Goal: Task Accomplishment & Management: Use online tool/utility

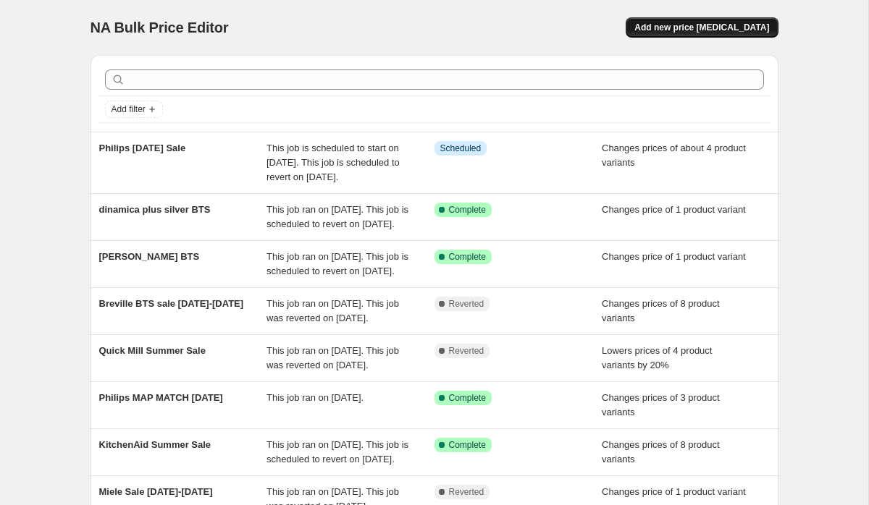
click at [680, 28] on span "Add new price [MEDICAL_DATA]" at bounding box center [701, 28] width 135 height 12
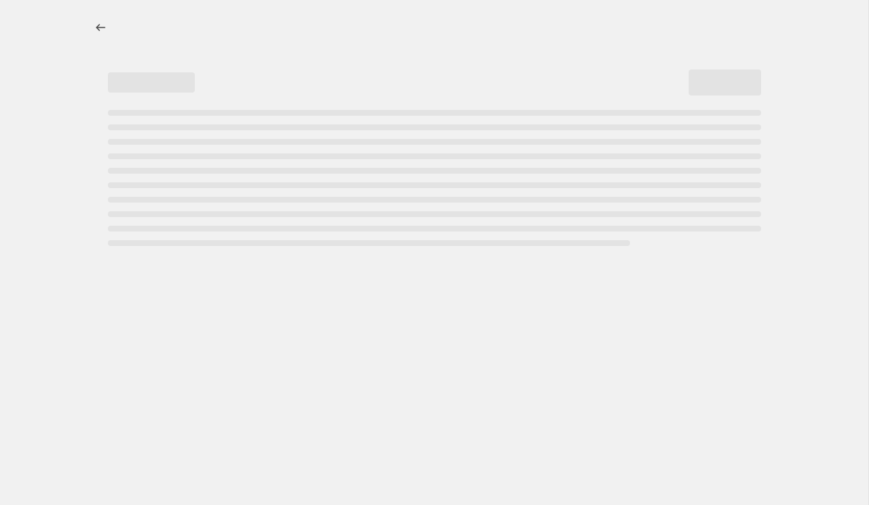
select select "percentage"
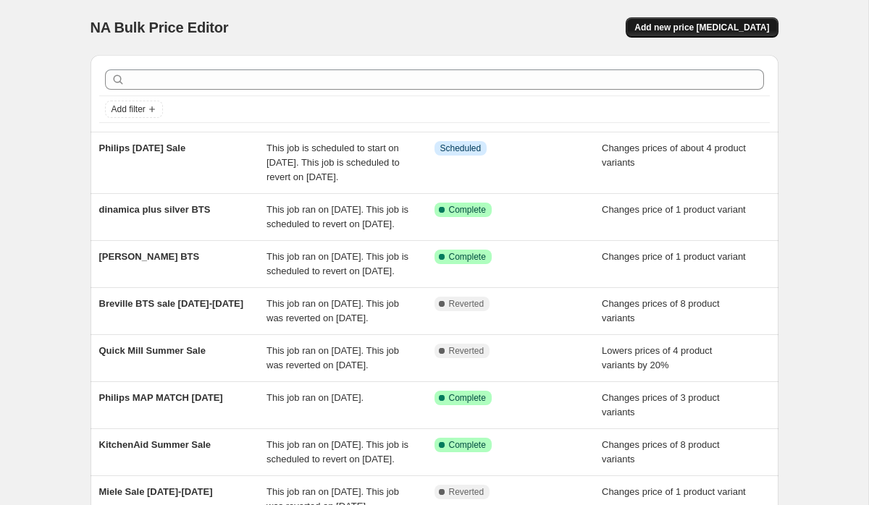
click at [708, 28] on span "Add new price [MEDICAL_DATA]" at bounding box center [701, 28] width 135 height 12
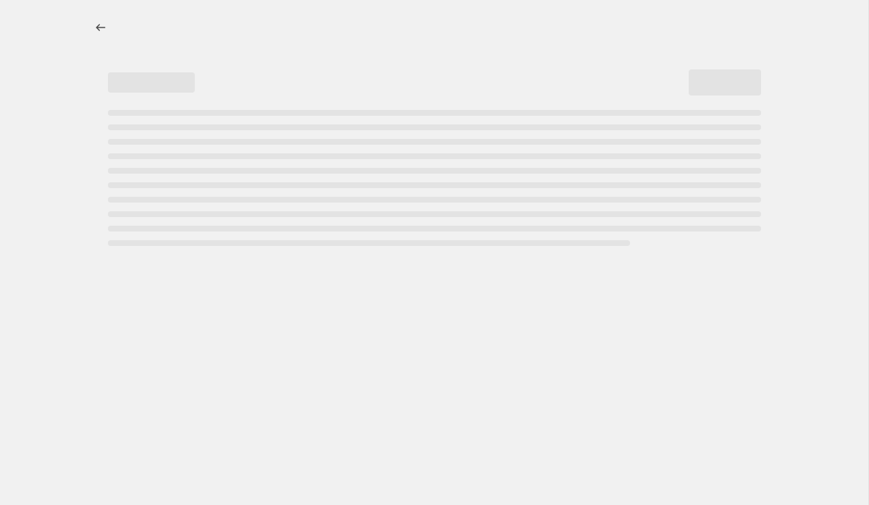
select select "percentage"
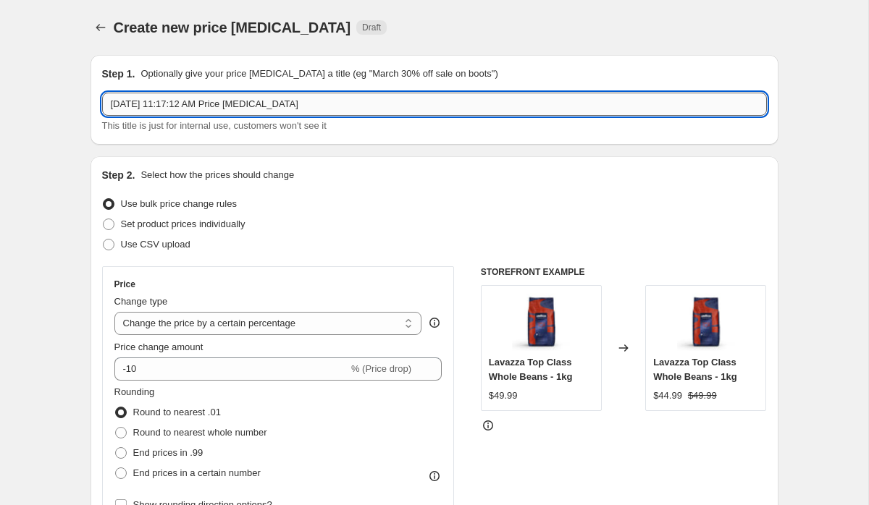
click at [331, 110] on input "[DATE] 11:17:12 AM Price [MEDICAL_DATA]" at bounding box center [434, 104] width 665 height 23
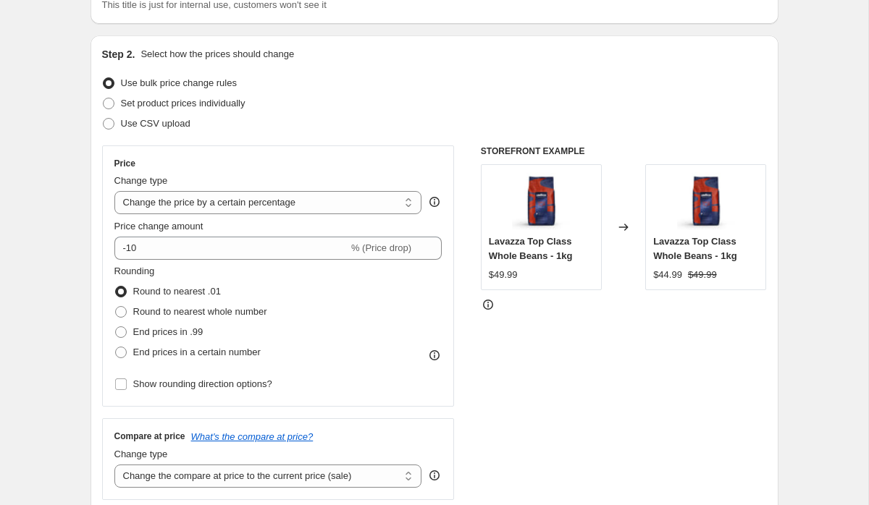
scroll to position [139, 0]
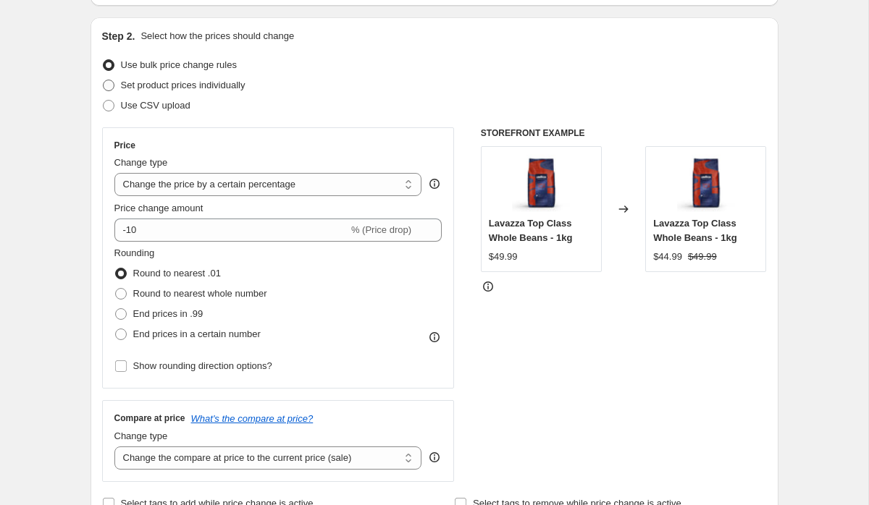
type input "Breville BTS 15-21"
click at [212, 85] on span "Set product prices individually" at bounding box center [183, 85] width 125 height 11
click at [104, 80] on input "Set product prices individually" at bounding box center [103, 80] width 1 height 1
radio input "true"
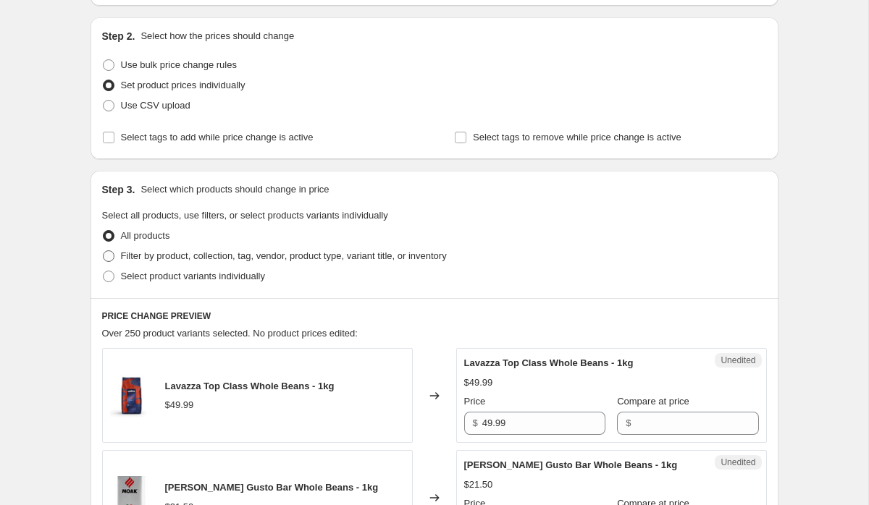
click at [187, 256] on span "Filter by product, collection, tag, vendor, product type, variant title, or inv…" at bounding box center [284, 255] width 326 height 11
click at [104, 251] on input "Filter by product, collection, tag, vendor, product type, variant title, or inv…" at bounding box center [103, 250] width 1 height 1
radio input "true"
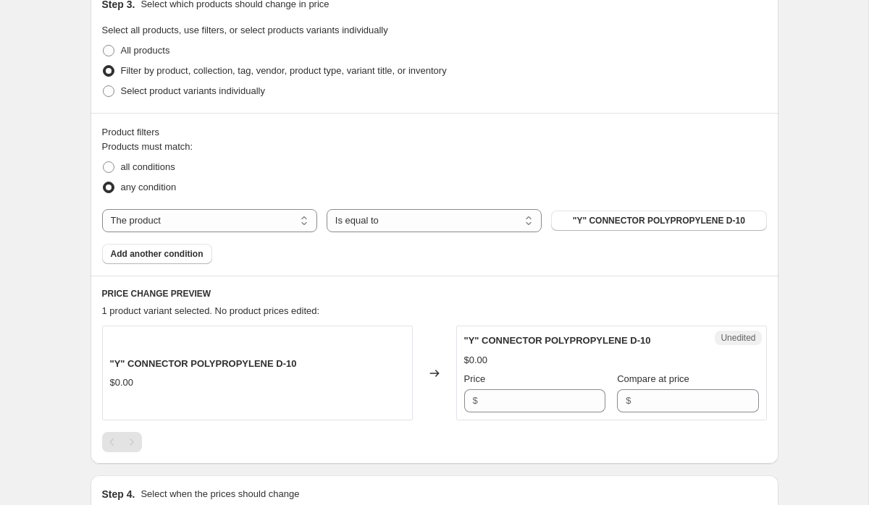
scroll to position [331, 0]
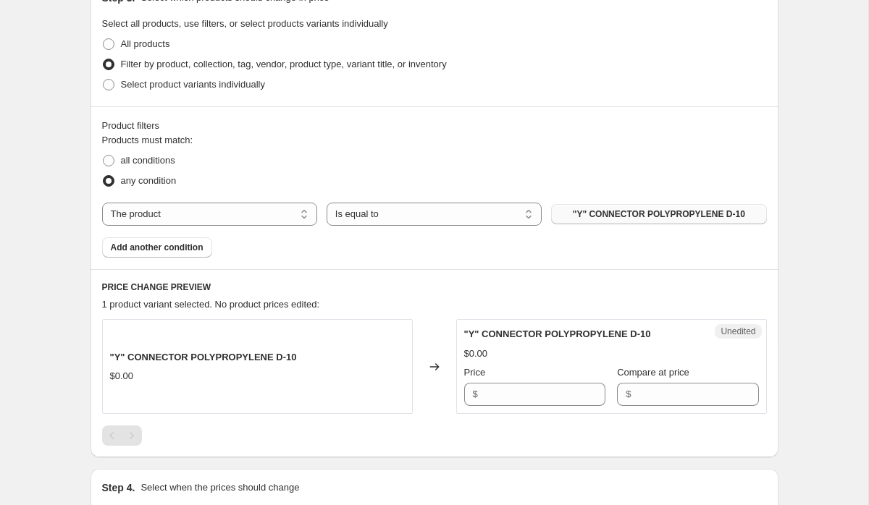
click at [626, 211] on span ""Y" CONNECTOR POLYPROPYLENE D-10" at bounding box center [659, 214] width 172 height 12
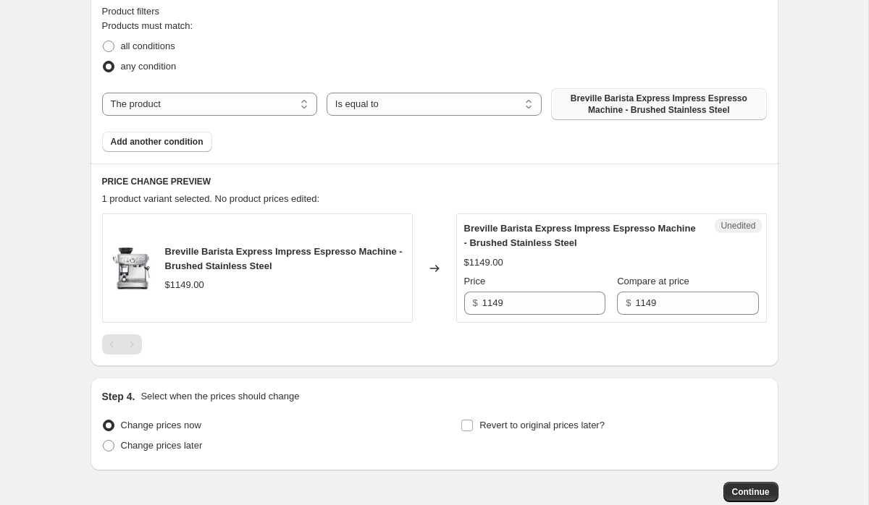
scroll to position [446, 0]
click at [542, 302] on input "1149" at bounding box center [543, 302] width 123 height 23
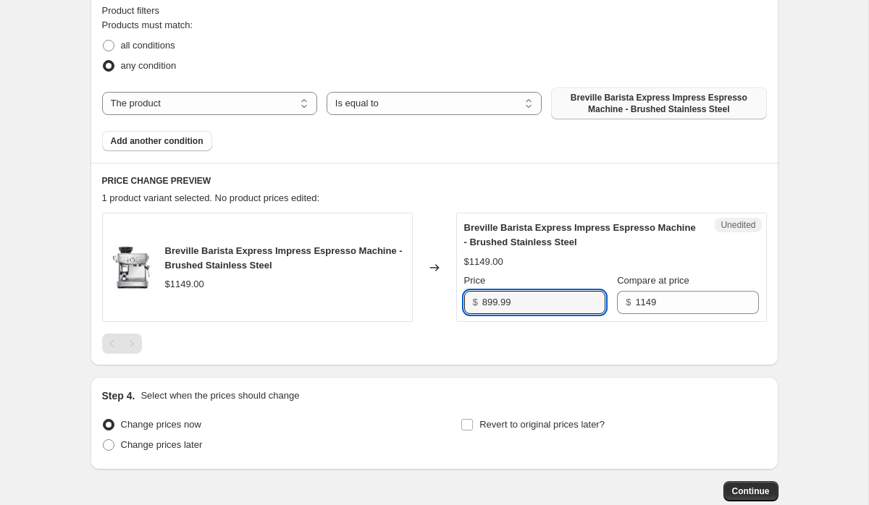
type input "899.99"
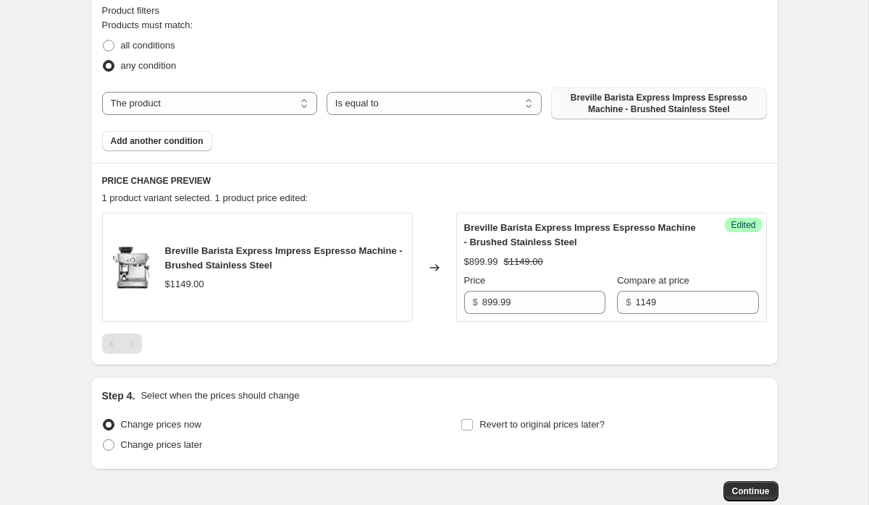
click at [822, 310] on div "Create new price [MEDICAL_DATA]. This page is ready Create new price [MEDICAL_D…" at bounding box center [434, 72] width 868 height 1036
click at [169, 140] on span "Add another condition" at bounding box center [157, 141] width 93 height 12
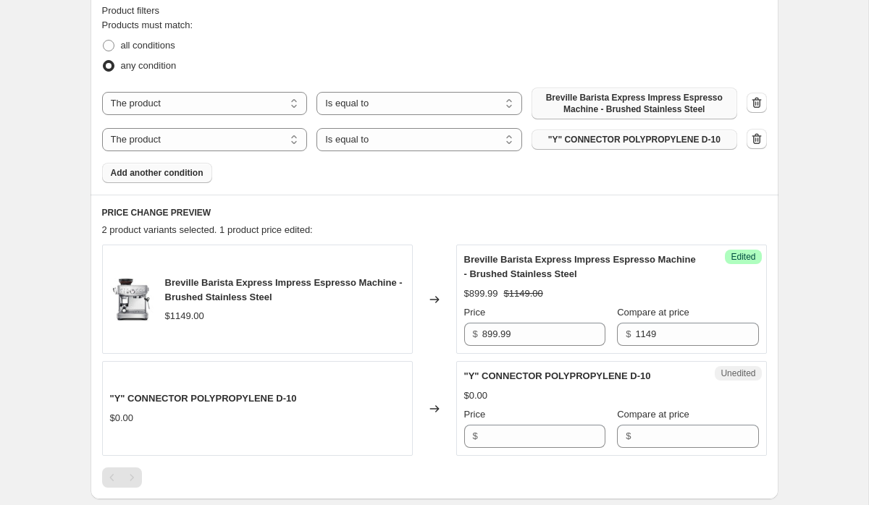
click at [621, 139] on span ""Y" CONNECTOR POLYPROPYLENE D-10" at bounding box center [634, 140] width 172 height 12
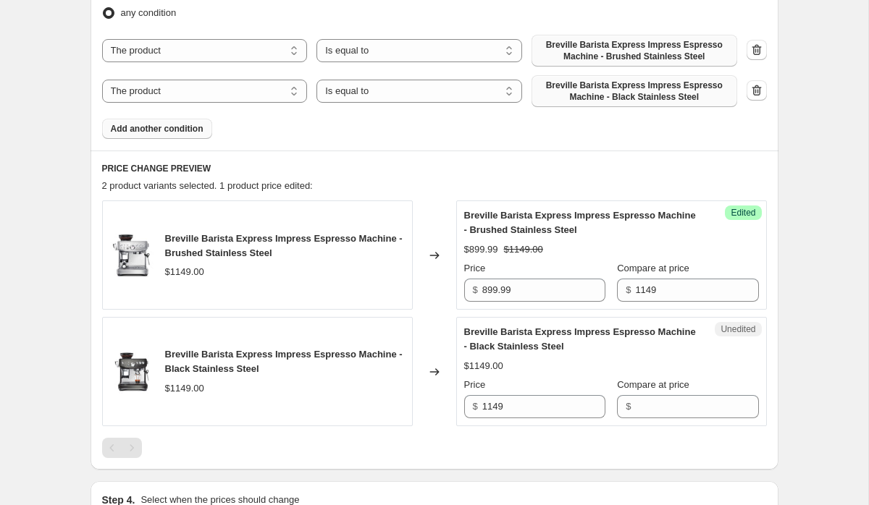
scroll to position [514, 0]
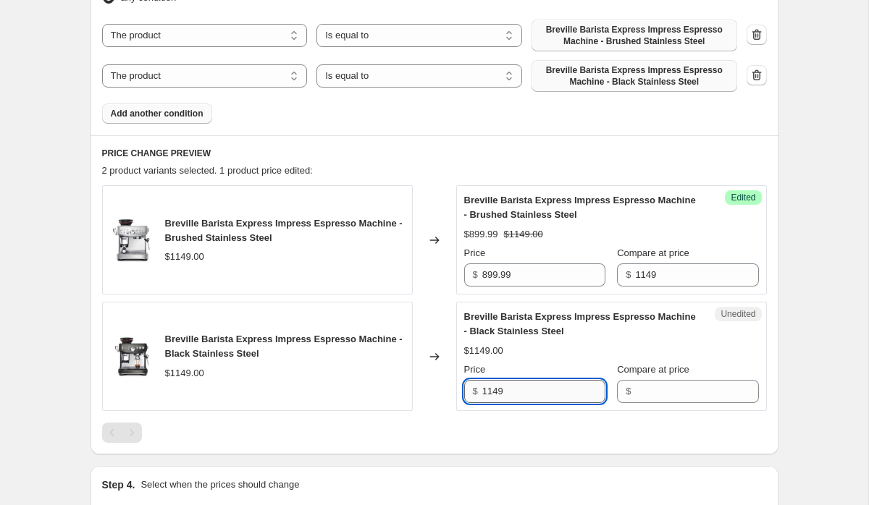
click at [514, 395] on input "1149" at bounding box center [543, 391] width 123 height 23
type input "1149"
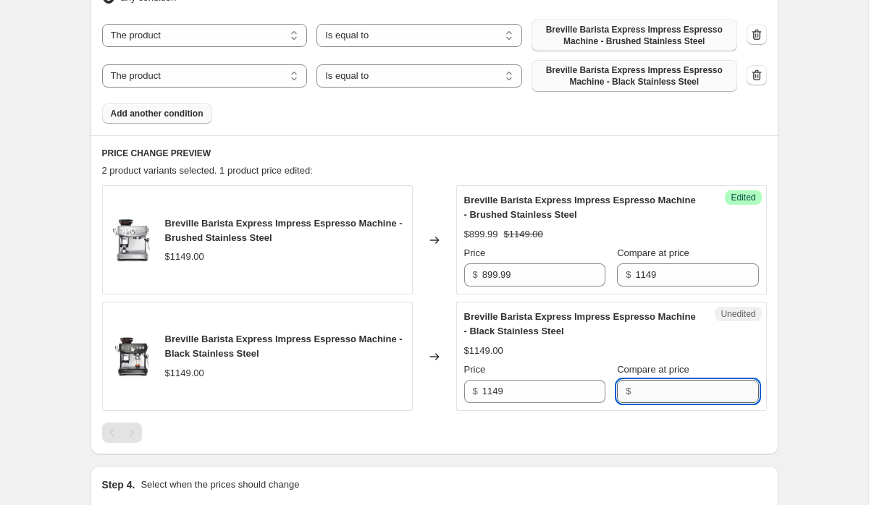
click at [685, 381] on input "Compare at price" at bounding box center [696, 391] width 123 height 23
paste input "1149"
type input "1149"
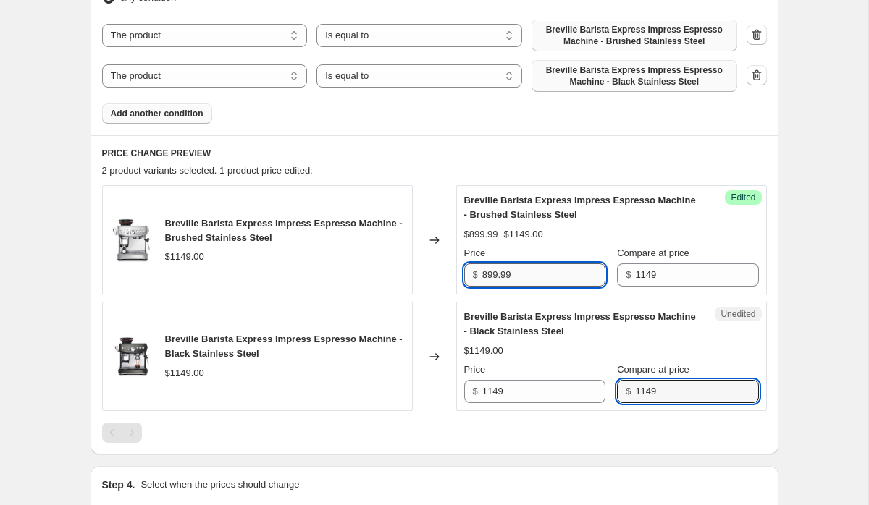
click at [534, 270] on input "899.99" at bounding box center [543, 275] width 123 height 23
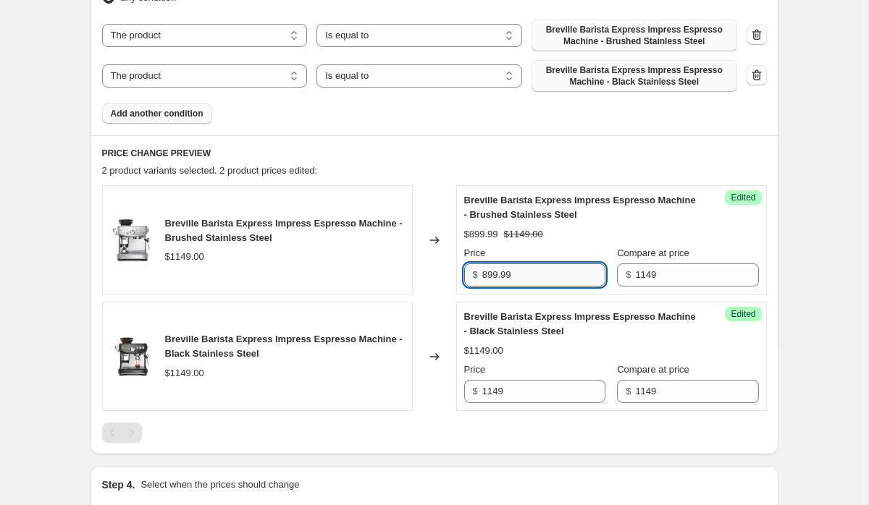
click at [534, 270] on input "899.99" at bounding box center [543, 275] width 123 height 23
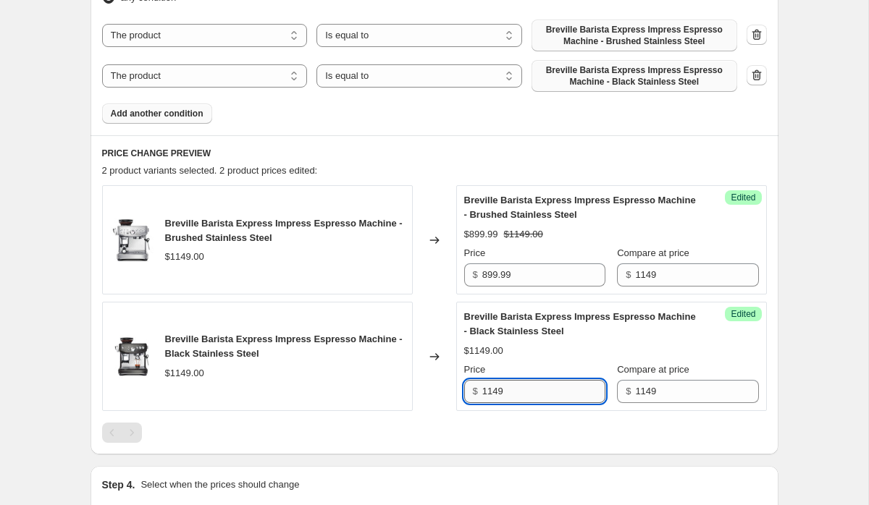
click at [502, 395] on input "1149" at bounding box center [543, 391] width 123 height 23
paste input "899.9"
type input "899.99"
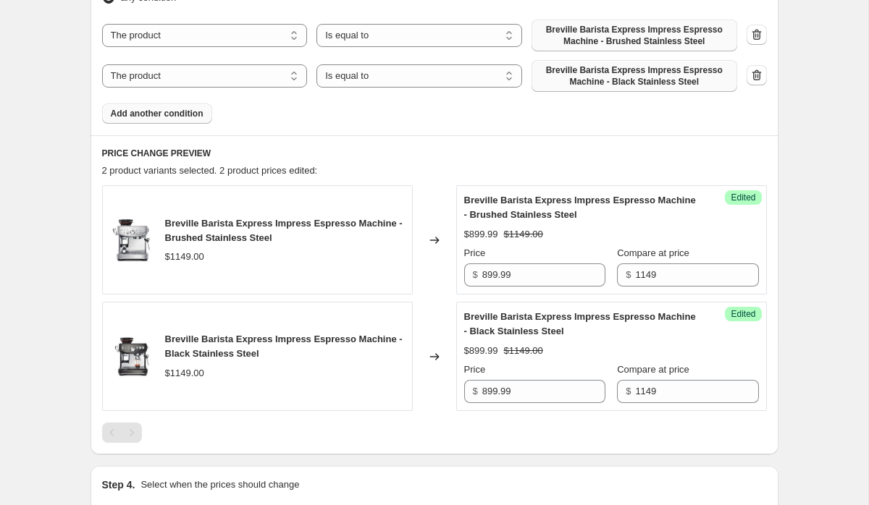
click at [155, 114] on span "Add another condition" at bounding box center [157, 114] width 93 height 12
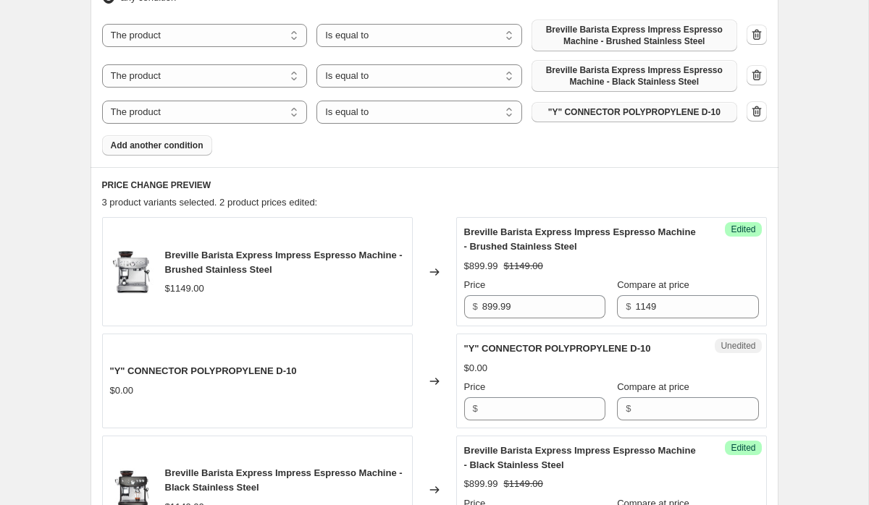
click at [558, 104] on button ""Y" CONNECTOR POLYPROPYLENE D-10" at bounding box center [634, 112] width 206 height 20
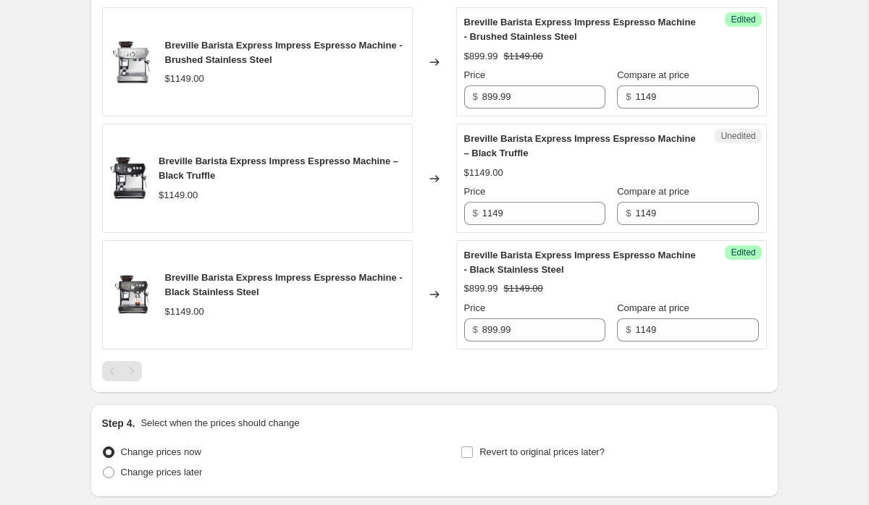
scroll to position [732, 0]
click at [518, 211] on input "1149" at bounding box center [543, 214] width 123 height 23
type input "899.99"
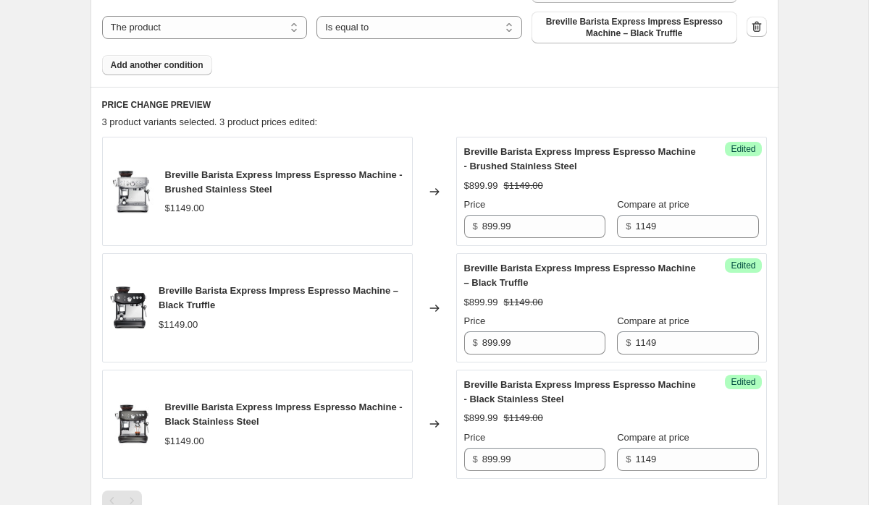
scroll to position [604, 0]
click at [180, 57] on button "Add another condition" at bounding box center [157, 64] width 110 height 20
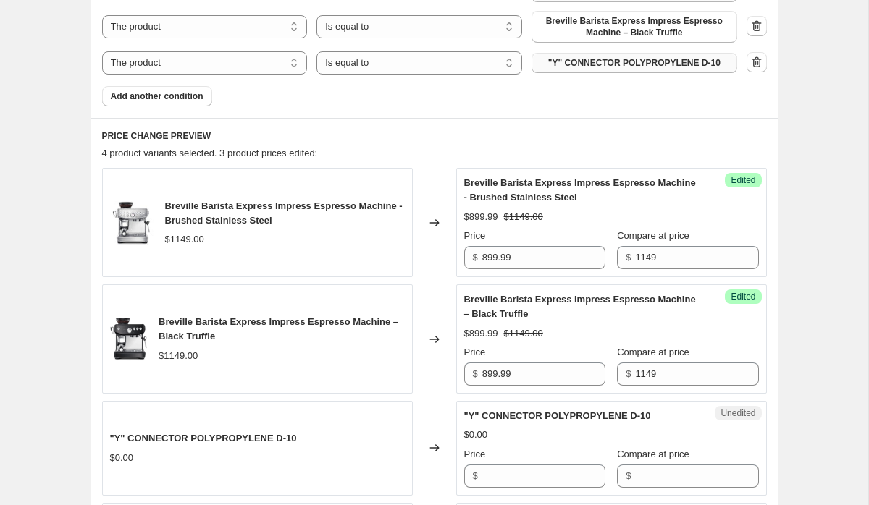
click at [621, 69] on button ""Y" CONNECTOR POLYPROPYLENE D-10" at bounding box center [634, 63] width 206 height 20
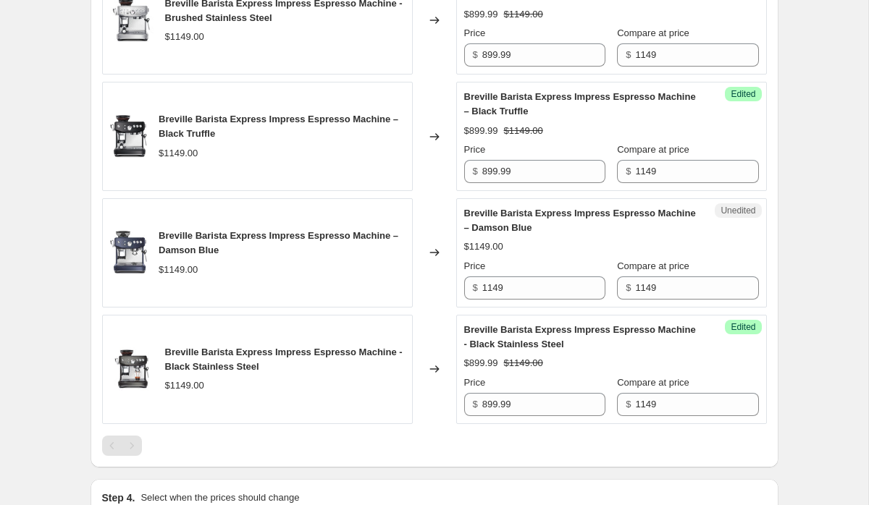
scroll to position [816, 0]
click at [523, 279] on input "1149" at bounding box center [543, 287] width 123 height 23
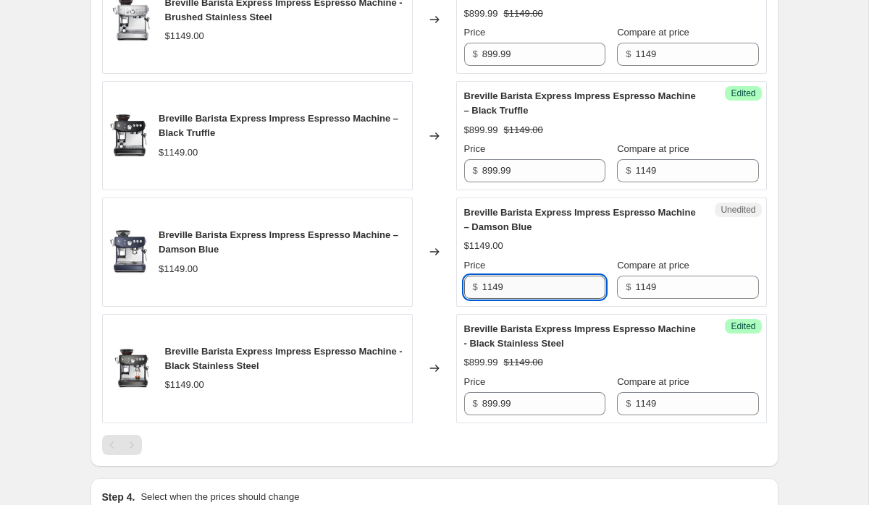
type input "9"
type input "899.99"
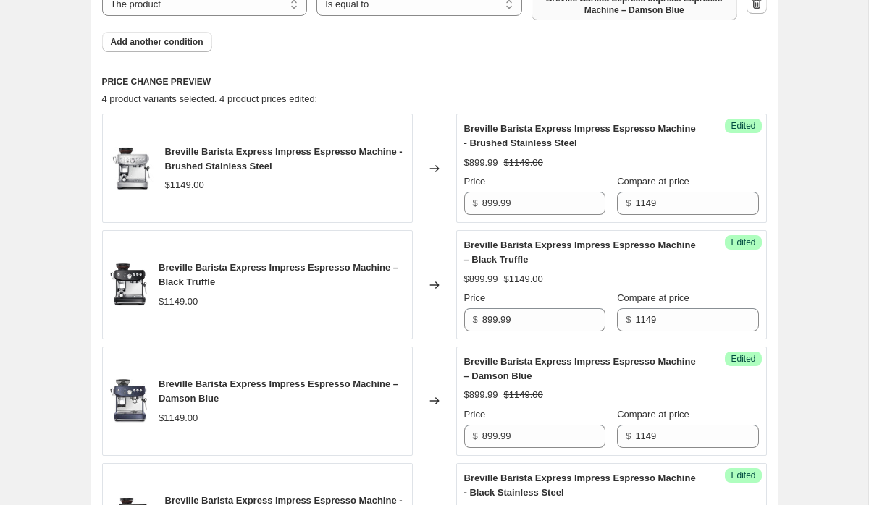
scroll to position [638, 0]
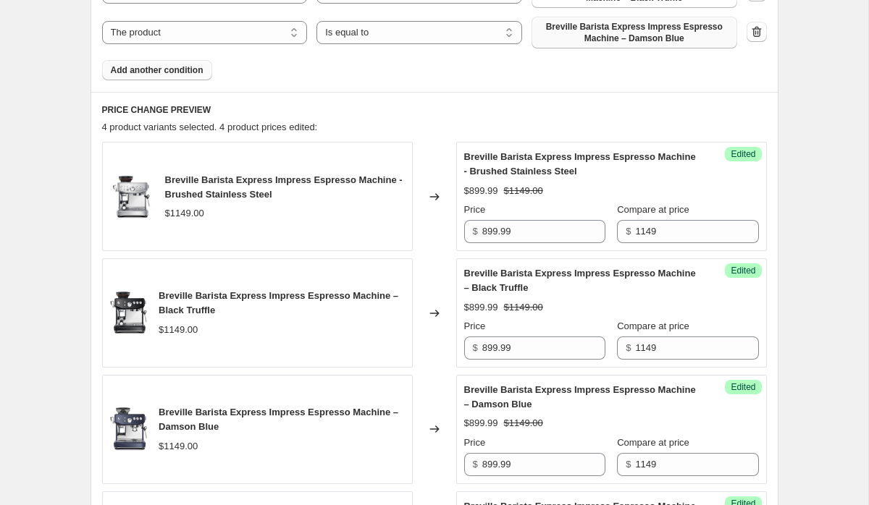
click at [189, 76] on button "Add another condition" at bounding box center [157, 70] width 110 height 20
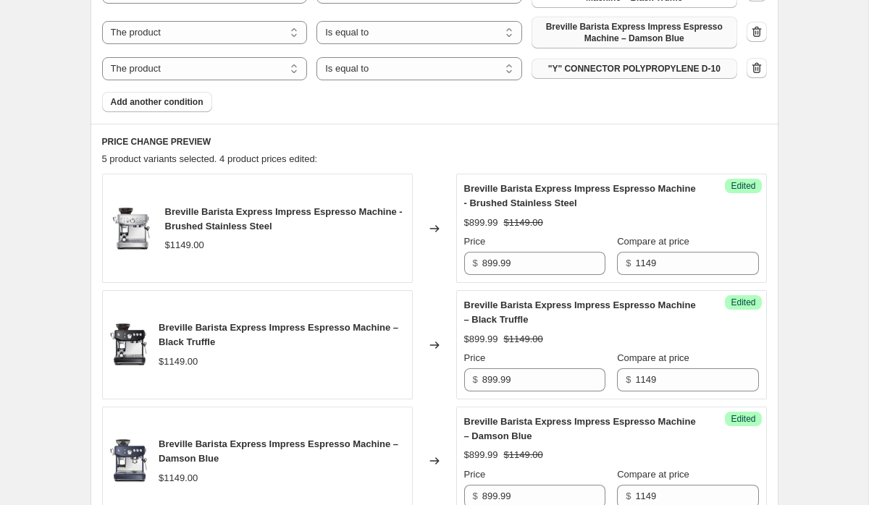
click at [645, 71] on span ""Y" CONNECTOR POLYPROPYLENE D-10" at bounding box center [634, 69] width 172 height 12
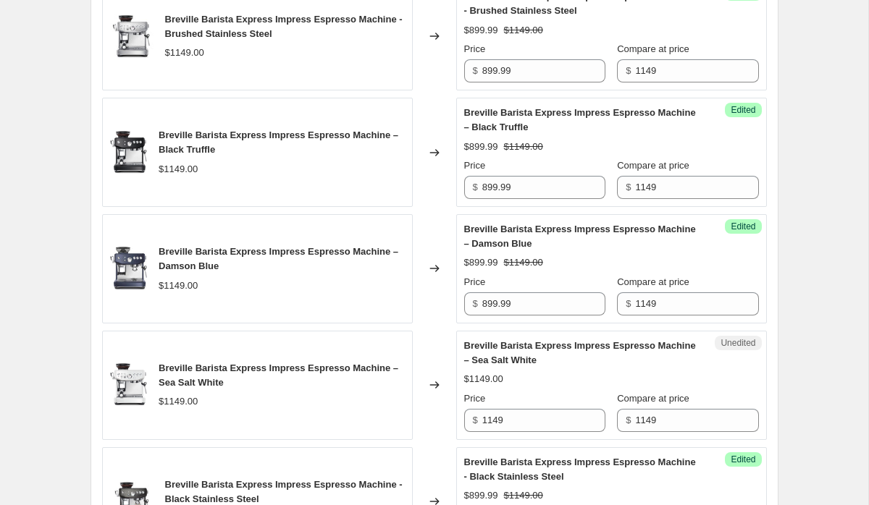
scroll to position [887, 0]
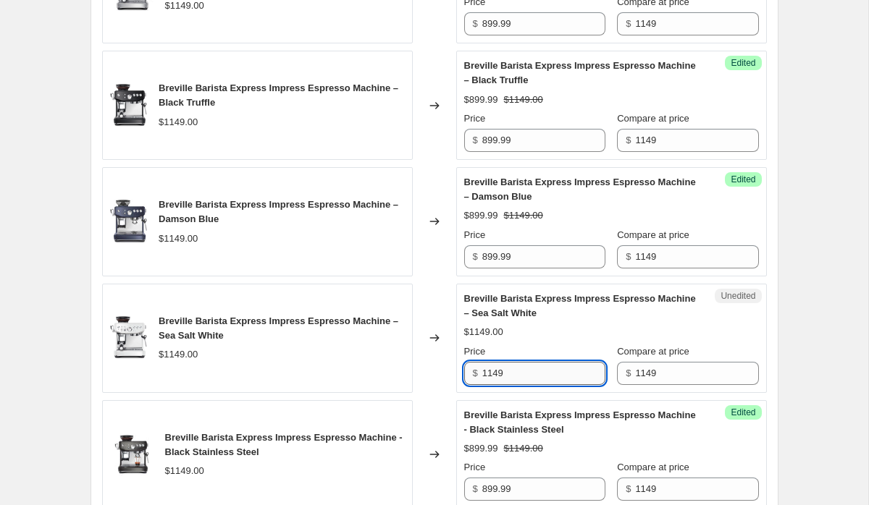
click at [487, 371] on input "1149" at bounding box center [543, 373] width 123 height 23
paste input "$899.99"
type input "1149"
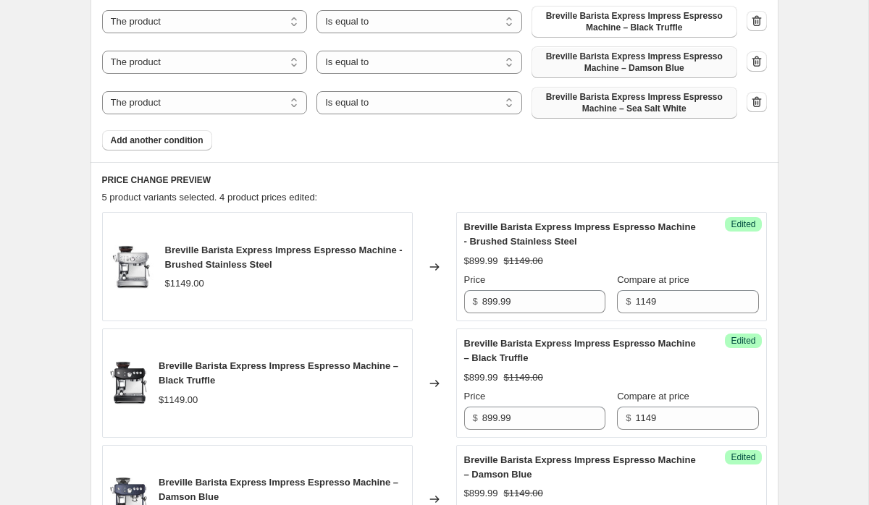
scroll to position [570, 0]
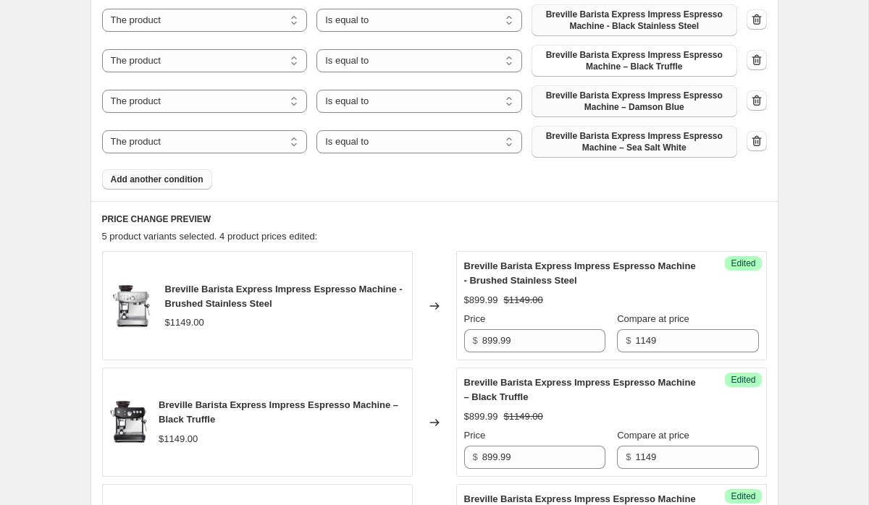
click at [187, 182] on span "Add another condition" at bounding box center [157, 180] width 93 height 12
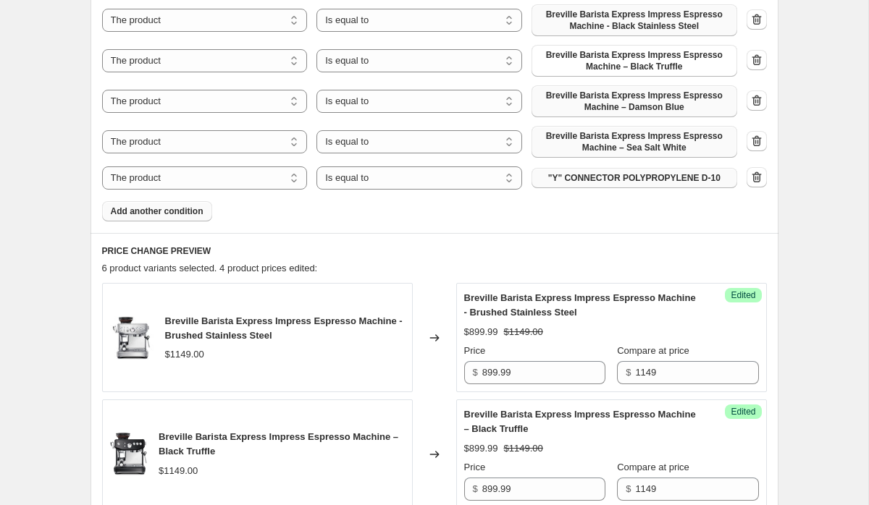
click at [612, 179] on span ""Y" CONNECTOR POLYPROPYLENE D-10" at bounding box center [634, 178] width 172 height 12
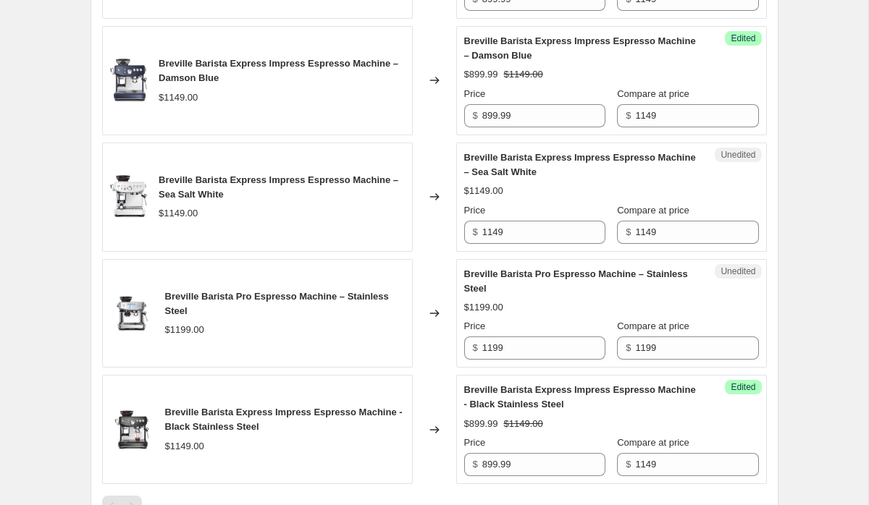
scroll to position [1067, 0]
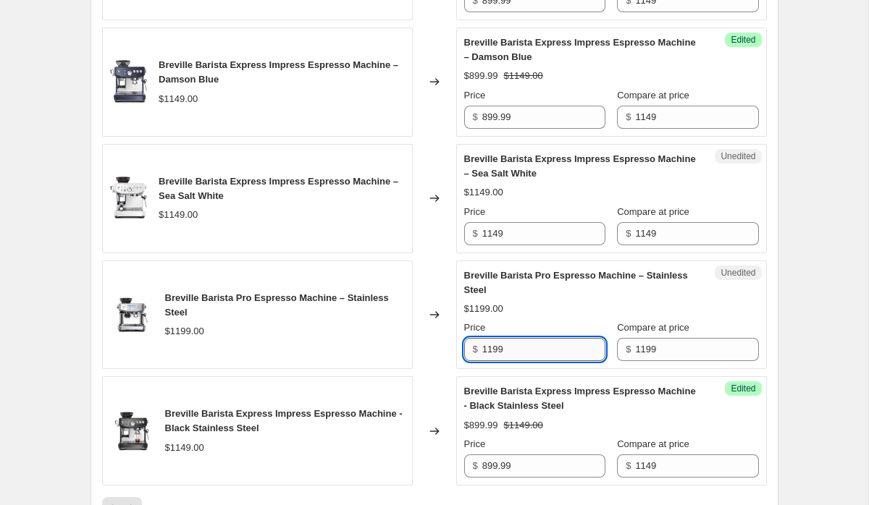
click at [508, 346] on input "1199" at bounding box center [543, 349] width 123 height 23
type input "959.99"
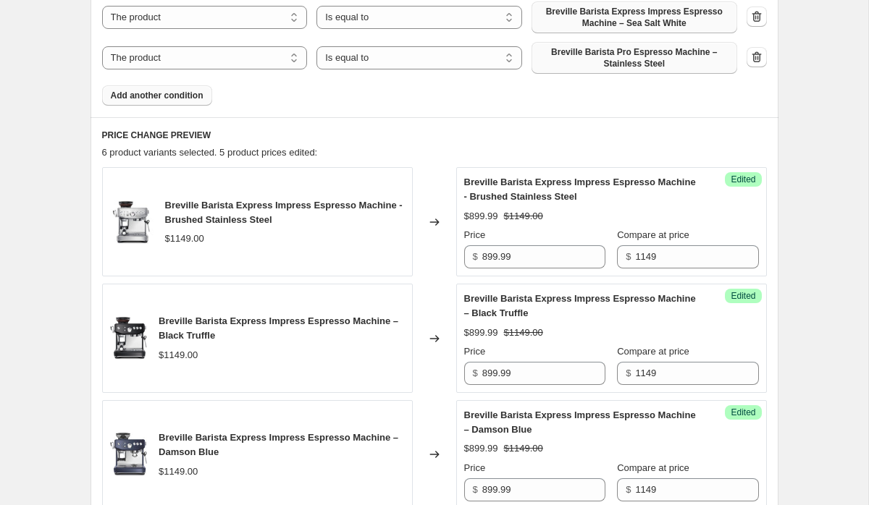
scroll to position [690, 0]
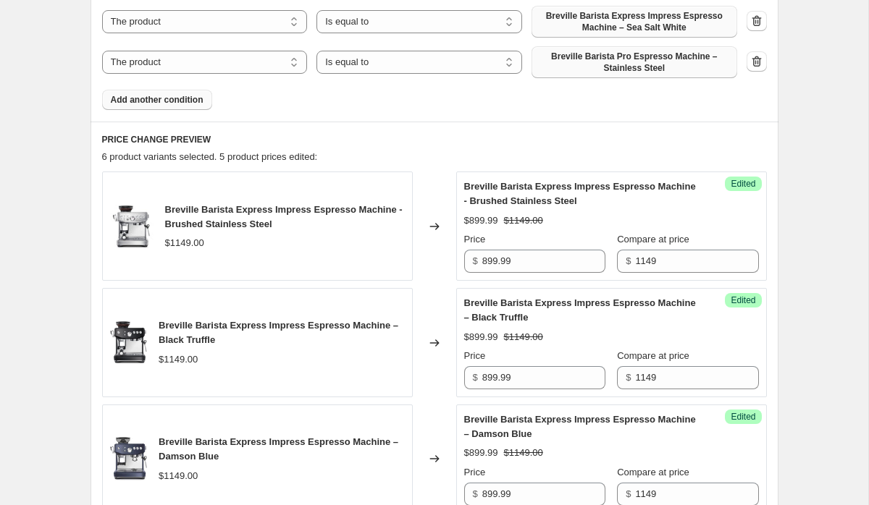
click at [180, 106] on button "Add another condition" at bounding box center [157, 100] width 110 height 20
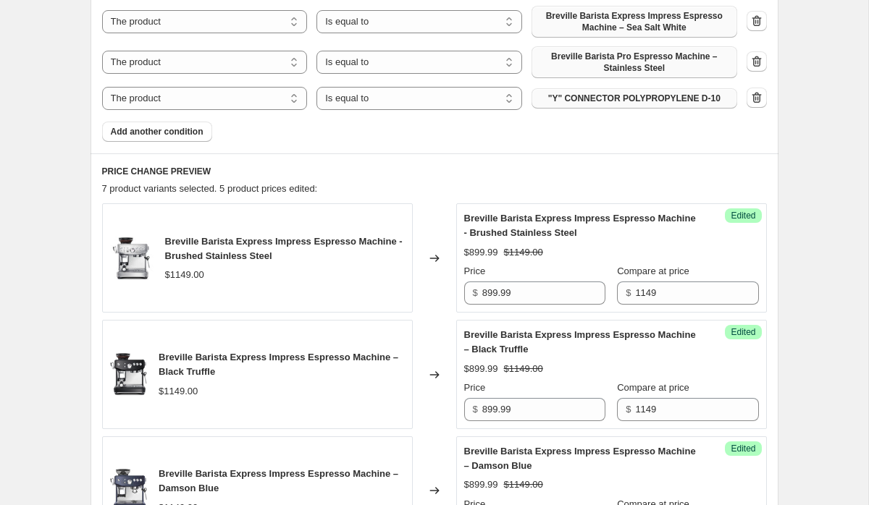
click at [590, 102] on span ""Y" CONNECTOR POLYPROPYLENE D-10" at bounding box center [634, 99] width 172 height 12
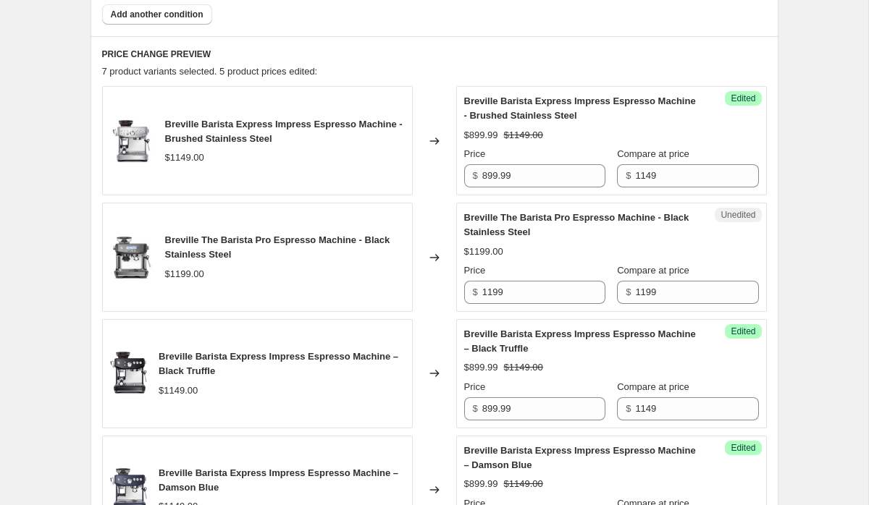
scroll to position [819, 0]
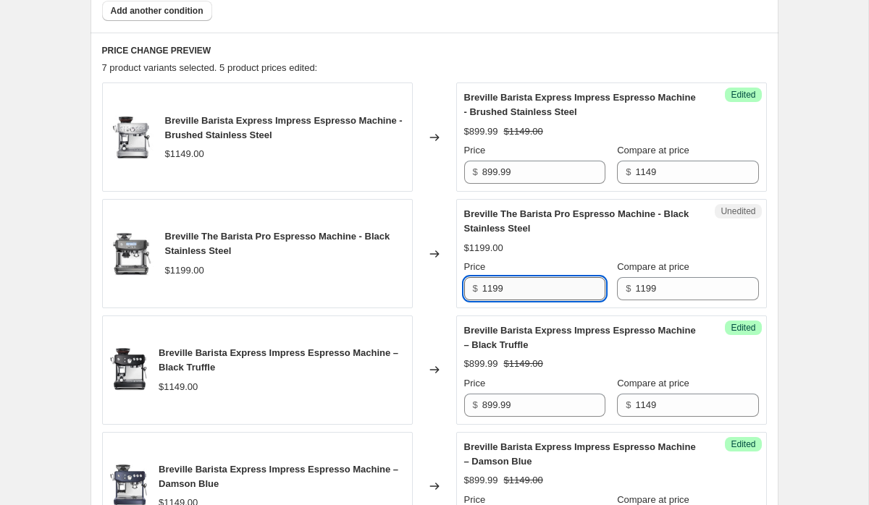
click at [515, 285] on input "1199" at bounding box center [543, 288] width 123 height 23
paste input "$899.99"
type input "1199"
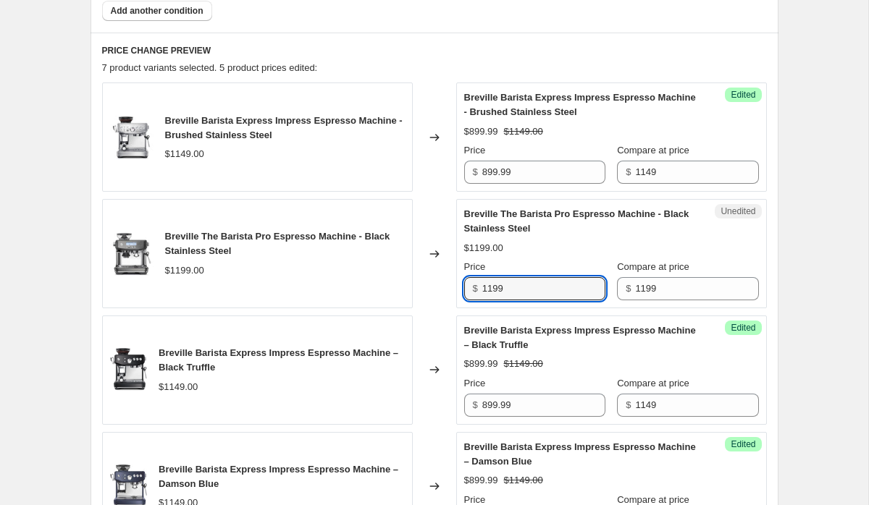
click at [833, 180] on div "Create new price [MEDICAL_DATA]. This page is ready Create new price [MEDICAL_D…" at bounding box center [434, 170] width 868 height 1978
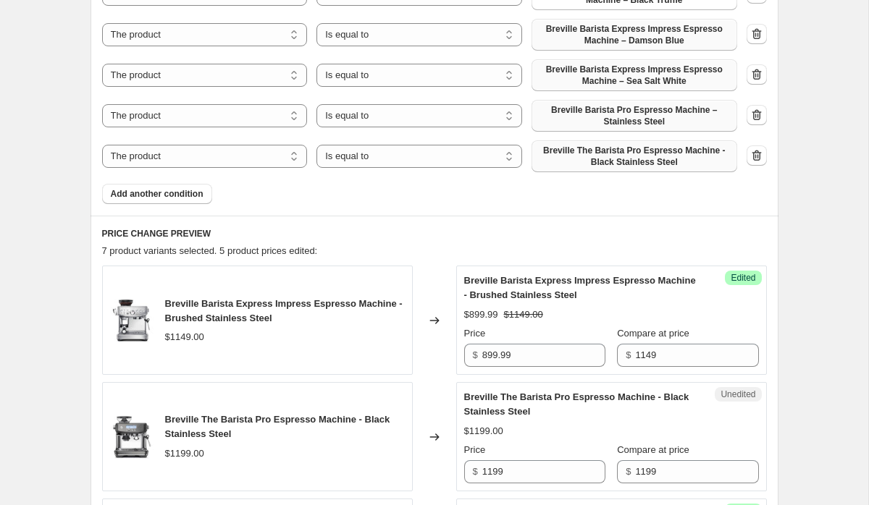
scroll to position [615, 0]
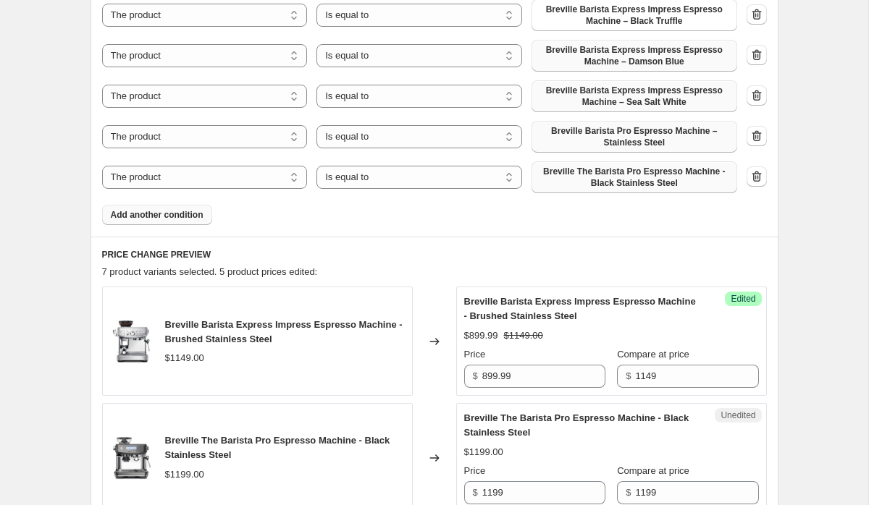
click at [164, 214] on span "Add another condition" at bounding box center [157, 215] width 93 height 12
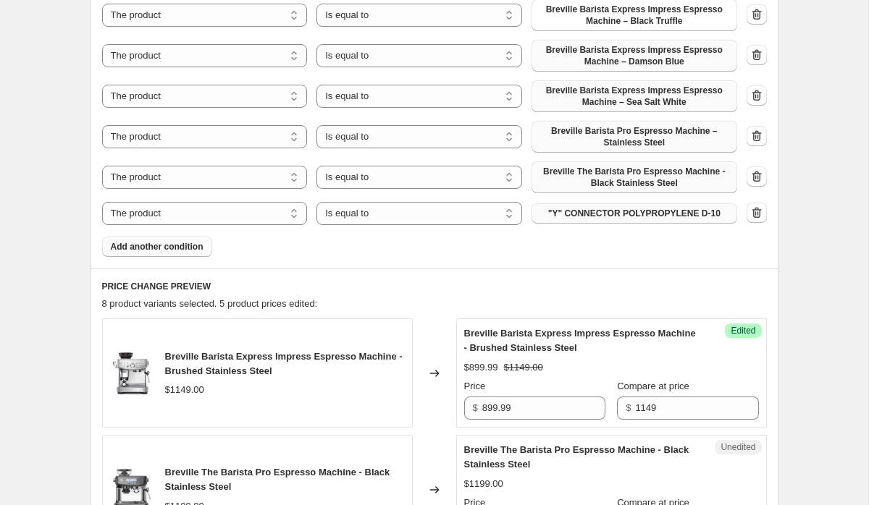
click at [552, 216] on span ""Y" CONNECTOR POLYPROPYLENE D-10" at bounding box center [634, 214] width 172 height 12
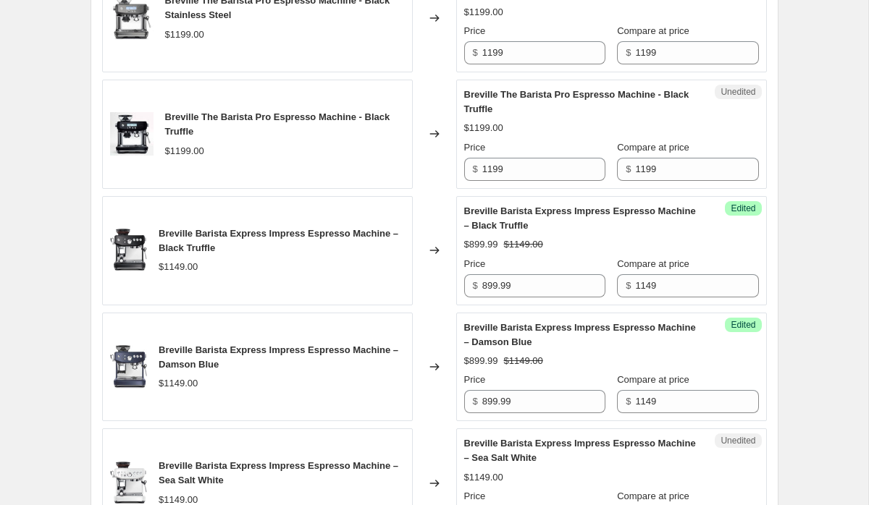
scroll to position [1088, 0]
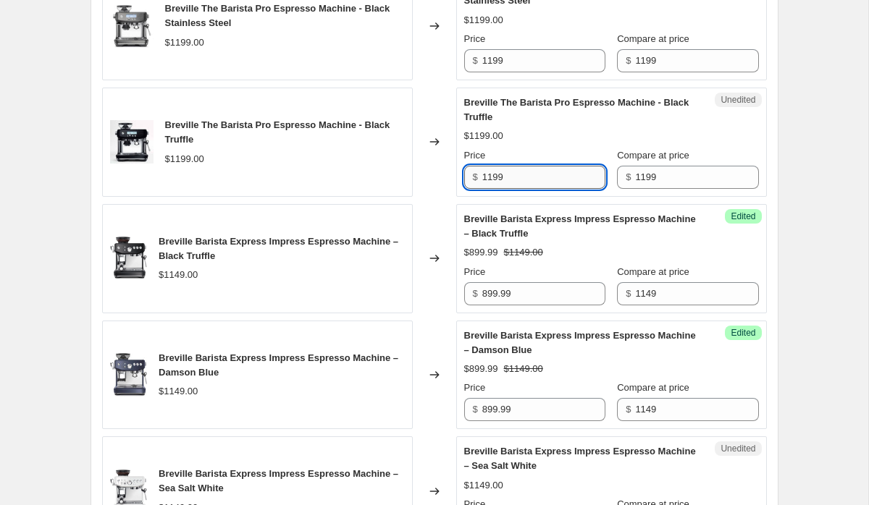
click at [509, 180] on input "1199" at bounding box center [543, 177] width 123 height 23
paste input "$959.99"
type input "1199"
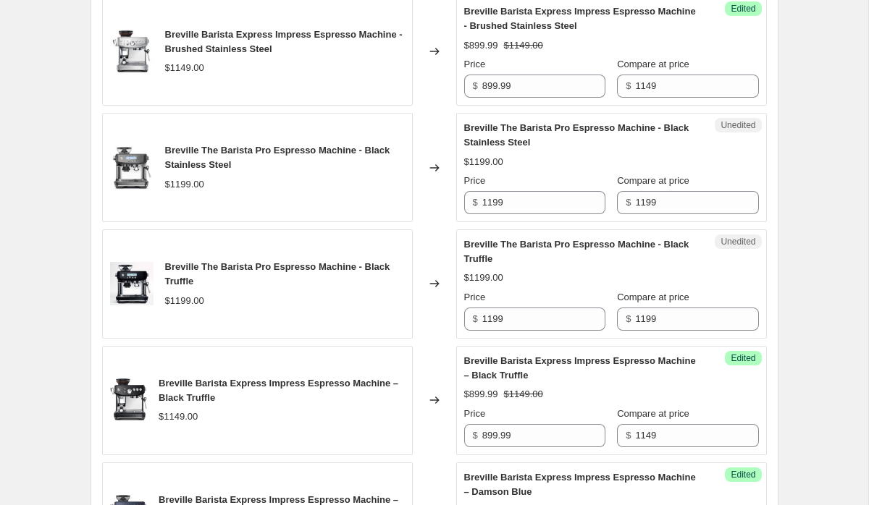
scroll to position [756, 0]
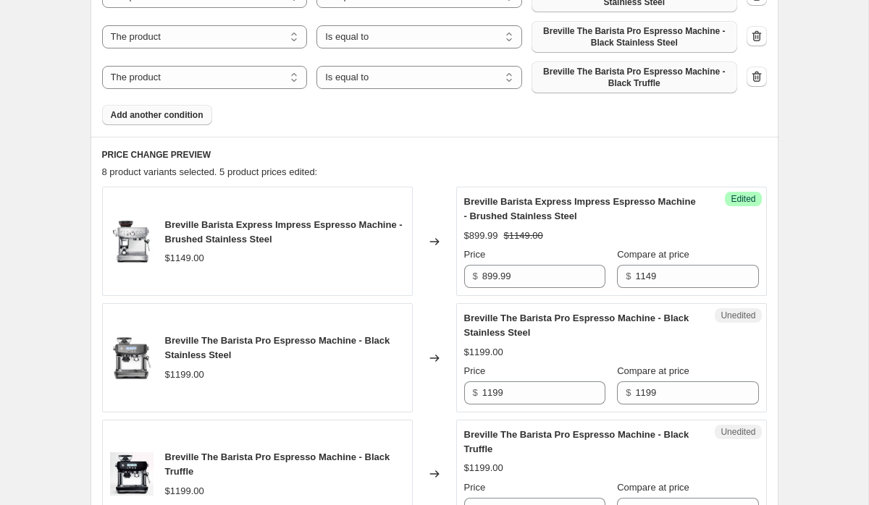
click at [185, 115] on span "Add another condition" at bounding box center [157, 115] width 93 height 12
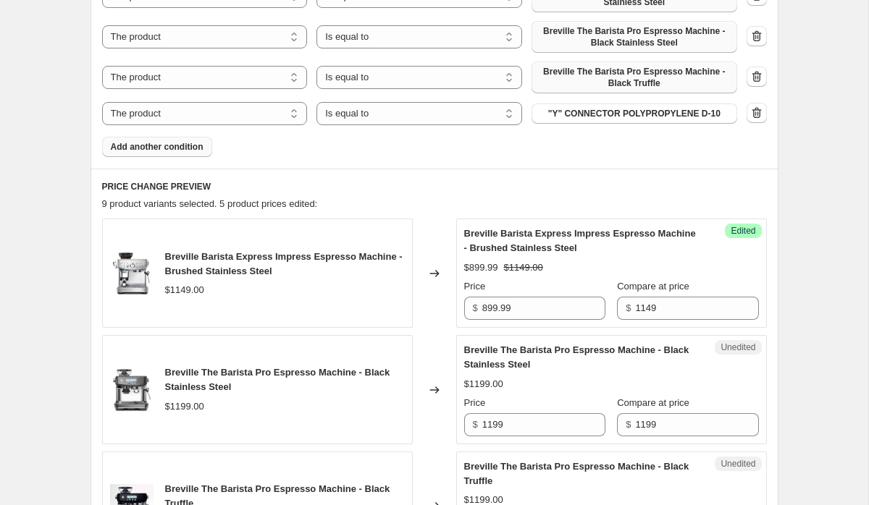
click at [601, 125] on div "The product The product's collection The product's tag The product's vendor The…" at bounding box center [419, 113] width 635 height 23
click at [594, 114] on span ""Y" CONNECTOR POLYPROPYLENE D-10" at bounding box center [634, 114] width 172 height 12
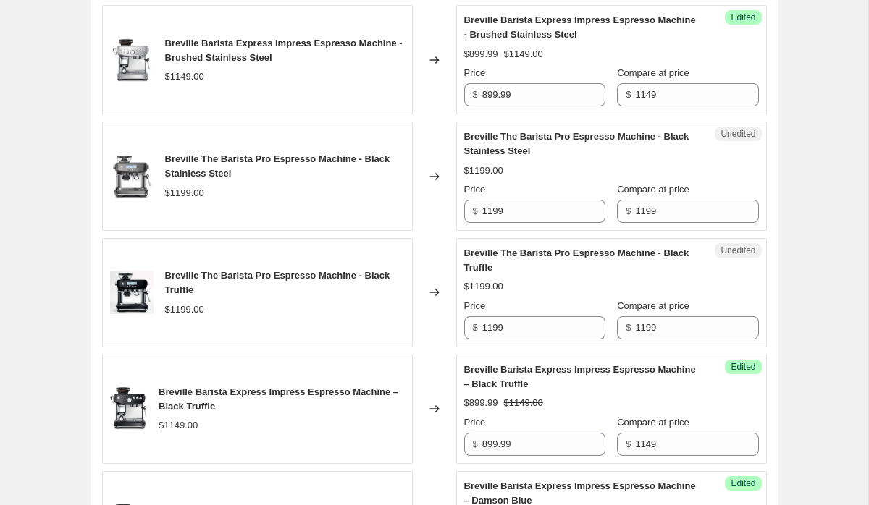
scroll to position [977, 0]
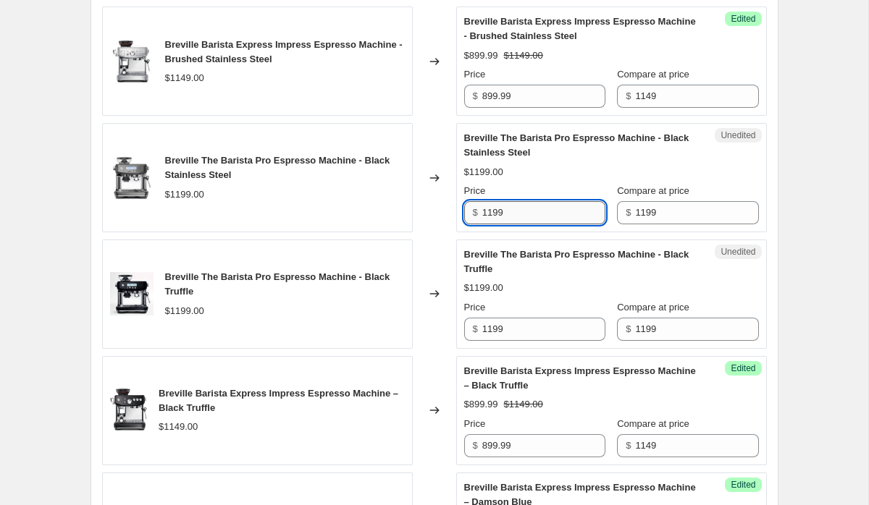
click at [503, 211] on input "1199" at bounding box center [543, 212] width 123 height 23
paste input "$959.99"
type input "1199"
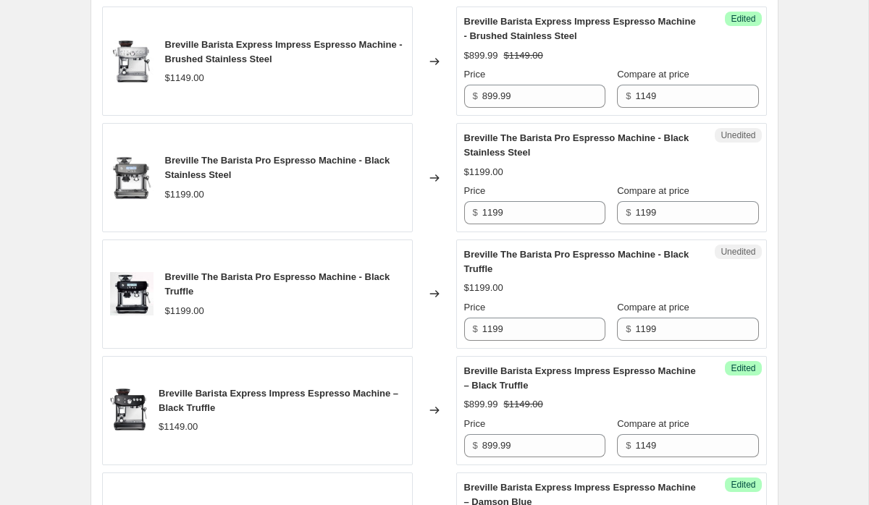
click at [787, 126] on div "Create new price [MEDICAL_DATA]. This page is ready Create new price [MEDICAL_D…" at bounding box center [434, 168] width 722 height 2291
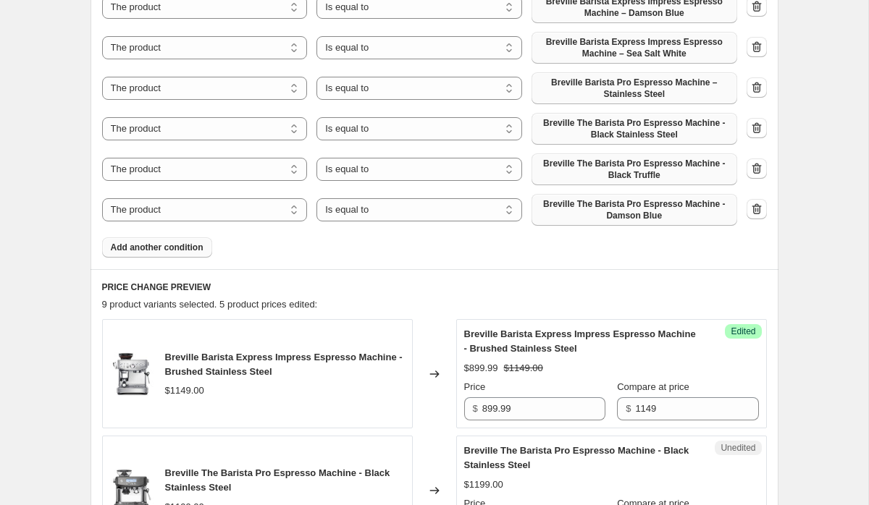
scroll to position [654, 0]
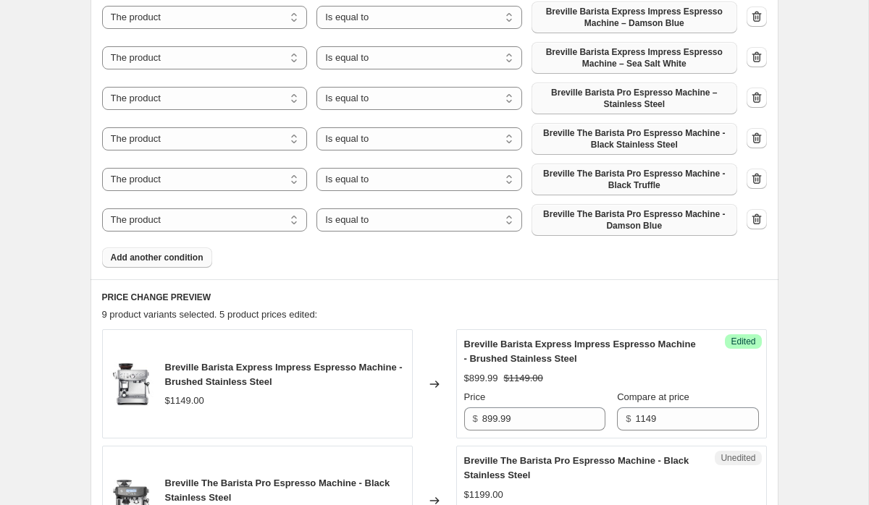
click at [174, 257] on span "Add another condition" at bounding box center [157, 258] width 93 height 12
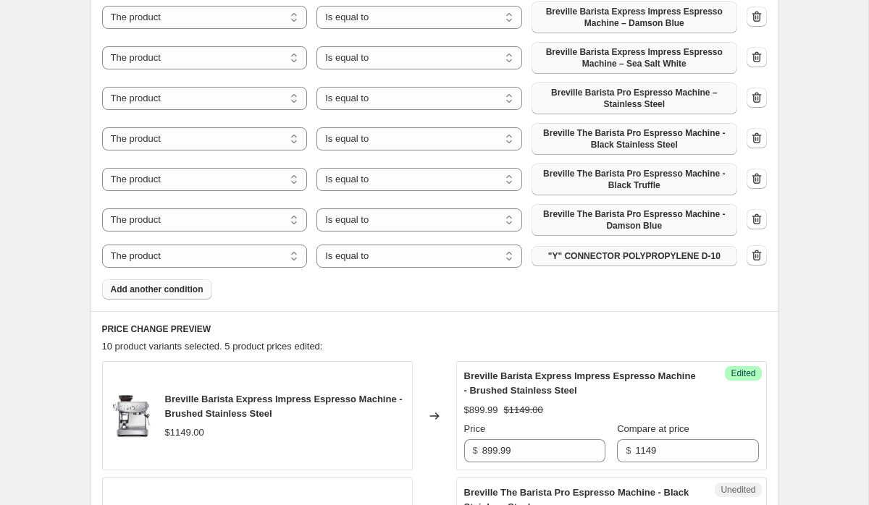
click at [586, 254] on span ""Y" CONNECTOR POLYPROPYLENE D-10" at bounding box center [634, 256] width 172 height 12
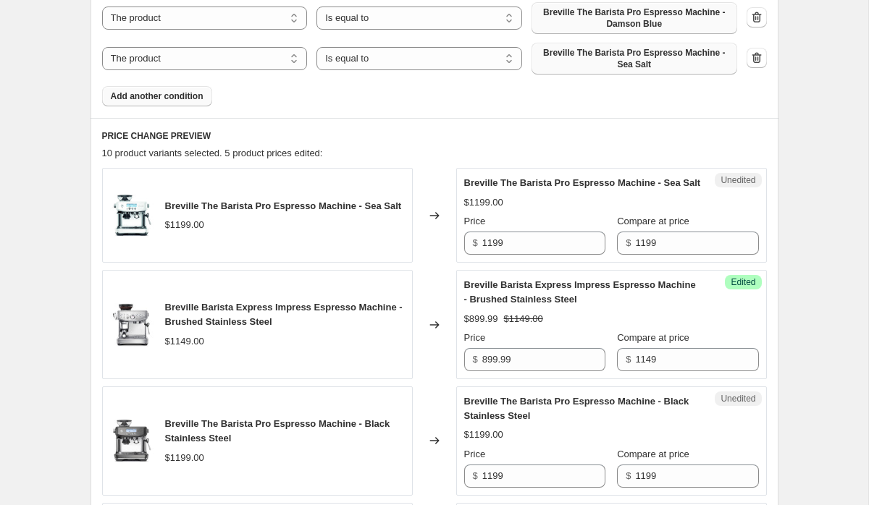
scroll to position [895, 0]
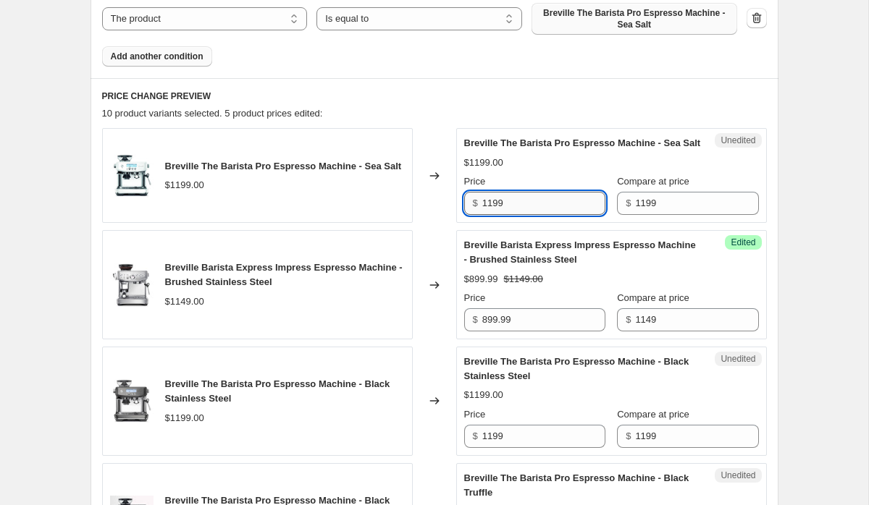
click at [502, 215] on input "1199" at bounding box center [543, 203] width 123 height 23
paste input "$959.99"
type input "1199"
click at [815, 182] on div "Create new price [MEDICAL_DATA]. This page is ready Create new price [MEDICAL_D…" at bounding box center [434, 322] width 868 height 2434
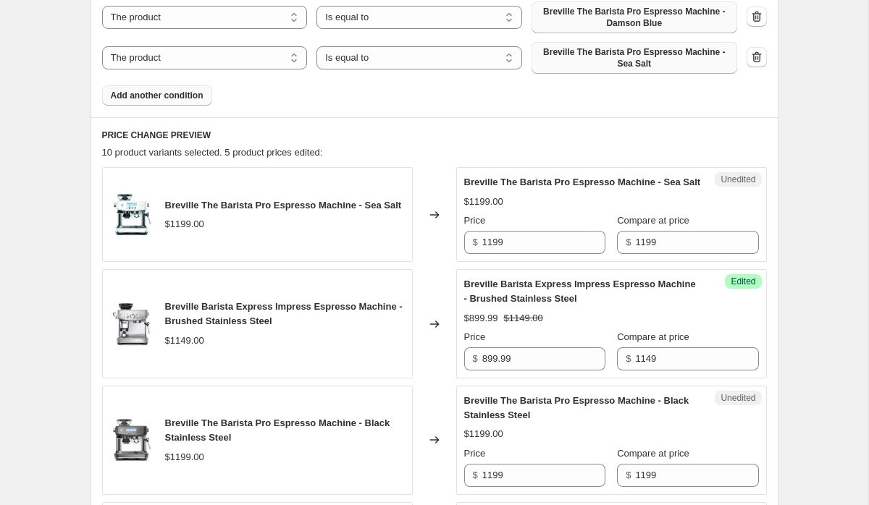
scroll to position [855, 0]
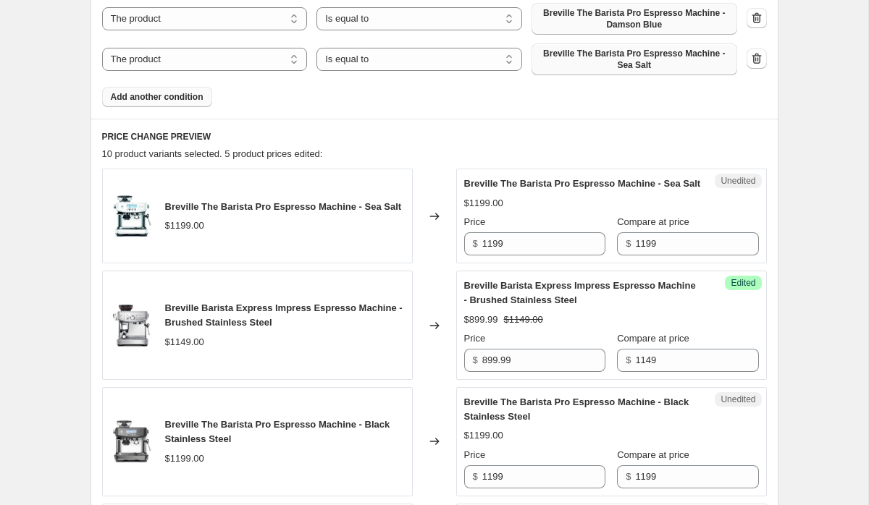
click at [149, 87] on button "Add another condition" at bounding box center [157, 97] width 110 height 20
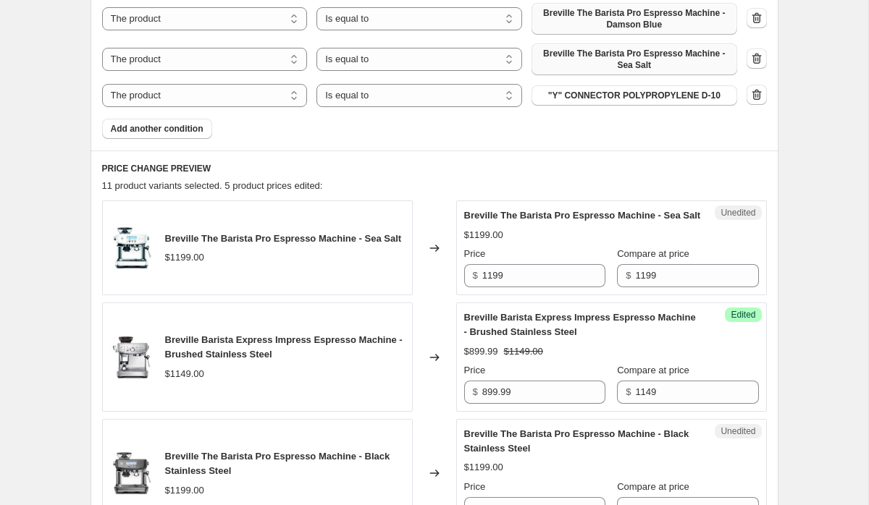
click at [652, 98] on span ""Y" CONNECTOR POLYPROPYLENE D-10" at bounding box center [634, 96] width 172 height 12
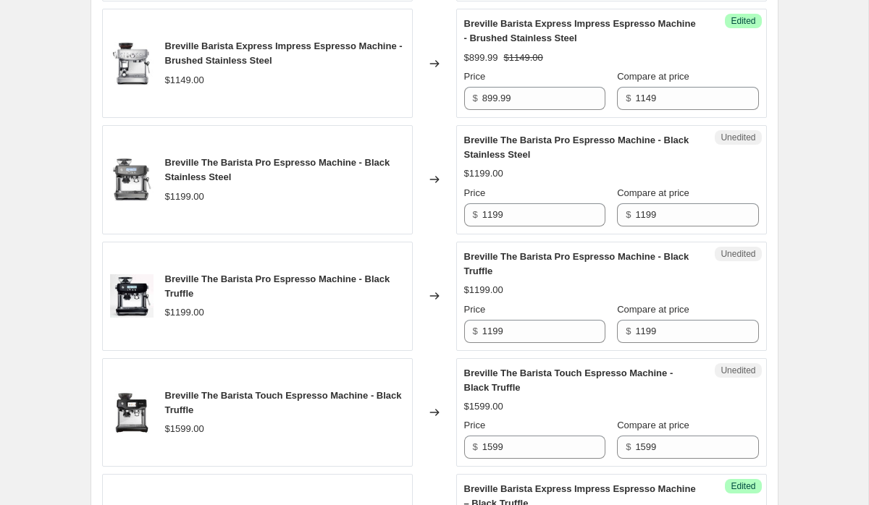
scroll to position [1159, 0]
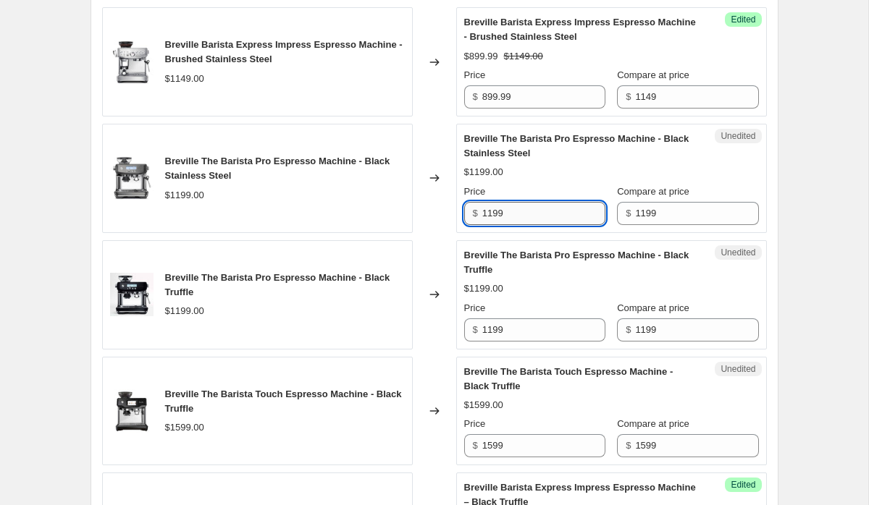
click at [509, 218] on input "1199" at bounding box center [543, 213] width 123 height 23
click at [509, 222] on input "1199" at bounding box center [543, 213] width 123 height 23
paste input "$1,279.99"
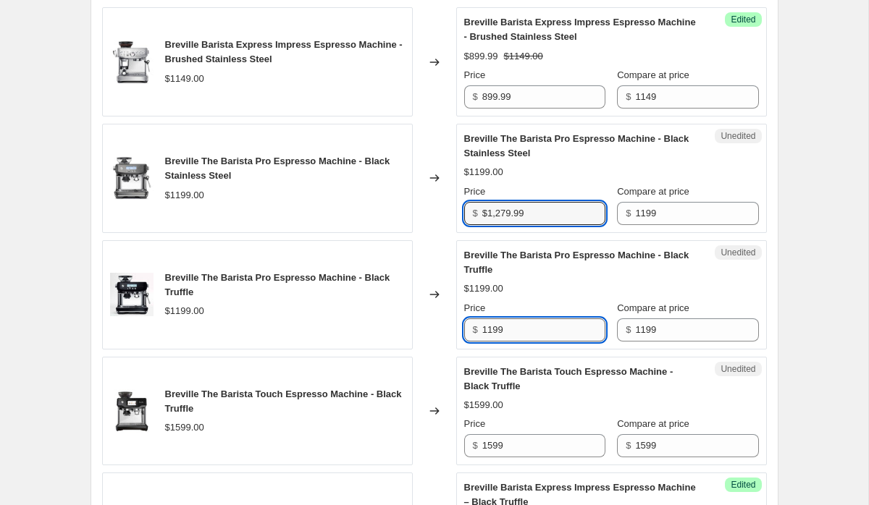
type input "1199"
click at [483, 342] on input "1199" at bounding box center [543, 330] width 123 height 23
paste input "$1,279.99"
click at [521, 225] on input "1199" at bounding box center [543, 213] width 123 height 23
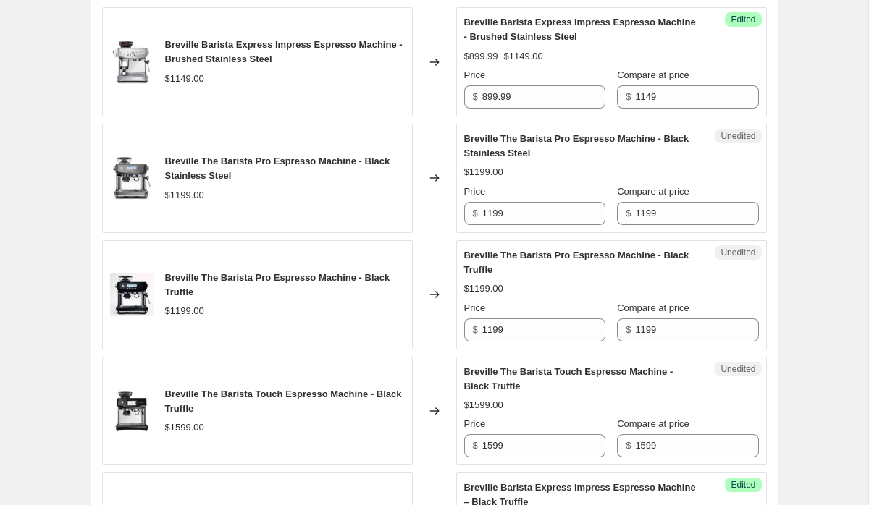
click at [583, 156] on span "Breville The Barista Pro Espresso Machine - Black Stainless Steel" at bounding box center [576, 145] width 225 height 25
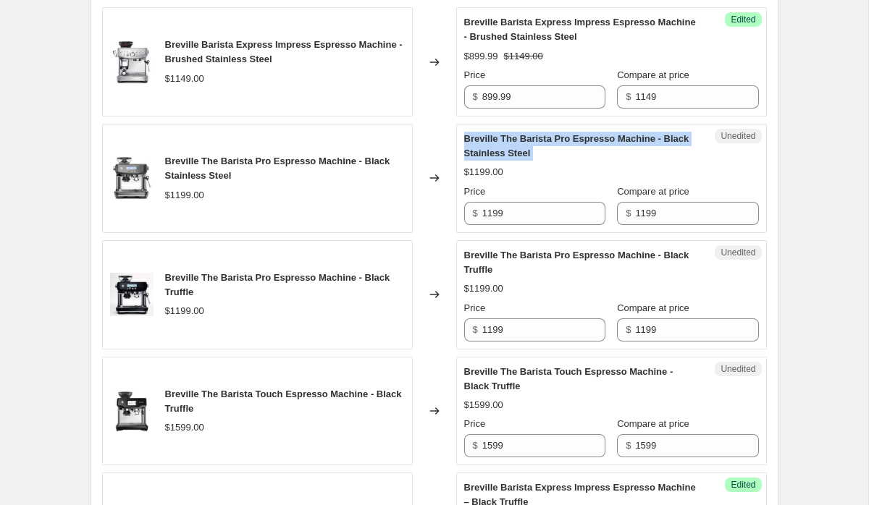
click at [583, 156] on span "Breville The Barista Pro Espresso Machine - Black Stainless Steel" at bounding box center [576, 145] width 225 height 25
copy span "Breville The Barista Pro Espresso Machine - Black Stainless Steel"
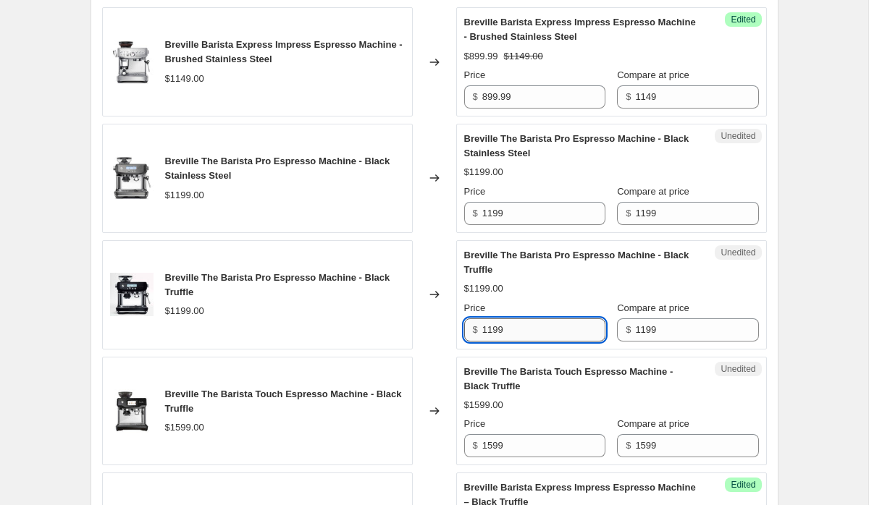
click at [523, 342] on input "1199" at bounding box center [543, 330] width 123 height 23
paste input "$899.99"
type input "1199"
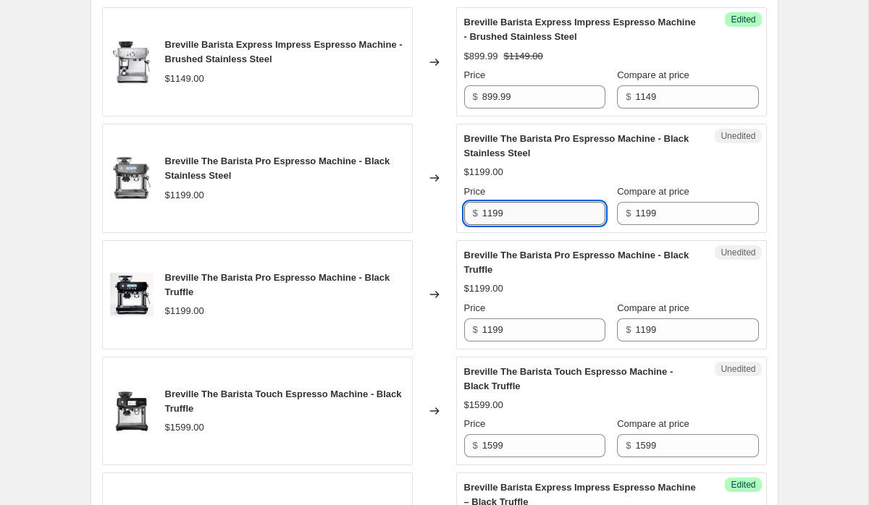
click at [498, 225] on input "1199" at bounding box center [543, 213] width 123 height 23
paste input "$899.99"
click at [796, 301] on div "Create new price [MEDICAL_DATA]. This page is ready Create new price [MEDICAL_D…" at bounding box center [434, 136] width 868 height 2591
click at [489, 221] on input "1199" at bounding box center [543, 213] width 123 height 23
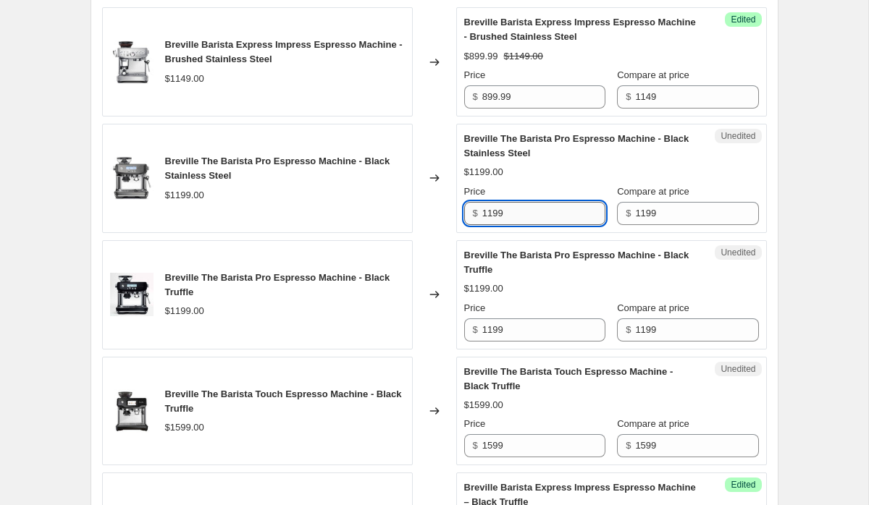
click at [489, 221] on input "1199" at bounding box center [543, 213] width 123 height 23
paste input "$899.99"
click at [489, 225] on input "$899.99" at bounding box center [543, 213] width 123 height 23
type input "1199"
click at [491, 342] on input "1199" at bounding box center [543, 330] width 123 height 23
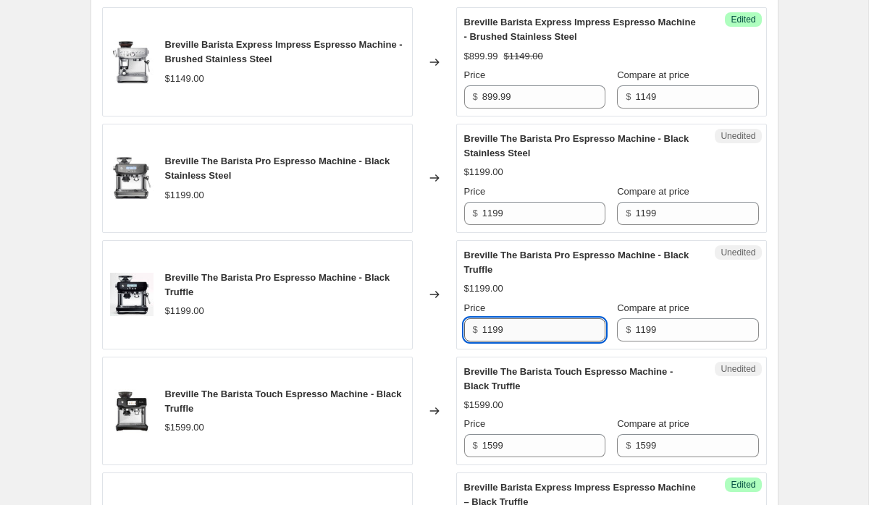
click at [491, 342] on input "1199" at bounding box center [543, 330] width 123 height 23
paste input "$899.99"
click at [828, 311] on div "Create new price [MEDICAL_DATA]. This page is ready Create new price [MEDICAL_D…" at bounding box center [434, 136] width 868 height 2591
click at [518, 342] on input "1199" at bounding box center [543, 330] width 123 height 23
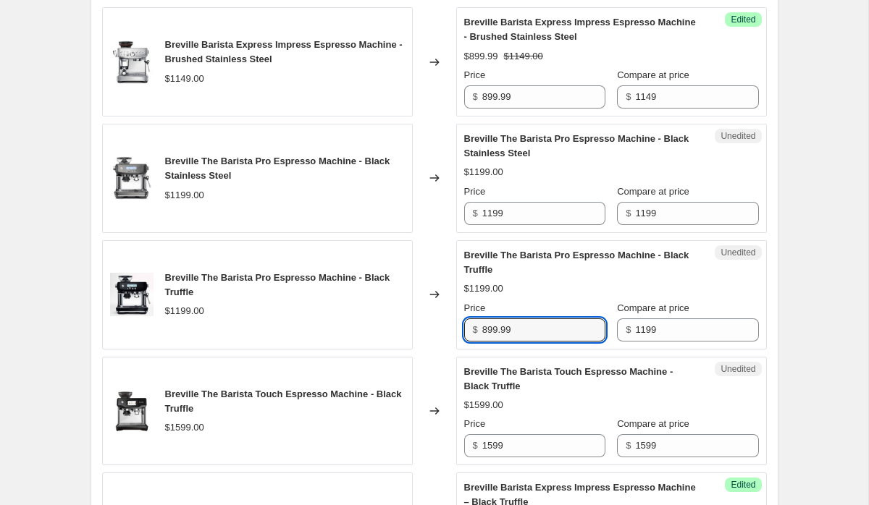
type input "899.99"
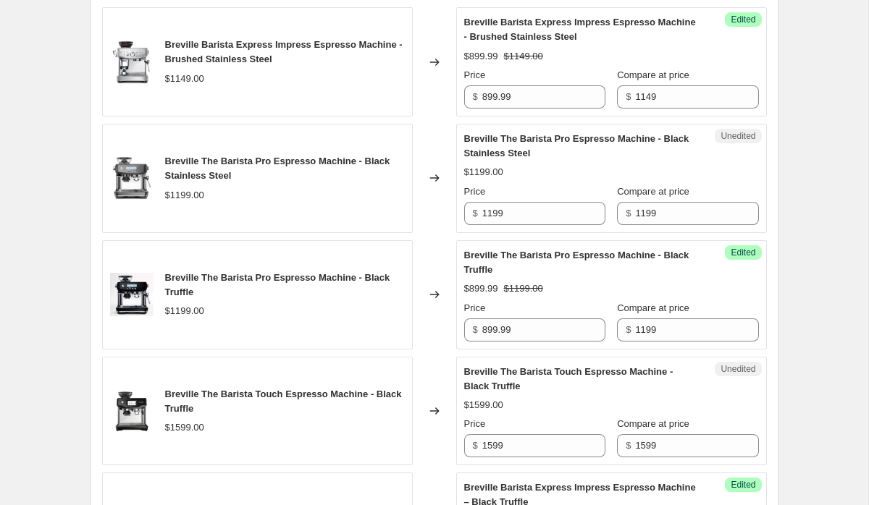
click at [784, 342] on div "Create new price [MEDICAL_DATA]. This page is ready Create new price [MEDICAL_D…" at bounding box center [434, 136] width 722 height 2591
click at [518, 224] on input "1199" at bounding box center [543, 213] width 123 height 23
type input "899.99"
click at [810, 252] on div "Create new price [MEDICAL_DATA]. This page is ready Create new price [MEDICAL_D…" at bounding box center [434, 136] width 868 height 2591
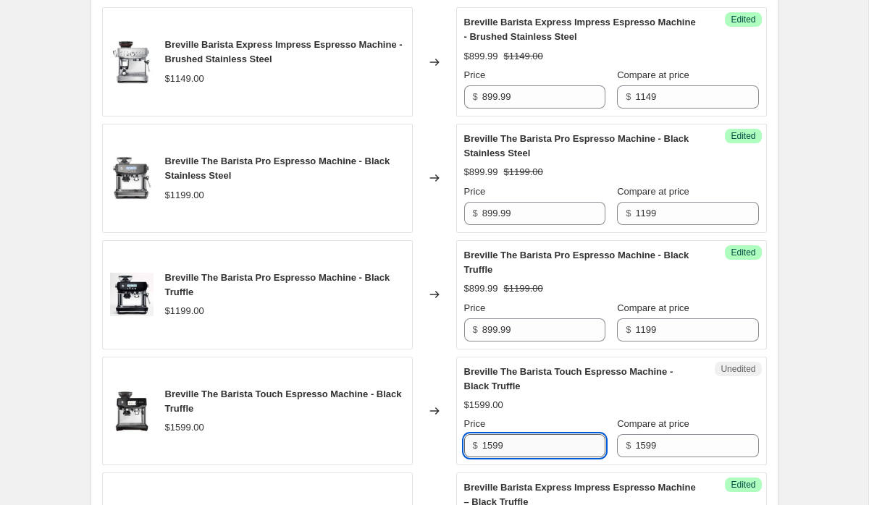
click at [490, 458] on input "1599" at bounding box center [543, 445] width 123 height 23
click at [534, 458] on input "1279" at bounding box center [543, 445] width 123 height 23
type input "1279.99"
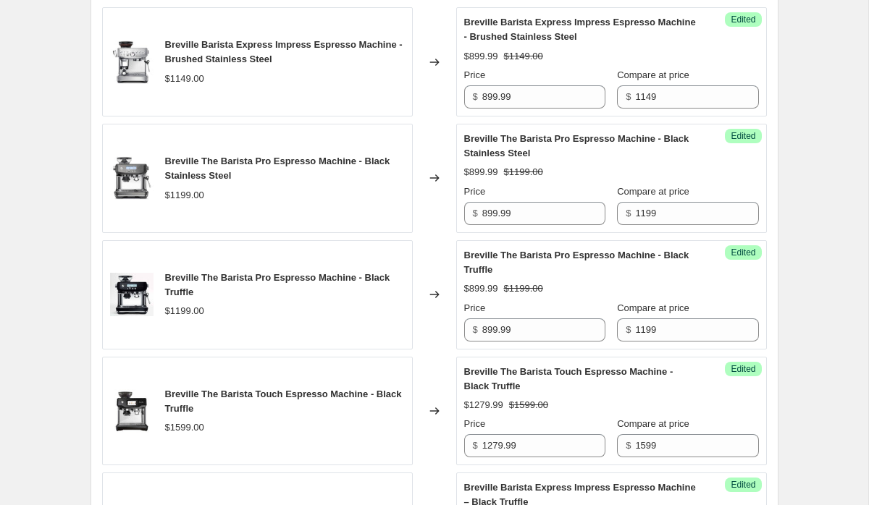
click at [809, 397] on div "Create new price [MEDICAL_DATA]. This page is ready Create new price [MEDICAL_D…" at bounding box center [434, 136] width 868 height 2591
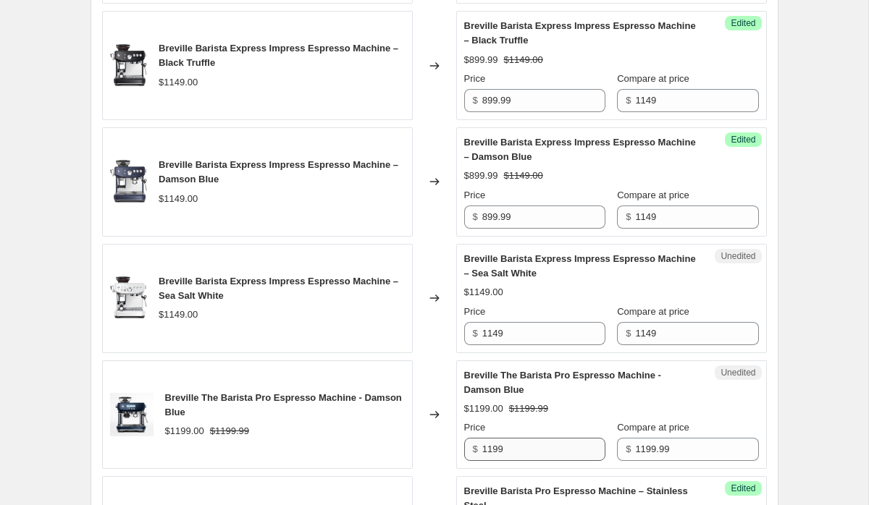
scroll to position [1624, 0]
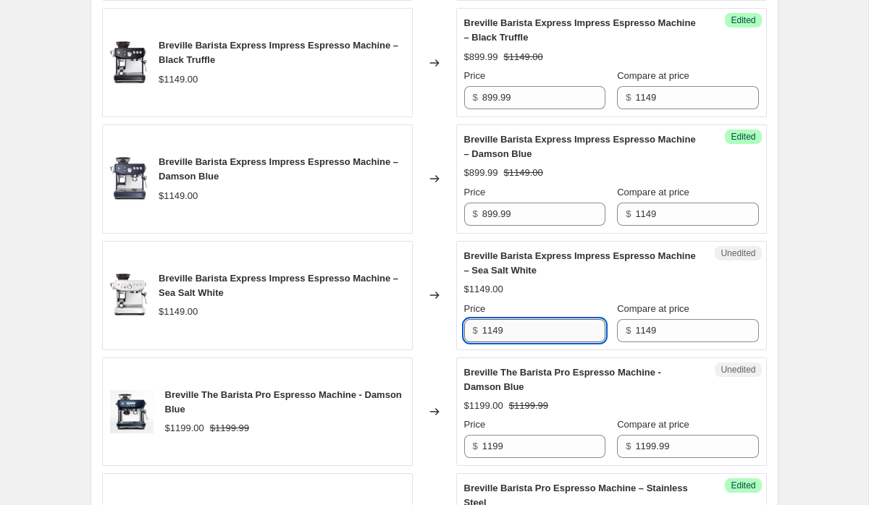
click at [506, 342] on input "1149" at bounding box center [543, 330] width 123 height 23
type input "899.99"
drag, startPoint x: 792, startPoint y: 355, endPoint x: 659, endPoint y: 411, distance: 143.7
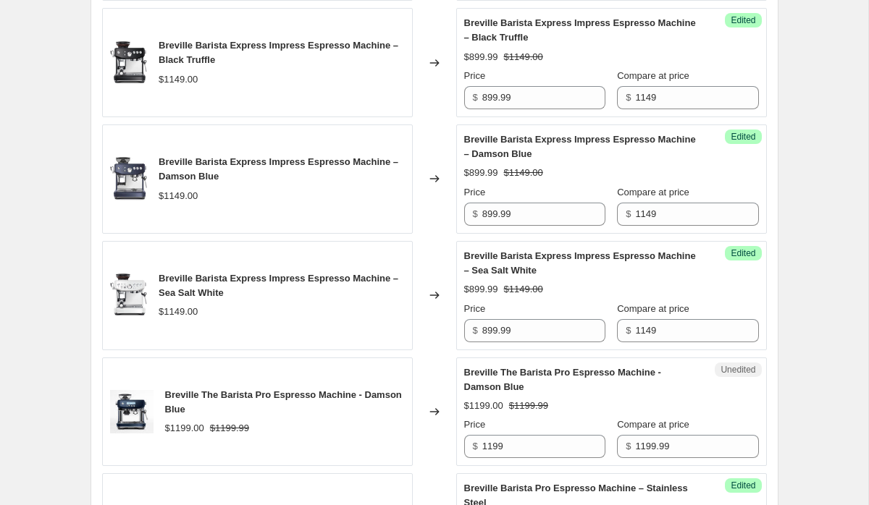
click at [520, 458] on input "1199" at bounding box center [543, 446] width 123 height 23
type input "899.99"
click at [776, 386] on div "PRICE CHANGE PREVIEW 11 product variants selected. 10 product prices edited: Br…" at bounding box center [434, 66] width 688 height 1352
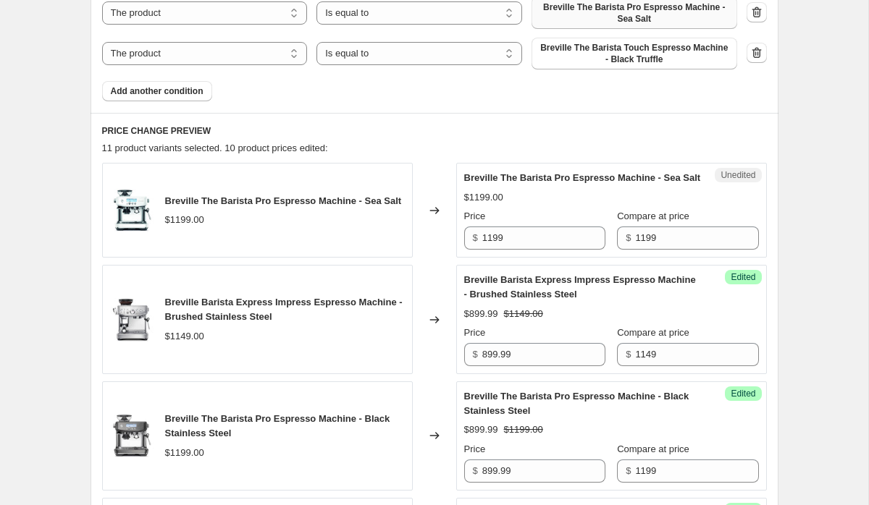
scroll to position [882, 0]
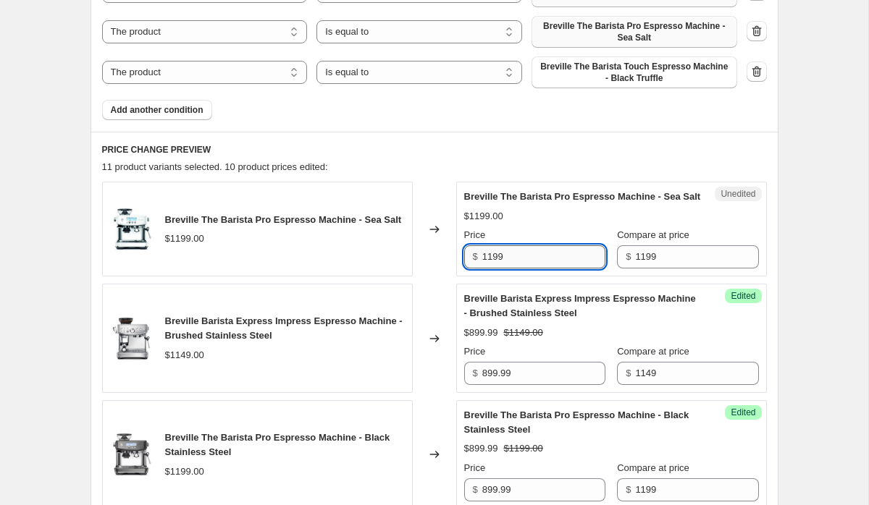
click at [550, 269] on input "1199" at bounding box center [543, 256] width 123 height 23
type input "899.99"
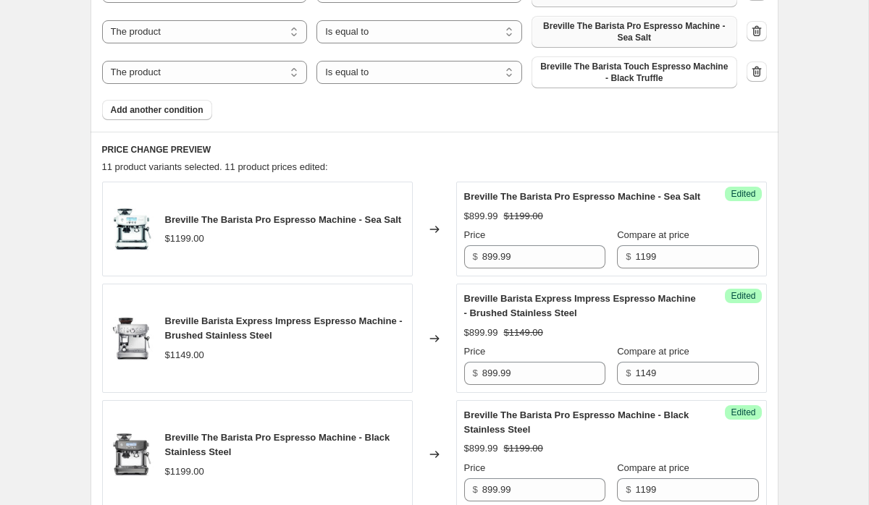
click at [814, 309] on div "Create new price [MEDICAL_DATA]. This page is ready Create new price [MEDICAL_D…" at bounding box center [434, 413] width 868 height 2591
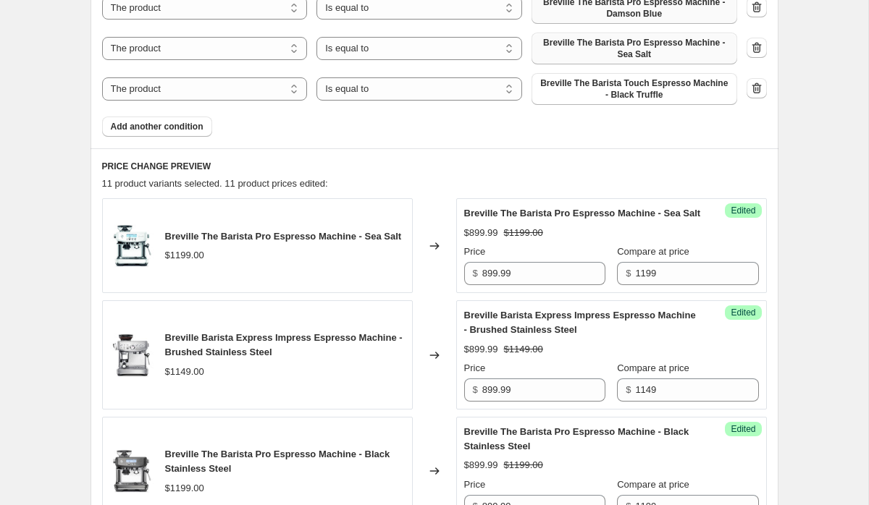
scroll to position [868, 0]
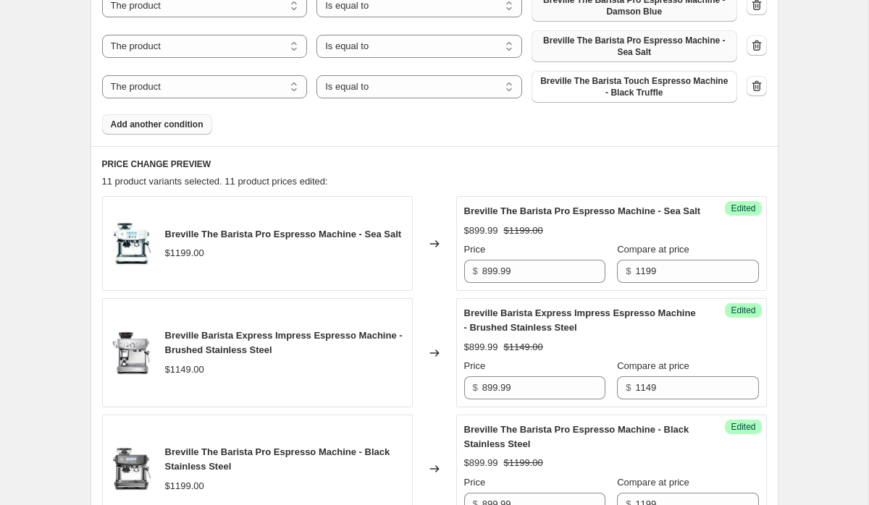
click at [145, 125] on span "Add another condition" at bounding box center [157, 125] width 93 height 12
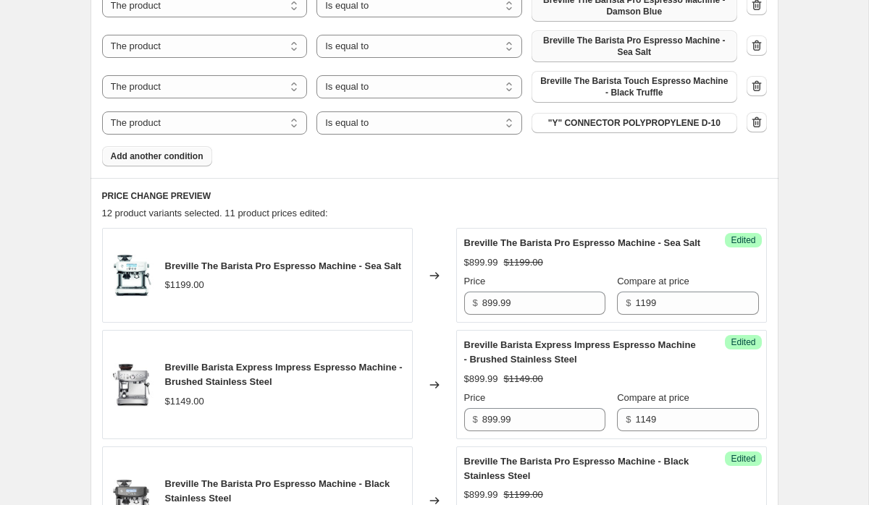
click at [611, 122] on span ""Y" CONNECTOR POLYPROPYLENE D-10" at bounding box center [634, 123] width 172 height 12
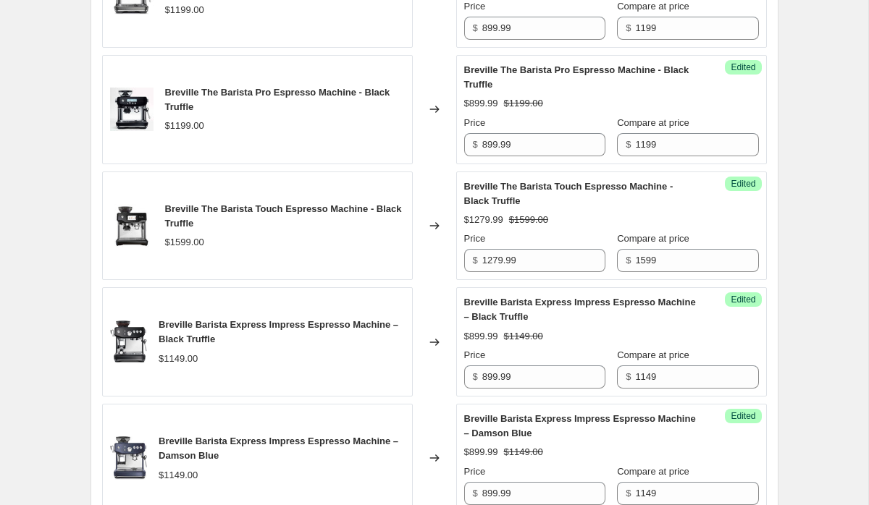
scroll to position [1374, 0]
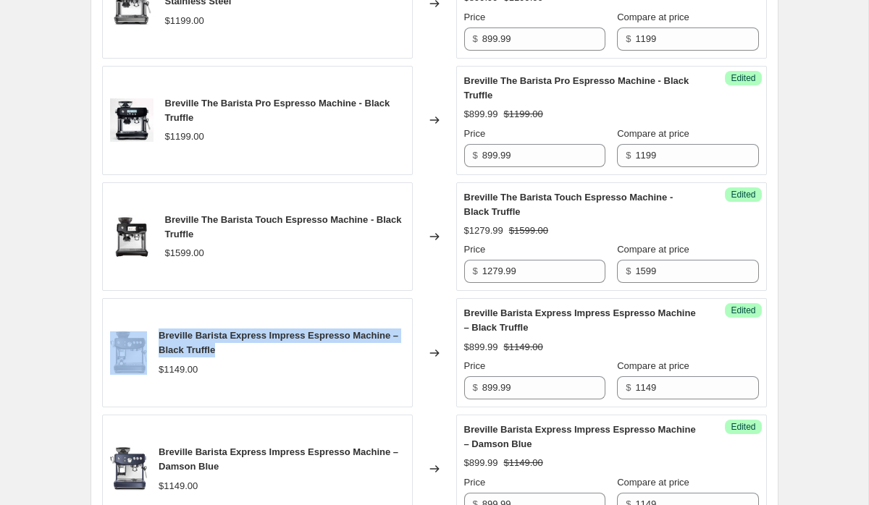
drag, startPoint x: 224, startPoint y: 368, endPoint x: 153, endPoint y: 353, distance: 71.8
click at [153, 353] on div "Breville Barista Express Impress Espresso Machine – Black Truffle $1149.00" at bounding box center [257, 352] width 311 height 109
copy span "Breville Barista Express Impress Espresso Machine – Black Truffle"
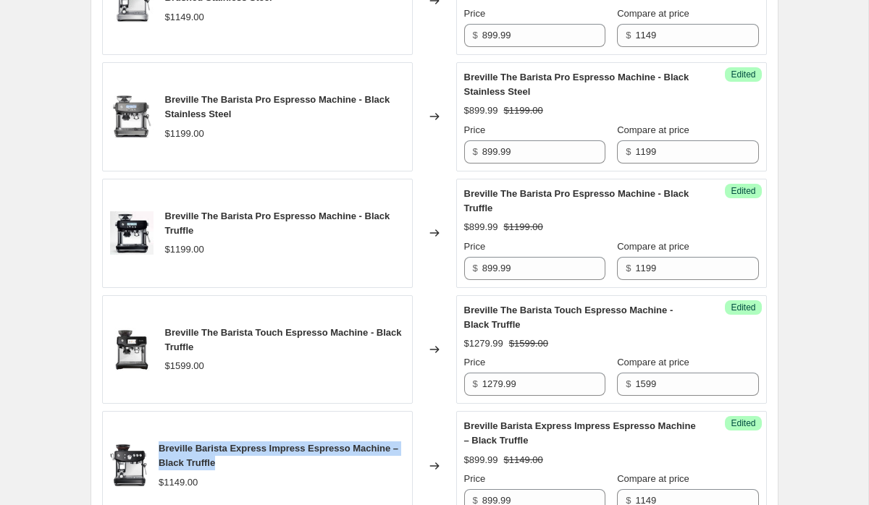
scroll to position [1258, 0]
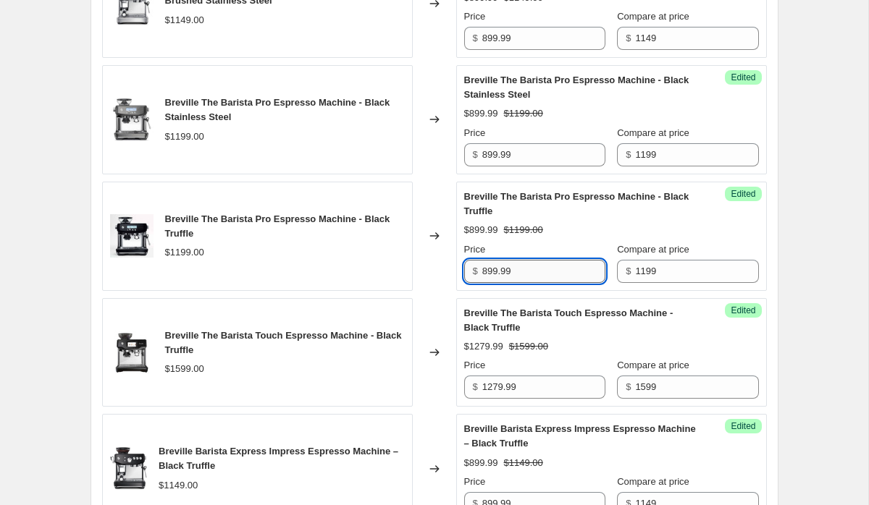
click at [500, 283] on input "899.99" at bounding box center [543, 271] width 123 height 23
paste input "$959.99"
click at [491, 283] on input "$959.99" at bounding box center [543, 271] width 123 height 23
click at [809, 299] on div "Create new price [MEDICAL_DATA]. This page is ready Create new price [MEDICAL_D…" at bounding box center [434, 57] width 868 height 2631
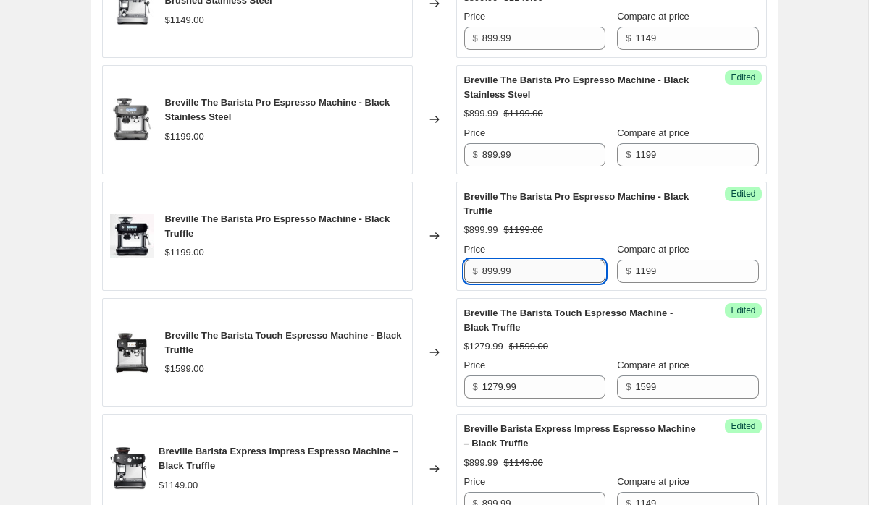
click at [490, 283] on input "899.99" at bounding box center [543, 271] width 123 height 23
type input "959.99"
click at [807, 283] on div "Create new price [MEDICAL_DATA]. This page is ready Create new price [MEDICAL_D…" at bounding box center [434, 57] width 868 height 2631
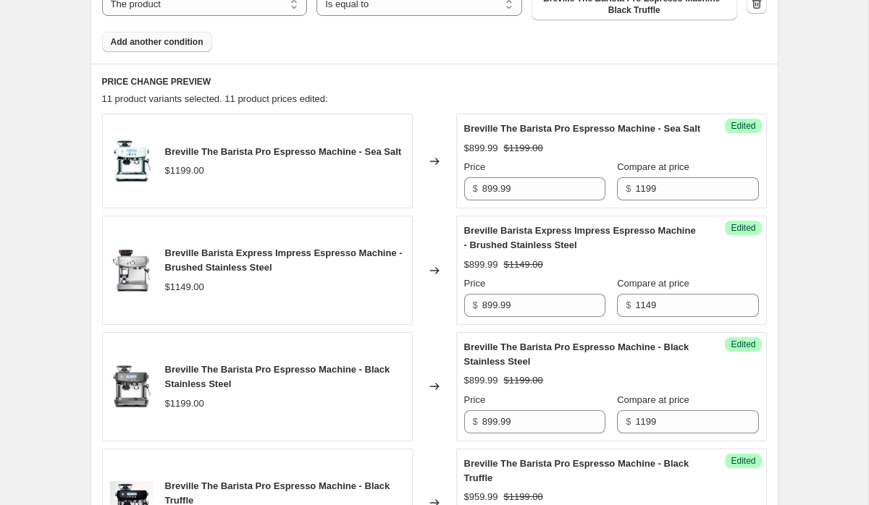
scroll to position [993, 0]
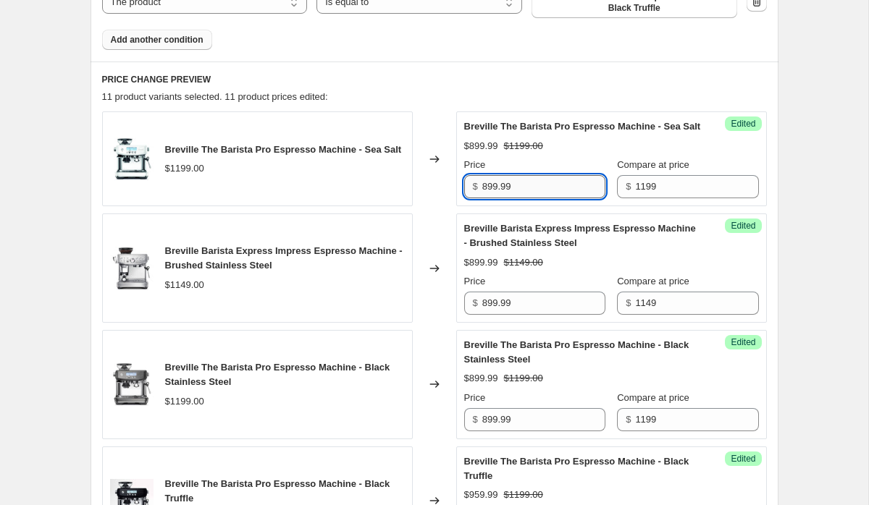
click at [495, 198] on input "899.99" at bounding box center [543, 186] width 123 height 23
click at [496, 198] on input "899.99" at bounding box center [543, 186] width 123 height 23
type input "959.99"
click at [801, 158] on div "Create new price [MEDICAL_DATA]. This page is ready Create new price [MEDICAL_D…" at bounding box center [434, 322] width 868 height 2631
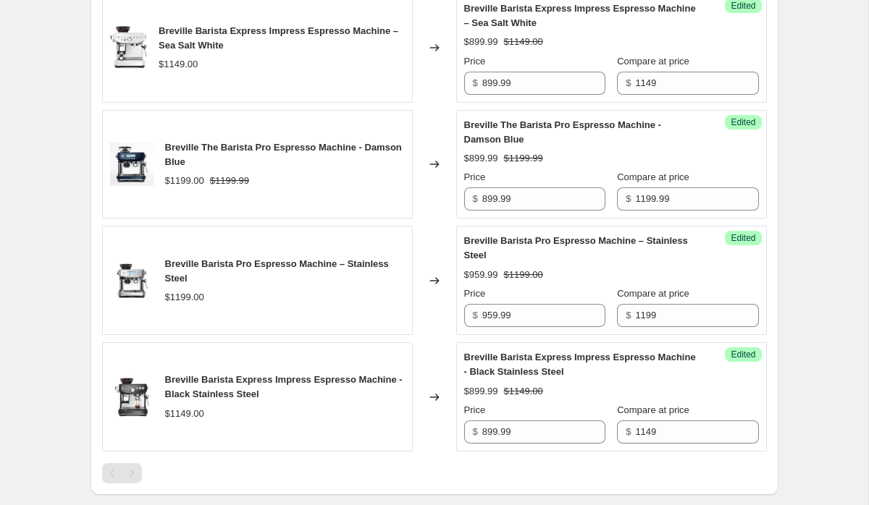
scroll to position [1921, 0]
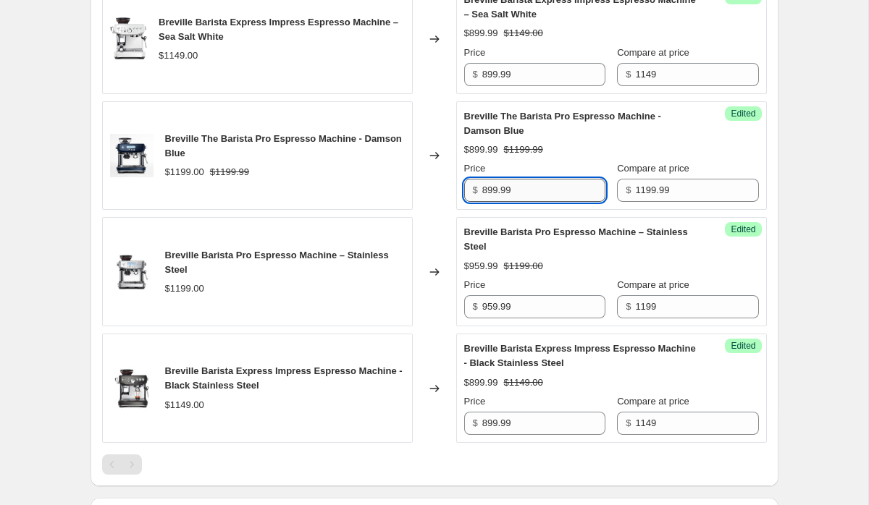
click at [547, 198] on input "899.99" at bounding box center [543, 190] width 123 height 23
type input "959.99"
click at [359, 180] on div "$1199.00 $1199.99" at bounding box center [285, 172] width 240 height 14
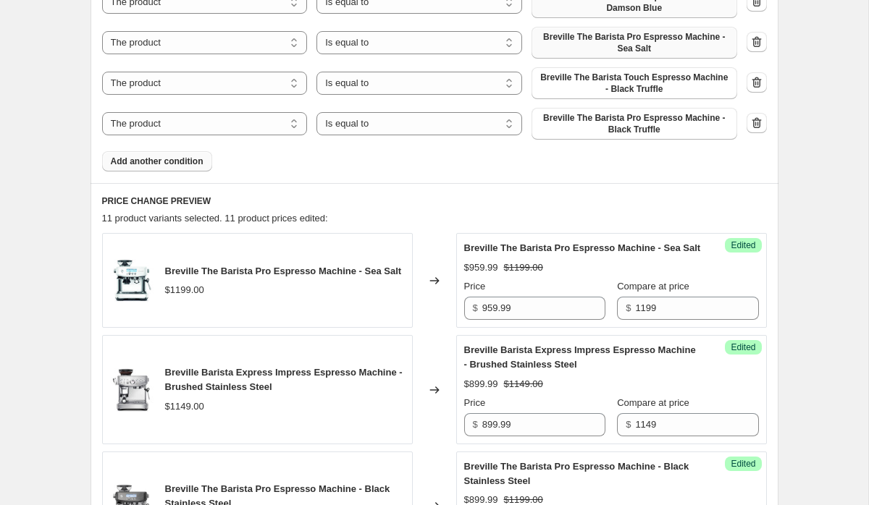
scroll to position [871, 0]
click at [169, 156] on button "Add another condition" at bounding box center [157, 162] width 110 height 20
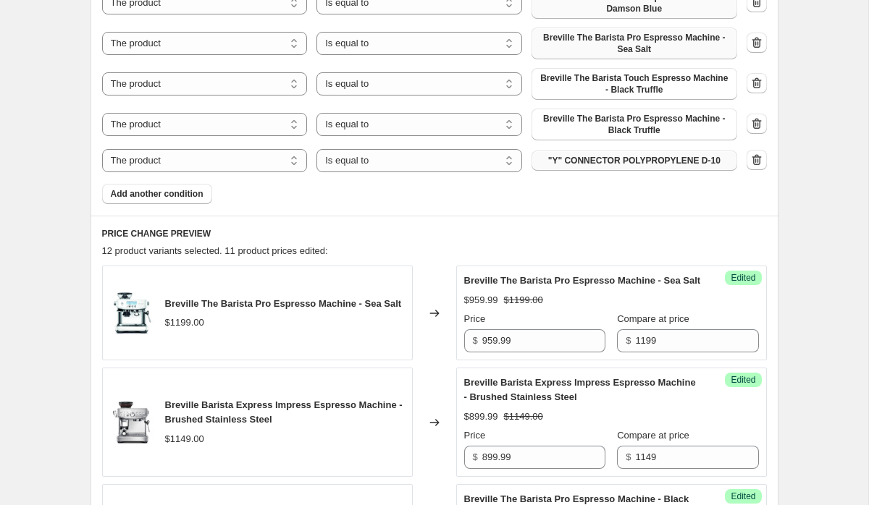
click at [589, 164] on span ""Y" CONNECTOR POLYPROPYLENE D-10" at bounding box center [634, 161] width 172 height 12
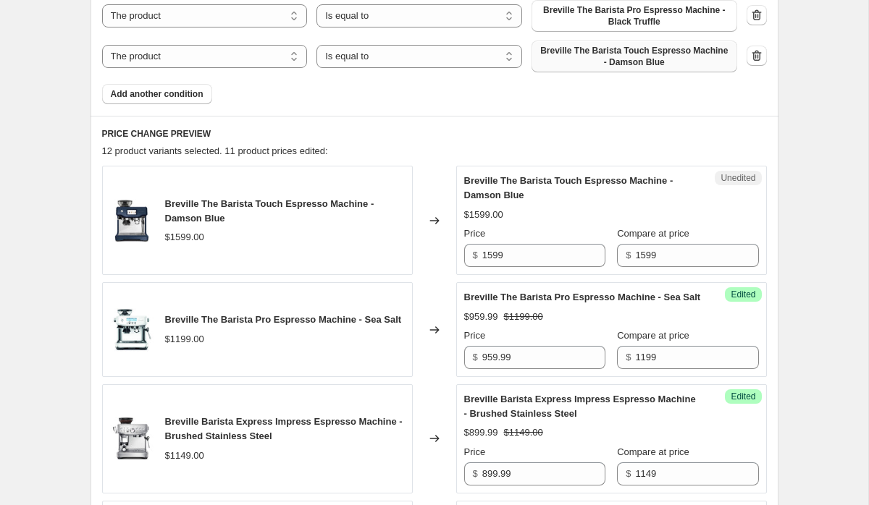
scroll to position [987, 0]
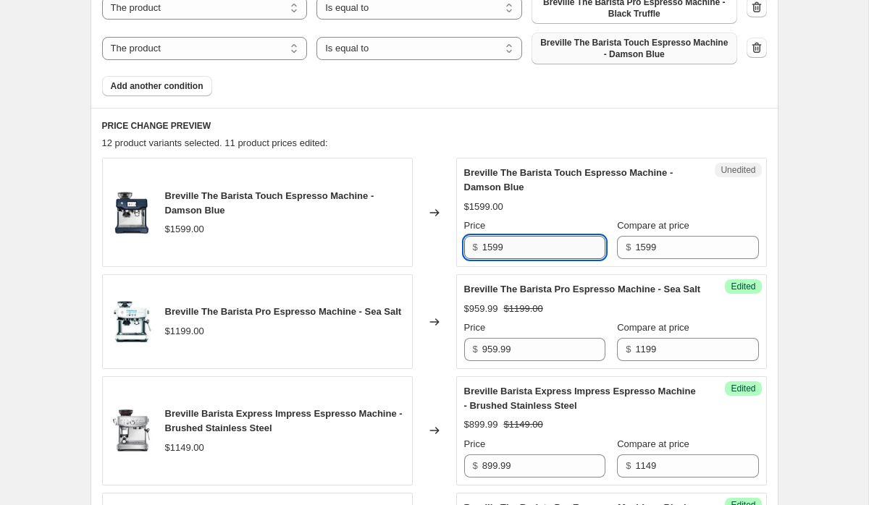
click at [516, 244] on input "1599" at bounding box center [543, 247] width 123 height 23
type input "1279.99"
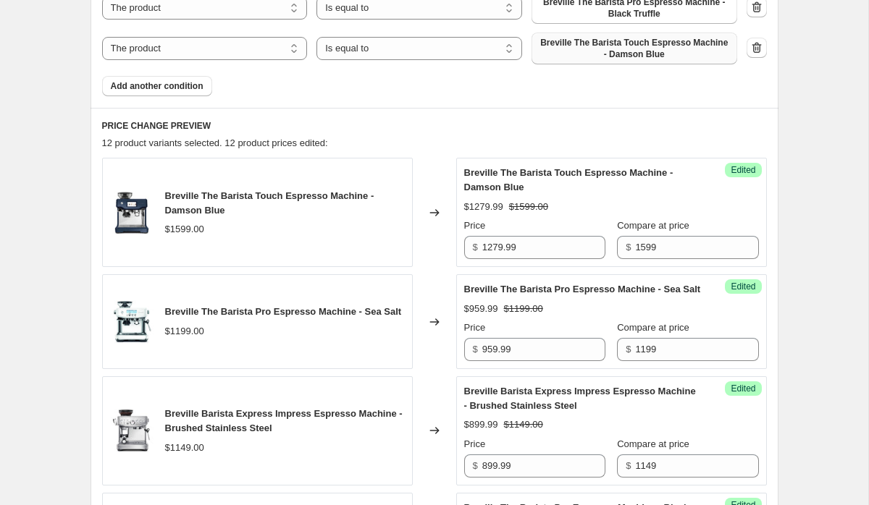
click at [817, 208] on div "Create new price [MEDICAL_DATA]. This page is ready Create new price [MEDICAL_D…" at bounding box center [434, 407] width 868 height 2789
click at [180, 86] on span "Add another condition" at bounding box center [157, 86] width 93 height 12
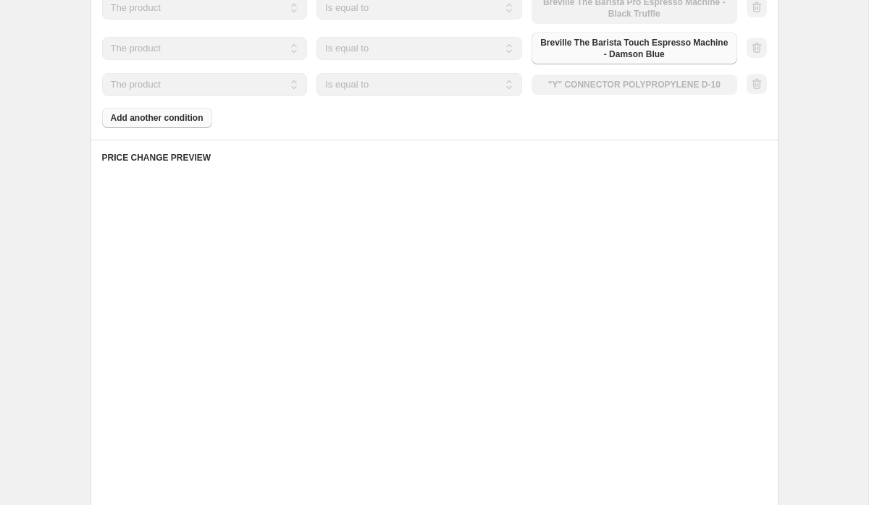
click at [623, 89] on div "The product The product's collection The product's tag The product's vendor The…" at bounding box center [419, 84] width 635 height 23
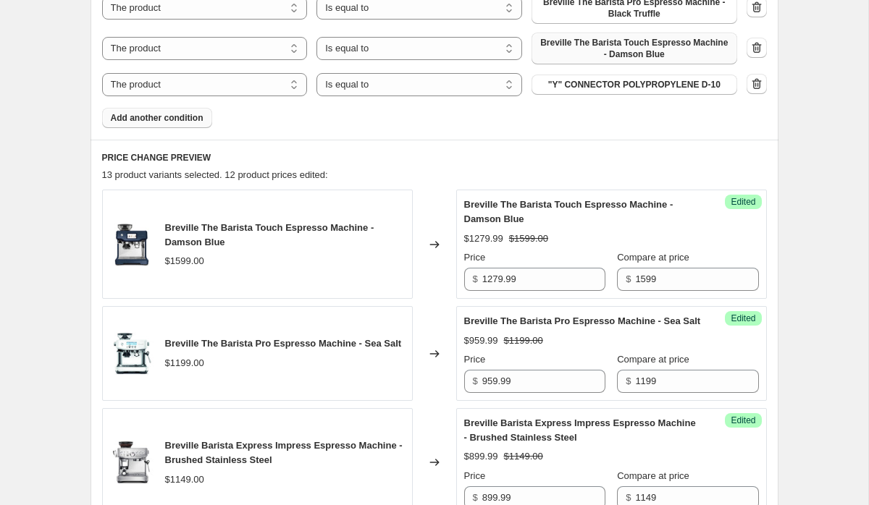
click at [623, 89] on span ""Y" CONNECTOR POLYPROPYLENE D-10" at bounding box center [634, 85] width 172 height 12
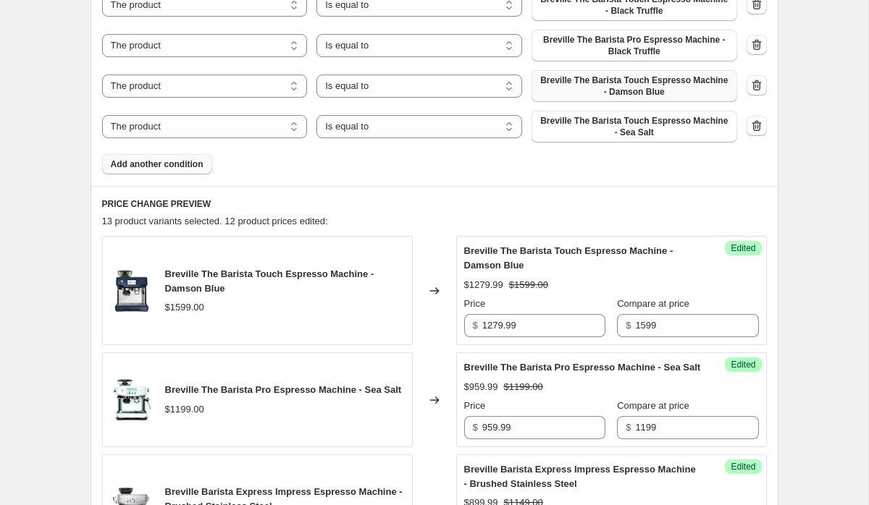
scroll to position [949, 0]
click at [161, 161] on span "Add another condition" at bounding box center [157, 165] width 93 height 12
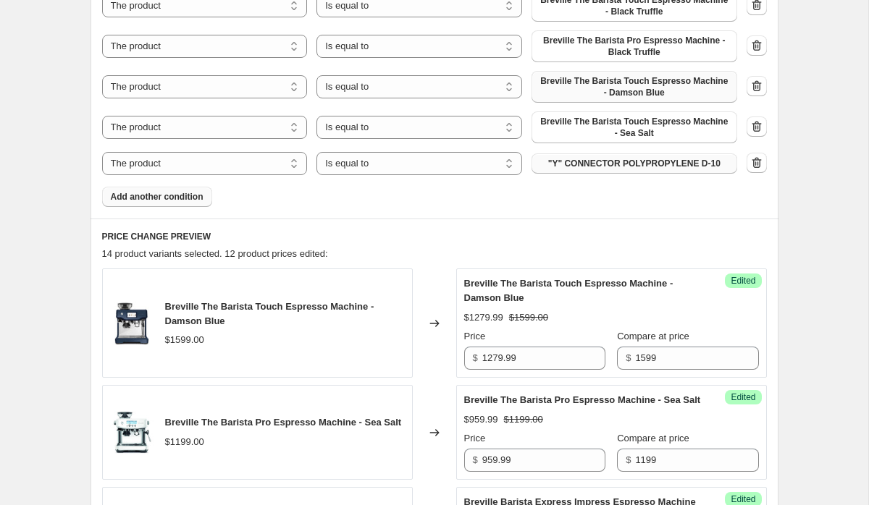
click at [629, 167] on span ""Y" CONNECTOR POLYPROPYLENE D-10" at bounding box center [634, 164] width 172 height 12
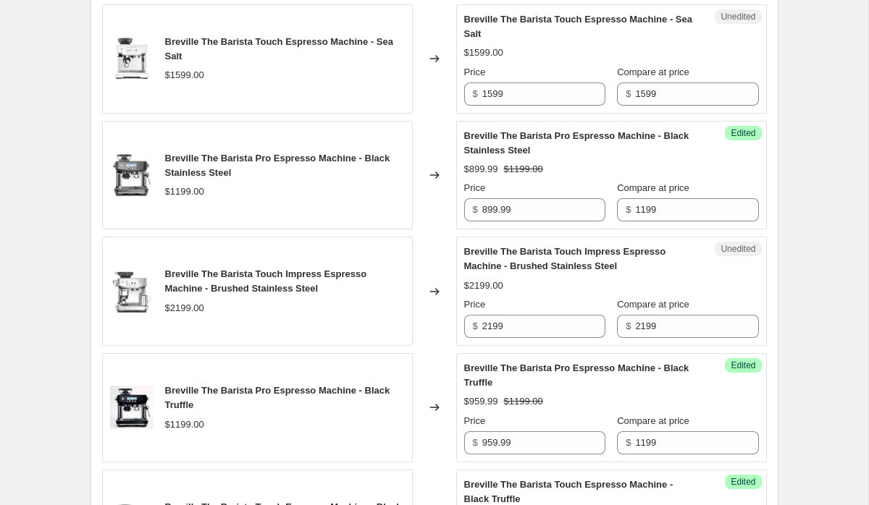
scroll to position [1611, 0]
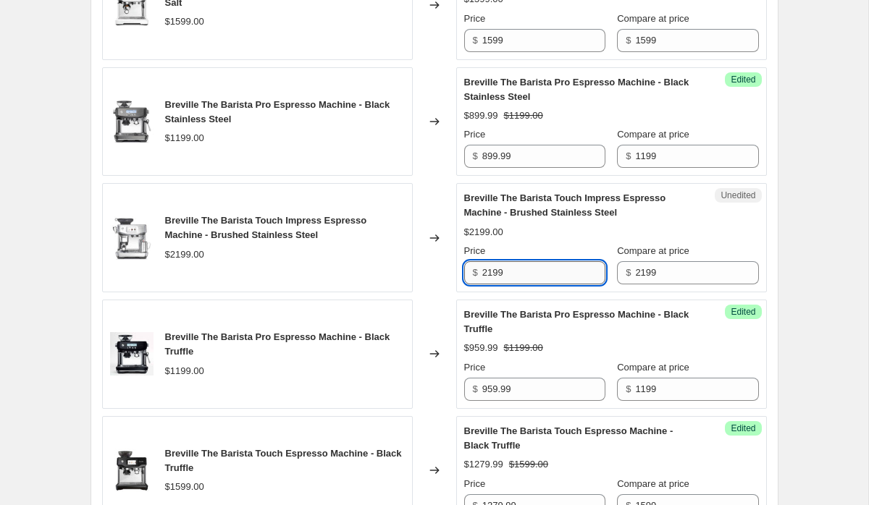
click at [516, 284] on input "2199" at bounding box center [543, 272] width 123 height 23
type input "1759.99"
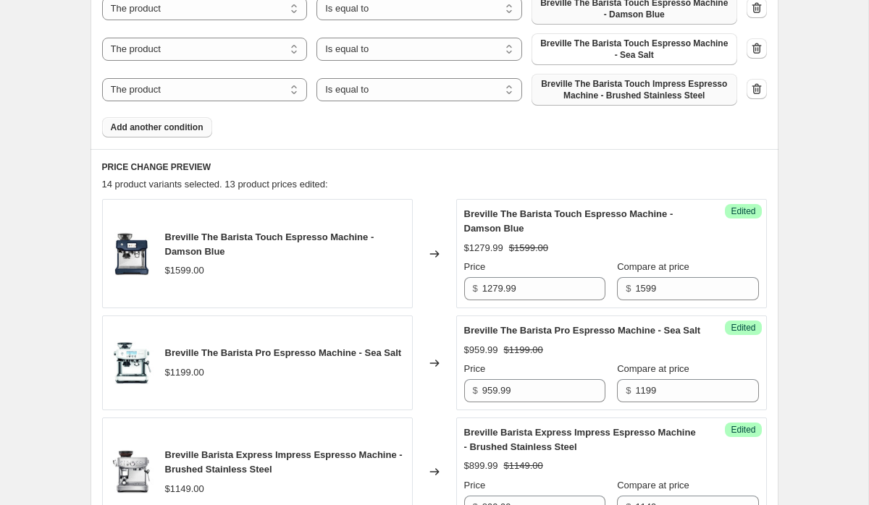
scroll to position [1021, 0]
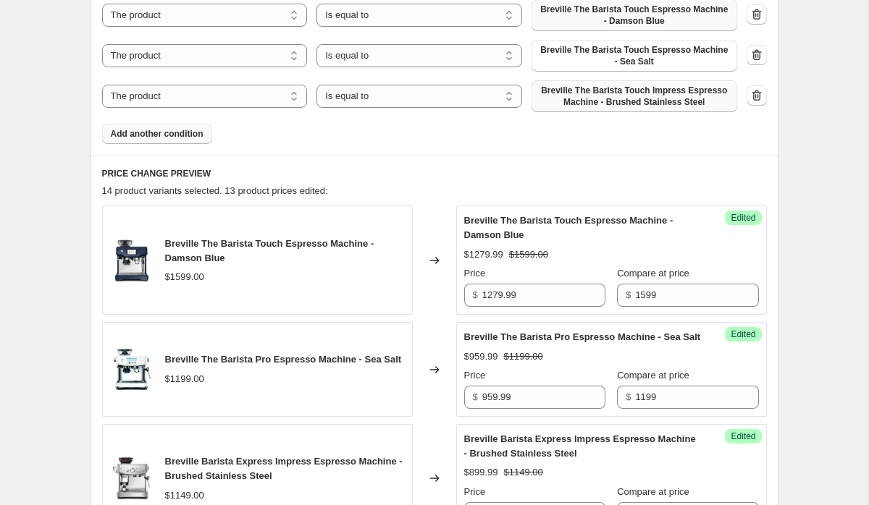
click at [180, 130] on span "Add another condition" at bounding box center [157, 134] width 93 height 12
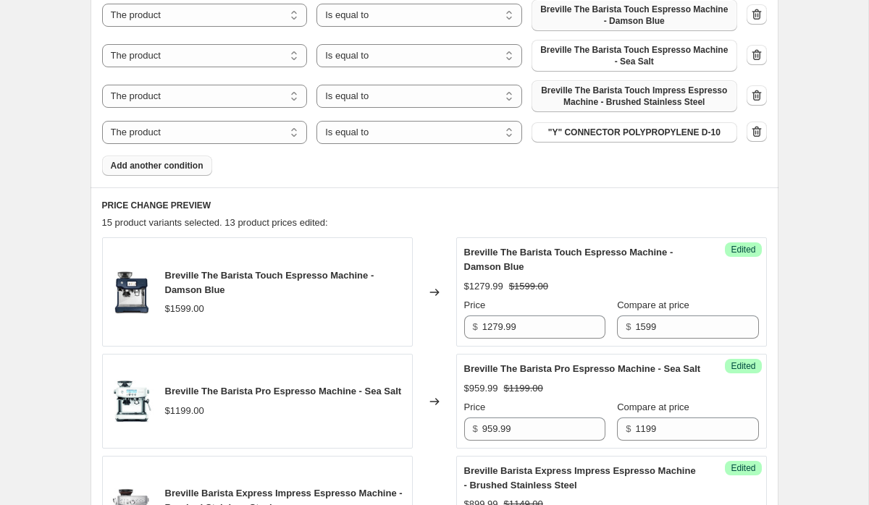
click at [626, 135] on span ""Y" CONNECTOR POLYPROPYLENE D-10" at bounding box center [634, 133] width 172 height 12
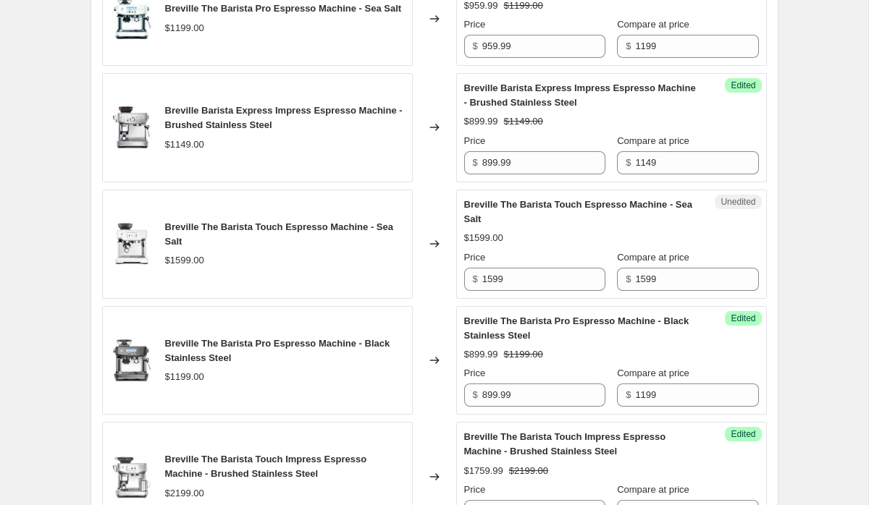
scroll to position [1465, 0]
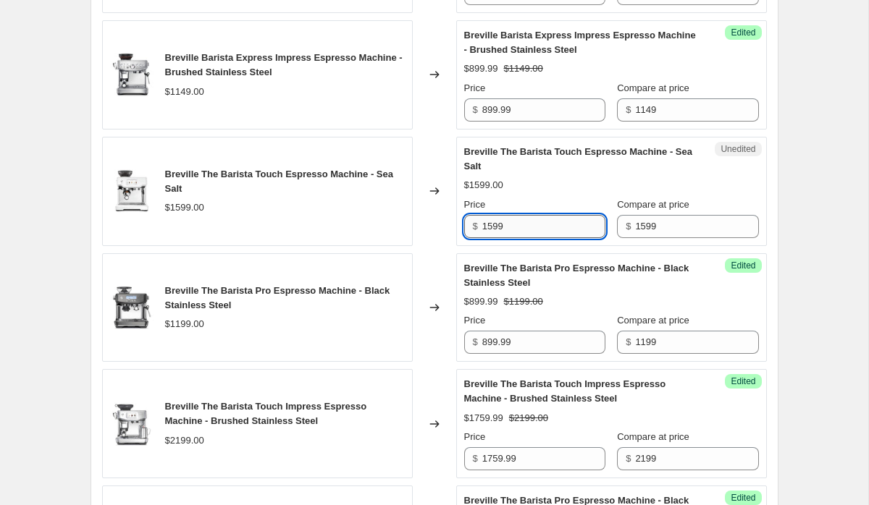
click at [531, 235] on input "1599" at bounding box center [543, 226] width 123 height 23
click at [844, 194] on div "Create new price [MEDICAL_DATA]. This page is ready Create new price [MEDICAL_D…" at bounding box center [434, 164] width 868 height 3259
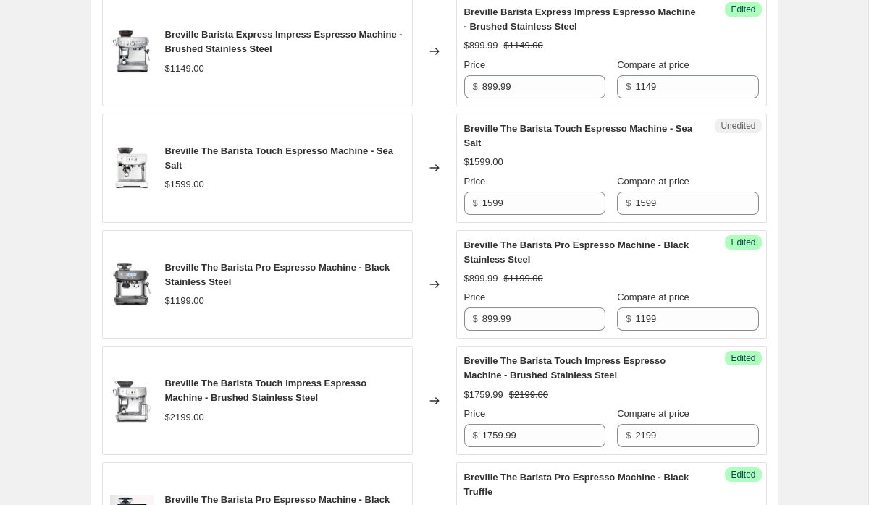
scroll to position [1486, 0]
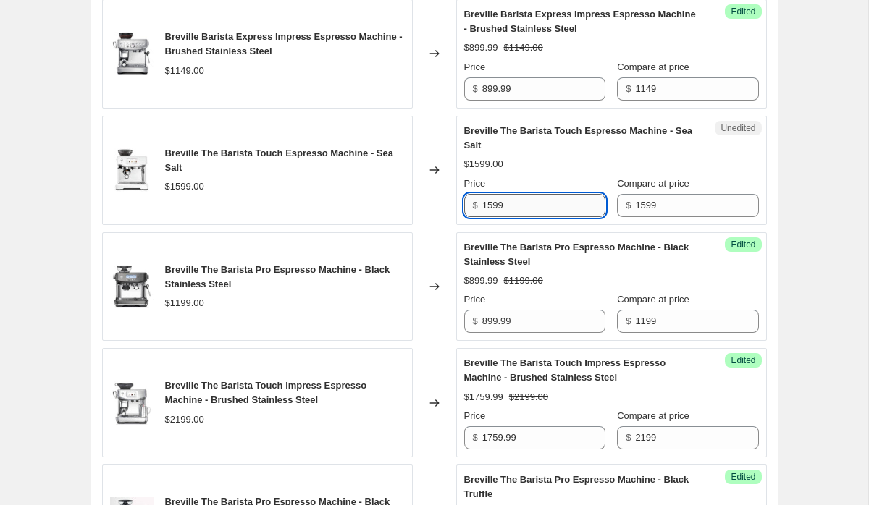
click at [497, 217] on input "1599" at bounding box center [543, 205] width 123 height 23
click at [560, 217] on input "1279" at bounding box center [543, 205] width 123 height 23
type input "1279.99"
click at [799, 194] on div "Create new price [MEDICAL_DATA]. This page is ready Create new price [MEDICAL_D…" at bounding box center [434, 143] width 868 height 3259
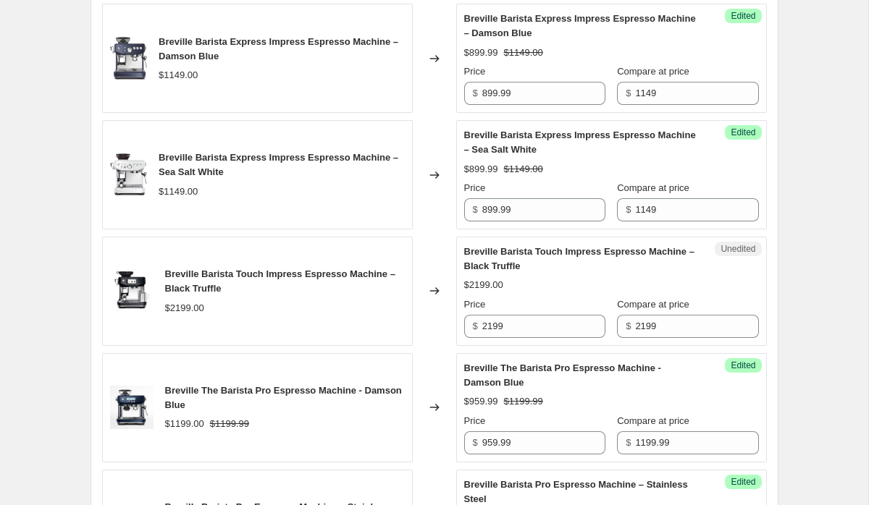
scroll to position [2297, 0]
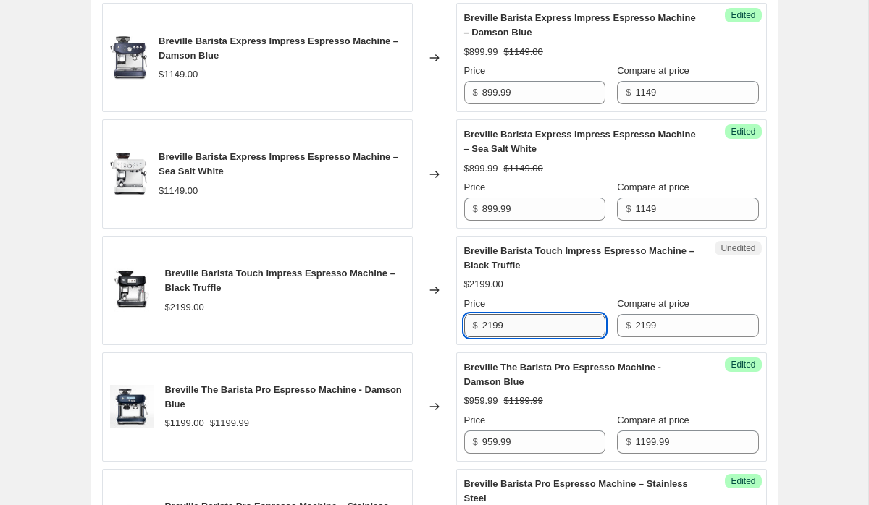
drag, startPoint x: 499, startPoint y: 342, endPoint x: 484, endPoint y: 342, distance: 14.5
click at [484, 337] on input "2199" at bounding box center [543, 325] width 123 height 23
click at [557, 337] on input "1759" at bounding box center [543, 325] width 123 height 23
click at [500, 337] on input "1759.99" at bounding box center [543, 325] width 123 height 23
type input "1759.99"
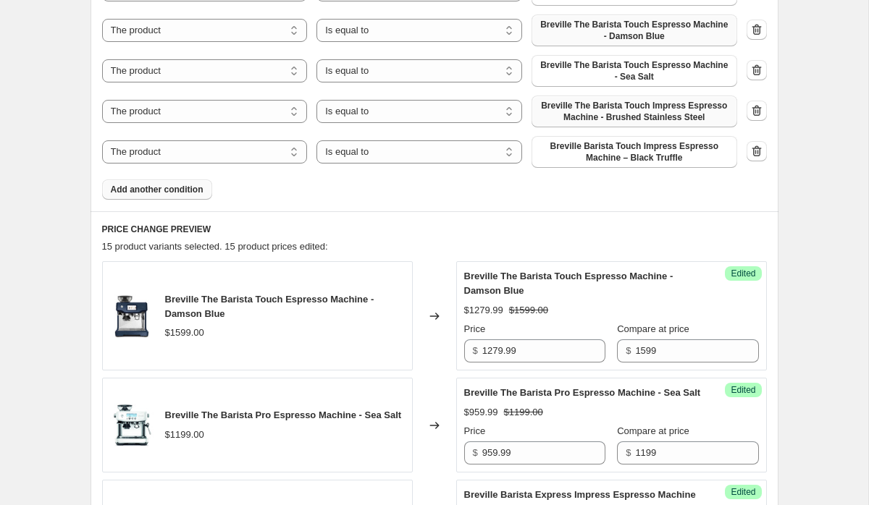
scroll to position [997, 0]
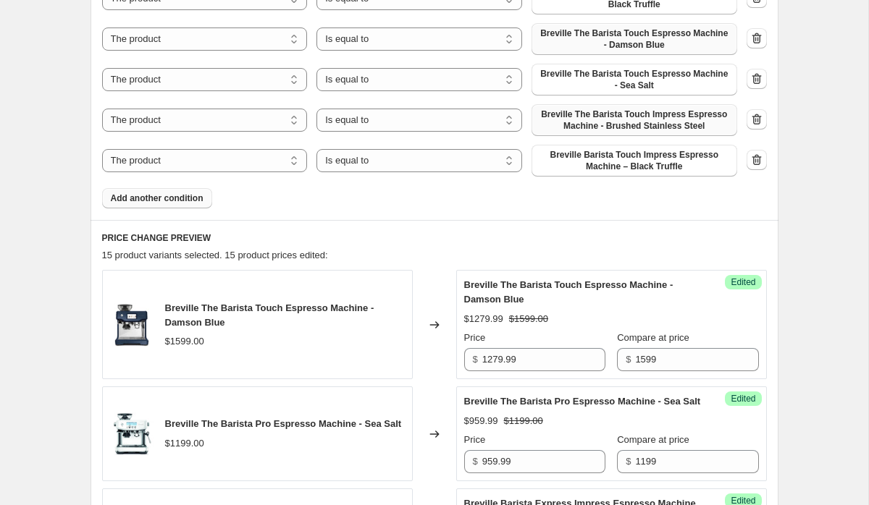
click at [166, 202] on span "Add another condition" at bounding box center [157, 199] width 93 height 12
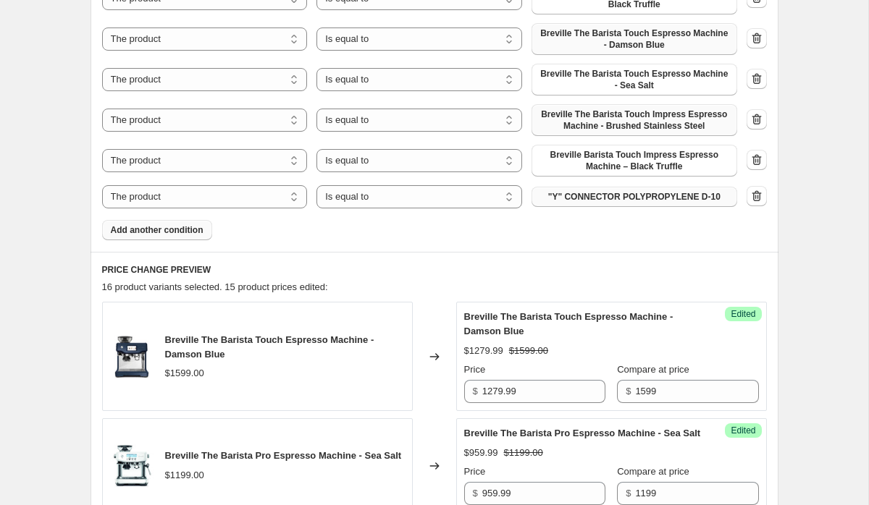
click at [584, 197] on span ""Y" CONNECTOR POLYPROPYLENE D-10" at bounding box center [634, 197] width 172 height 12
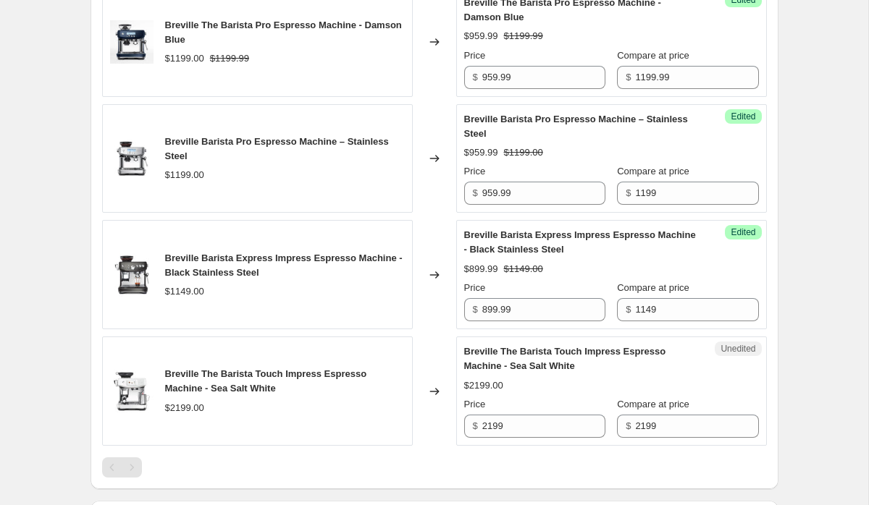
scroll to position [2716, 0]
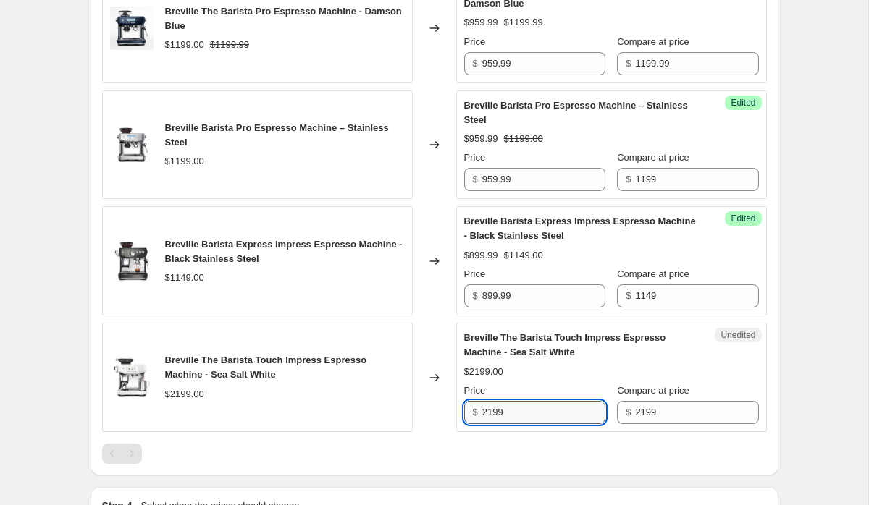
click at [520, 423] on input "2199" at bounding box center [543, 412] width 123 height 23
type input "1759.99"
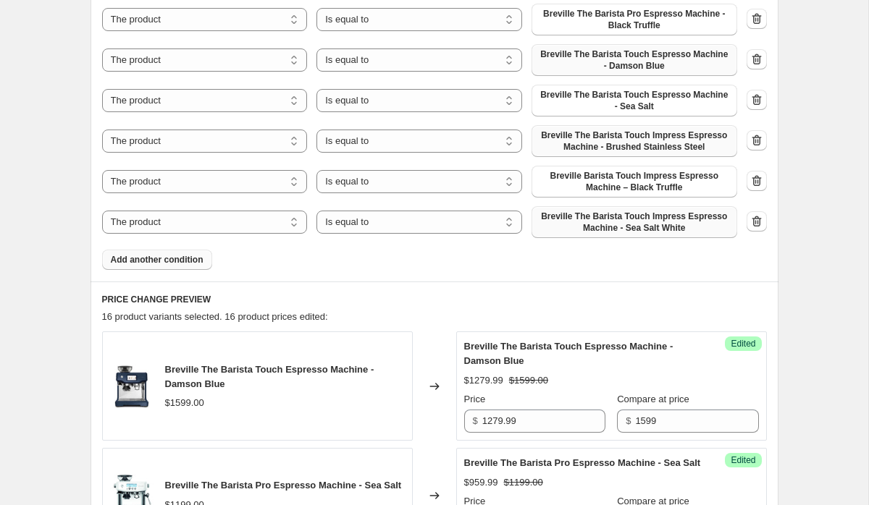
scroll to position [878, 0]
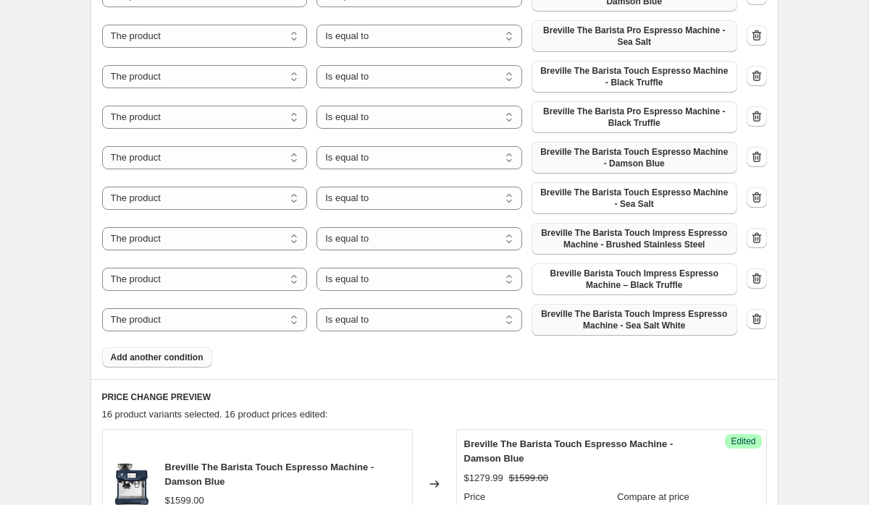
click at [174, 355] on span "Add another condition" at bounding box center [157, 358] width 93 height 12
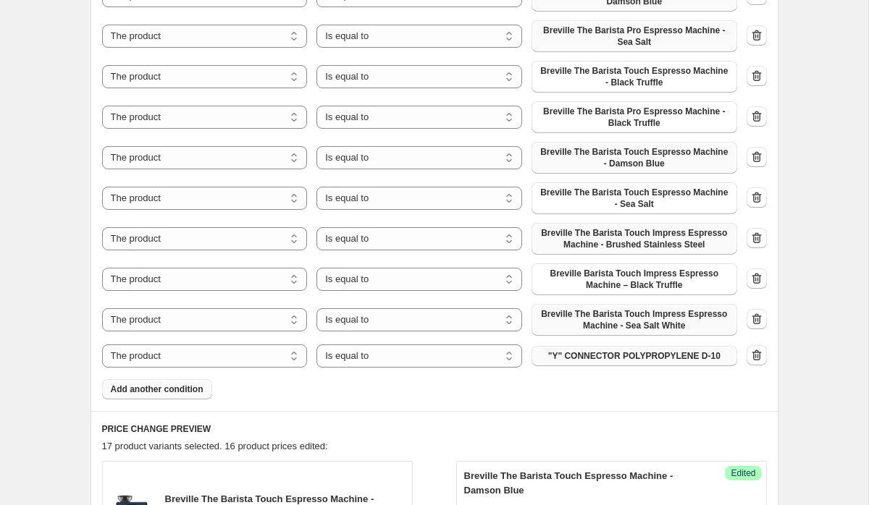
click at [625, 361] on span ""Y" CONNECTOR POLYPROPYLENE D-10" at bounding box center [634, 356] width 172 height 12
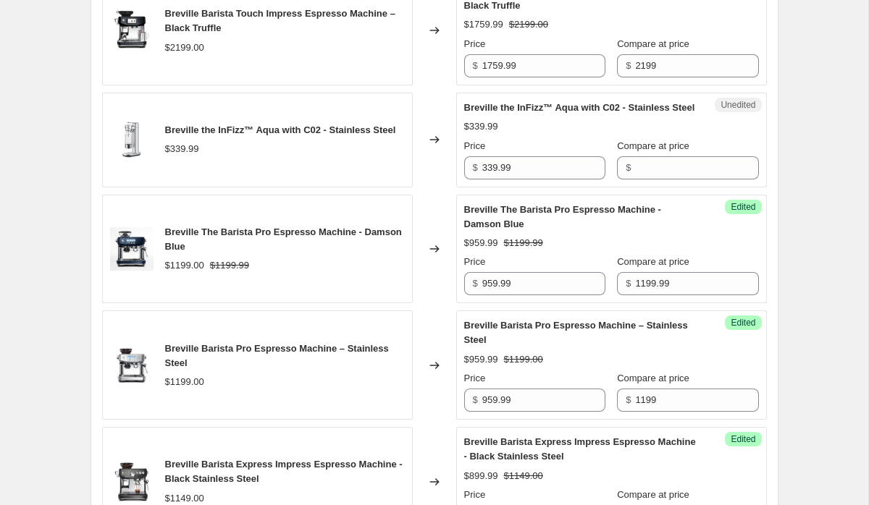
scroll to position [2667, 0]
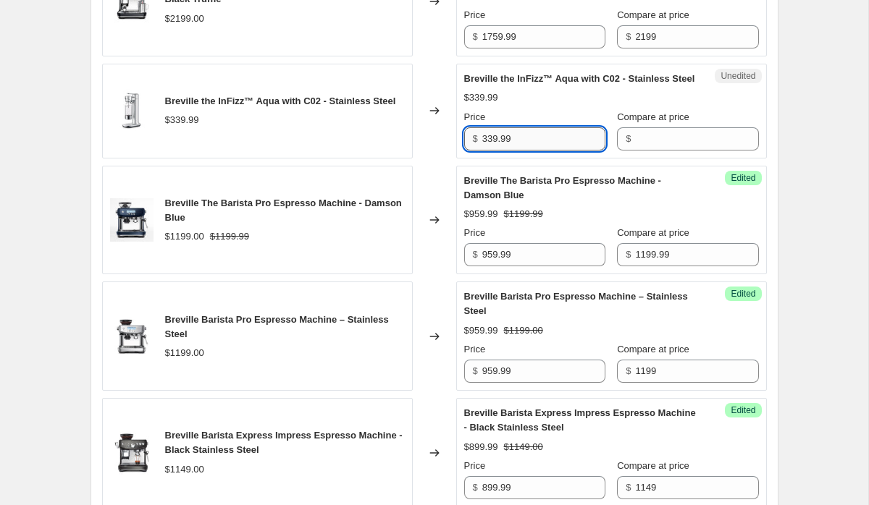
click at [508, 151] on input "339.99" at bounding box center [543, 138] width 123 height 23
type input "339.99"
click at [669, 151] on input "Compare at price" at bounding box center [696, 138] width 123 height 23
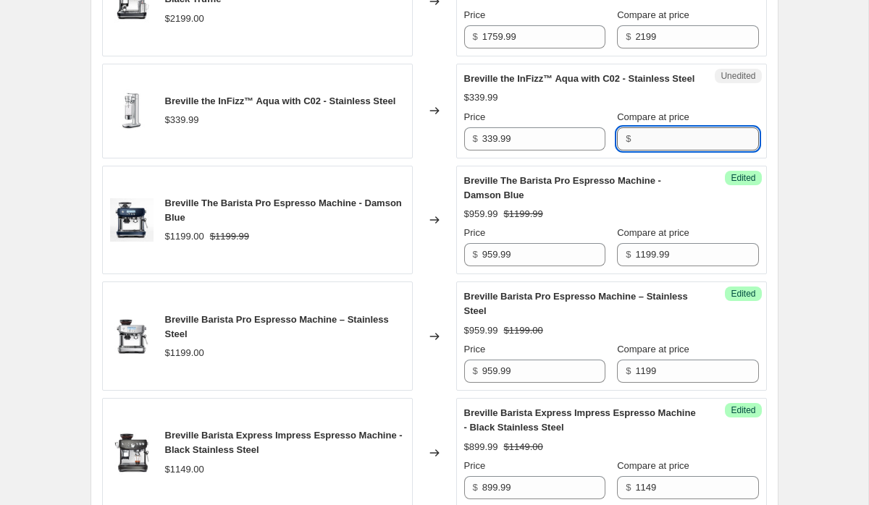
paste input "339.99"
type input "339.99"
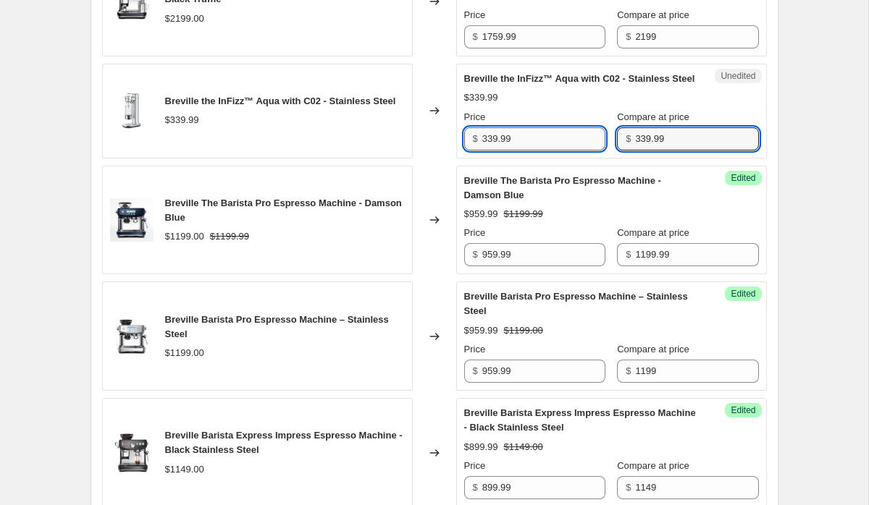
click at [490, 151] on input "339.99" at bounding box center [543, 138] width 123 height 23
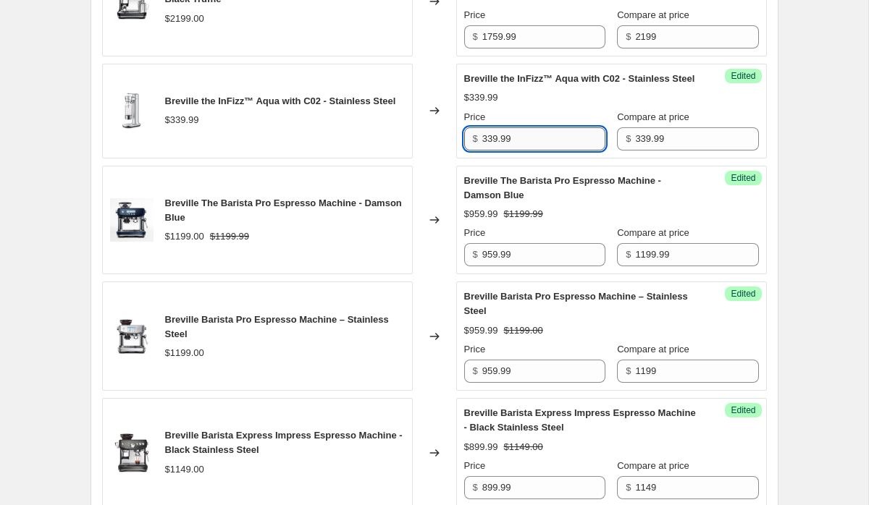
click at [490, 151] on input "339.99" at bounding box center [543, 138] width 123 height 23
type input "269.99"
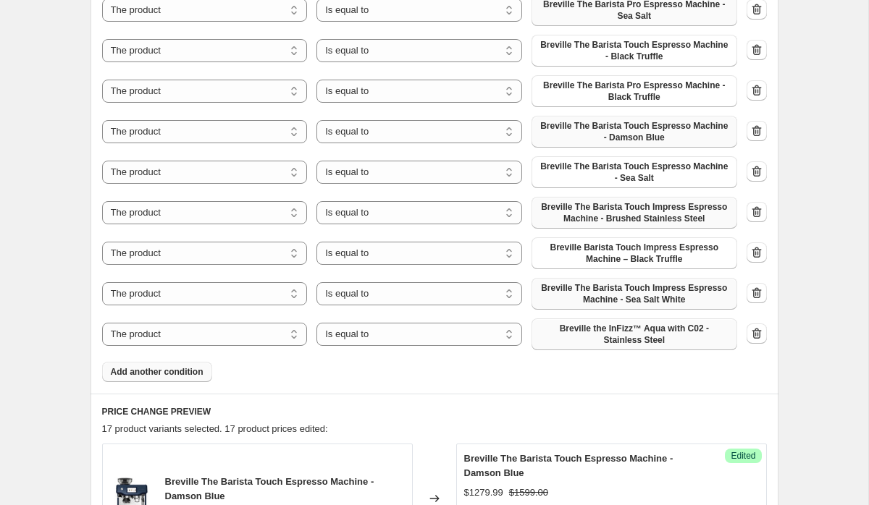
scroll to position [870, 0]
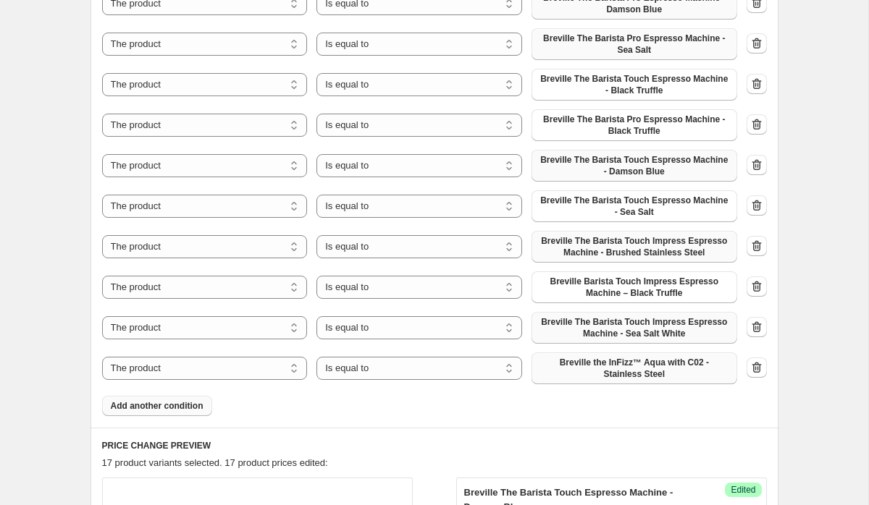
click at [146, 408] on span "Add another condition" at bounding box center [157, 406] width 93 height 12
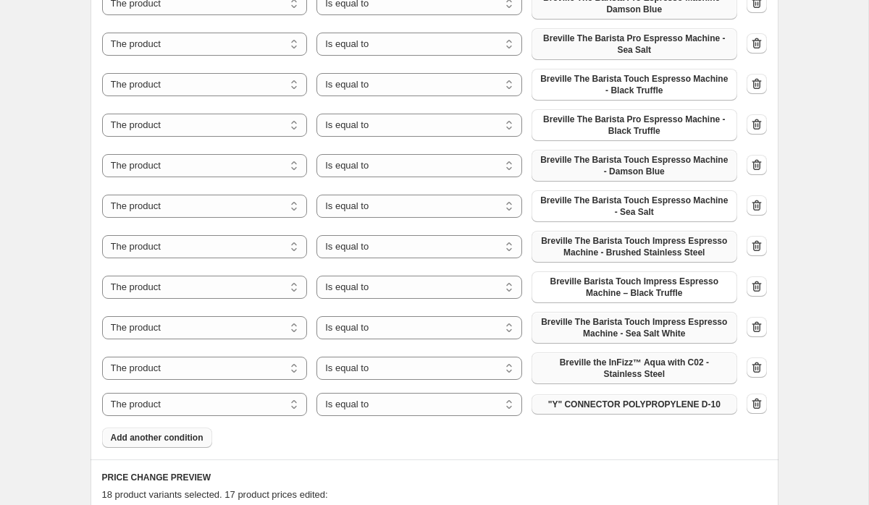
click at [603, 405] on span ""Y" CONNECTOR POLYPROPYLENE D-10" at bounding box center [634, 405] width 172 height 12
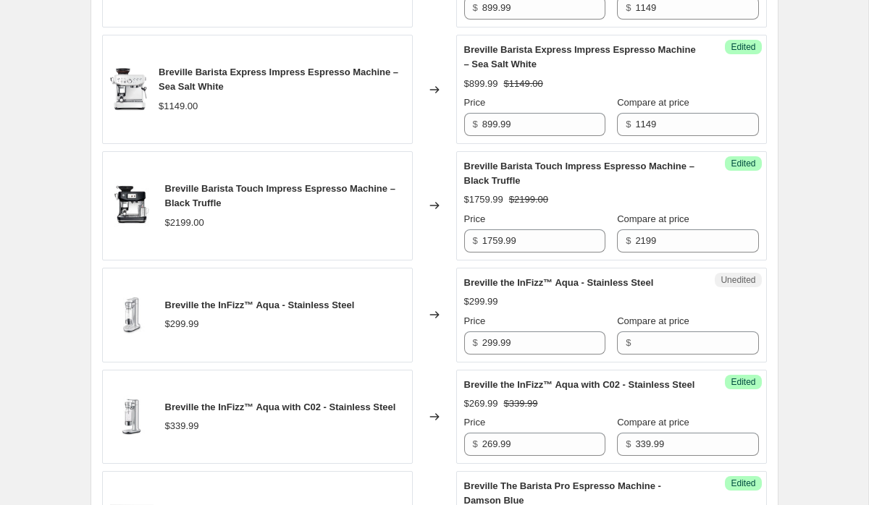
scroll to position [2512, 0]
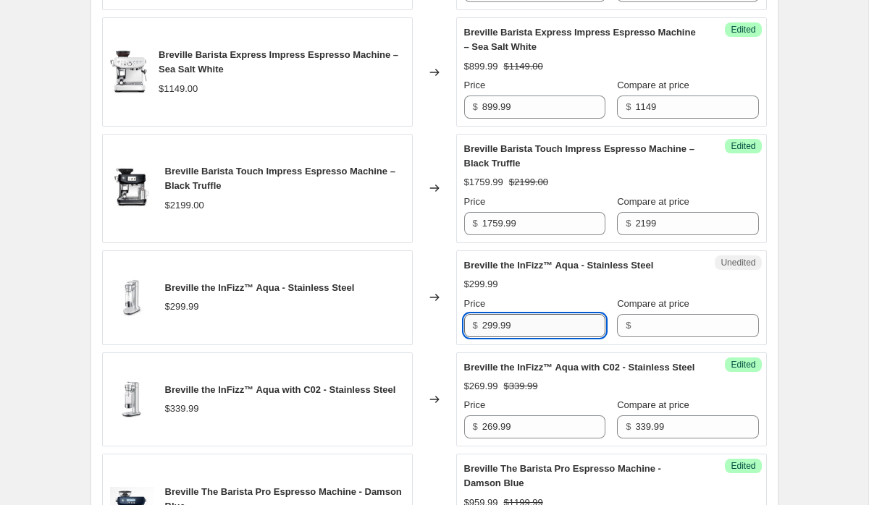
click at [552, 337] on input "299.99" at bounding box center [543, 325] width 123 height 23
type input "299.99"
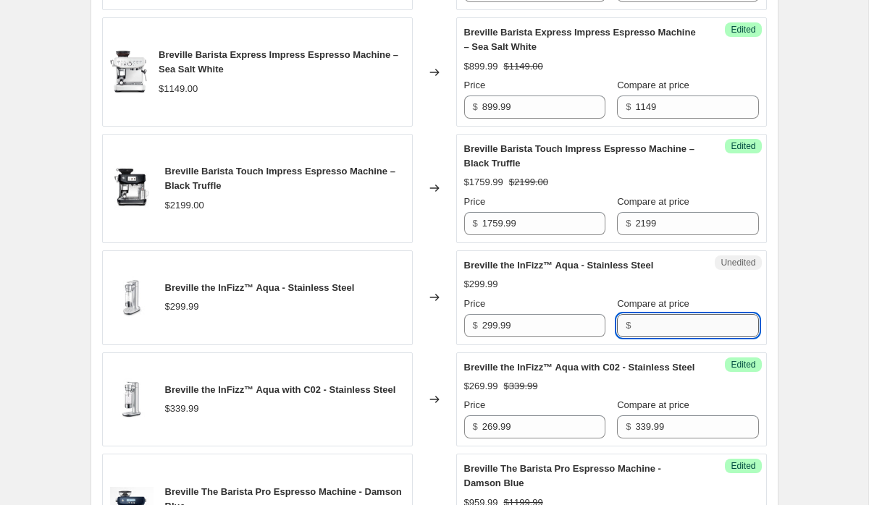
click at [644, 337] on input "Compare at price" at bounding box center [696, 325] width 123 height 23
paste input "299.99"
type input "299.99"
click at [496, 337] on input "299.99" at bounding box center [543, 325] width 123 height 23
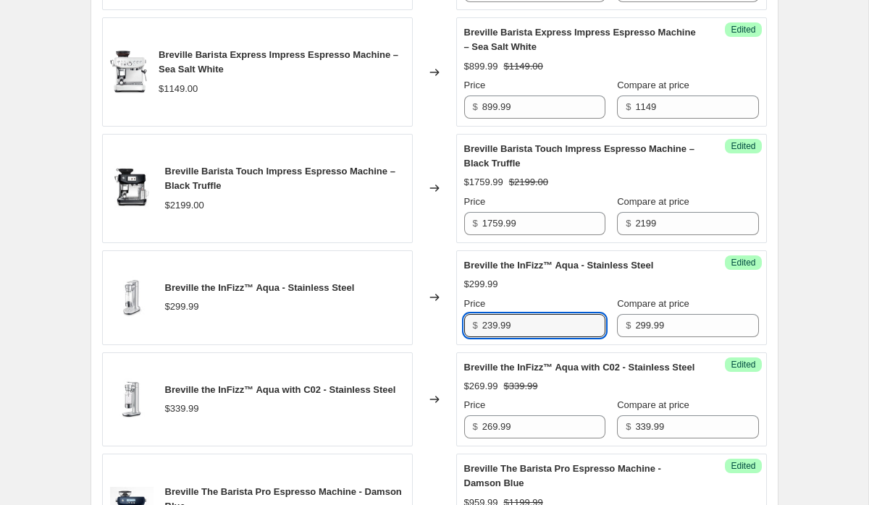
type input "239.99"
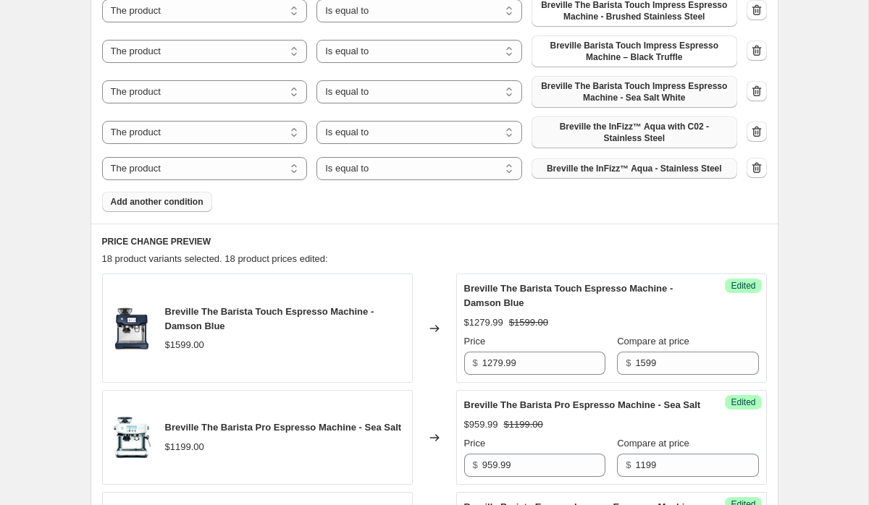
scroll to position [1089, 0]
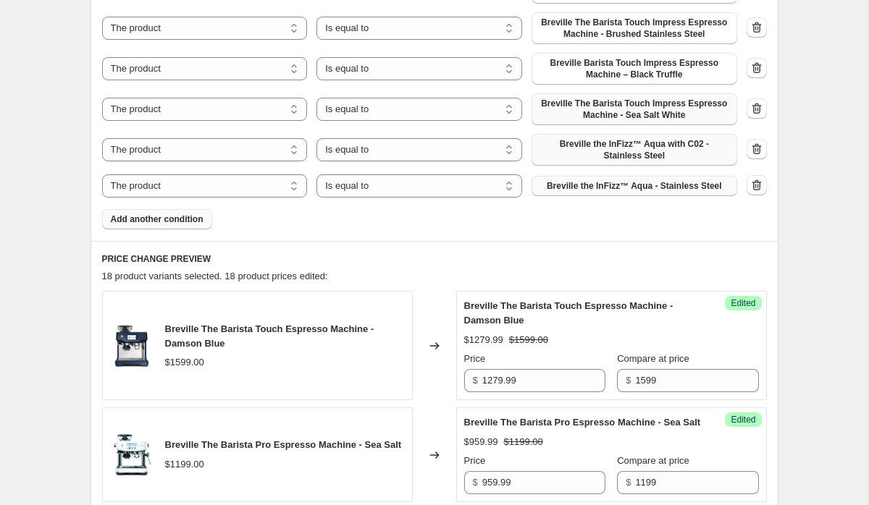
click at [193, 223] on span "Add another condition" at bounding box center [157, 220] width 93 height 12
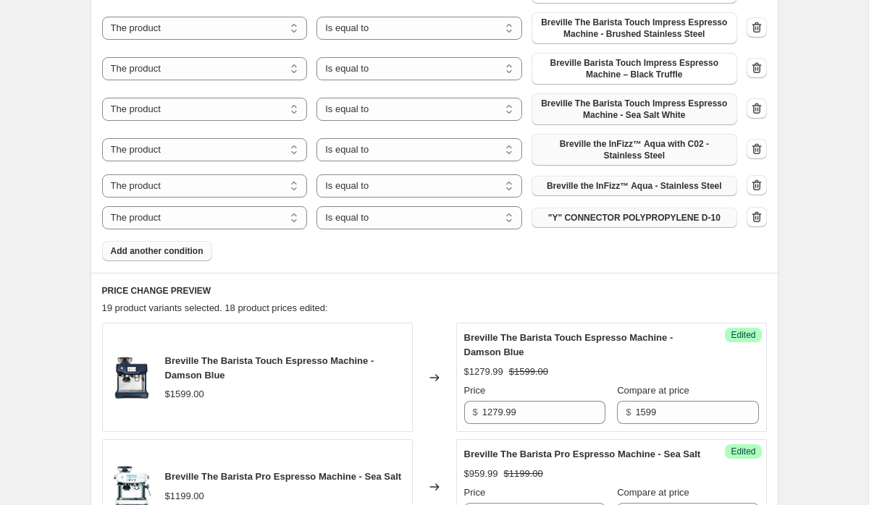
click at [603, 222] on span ""Y" CONNECTOR POLYPROPYLENE D-10" at bounding box center [634, 218] width 172 height 12
click at [196, 253] on span "Add another condition" at bounding box center [157, 251] width 93 height 12
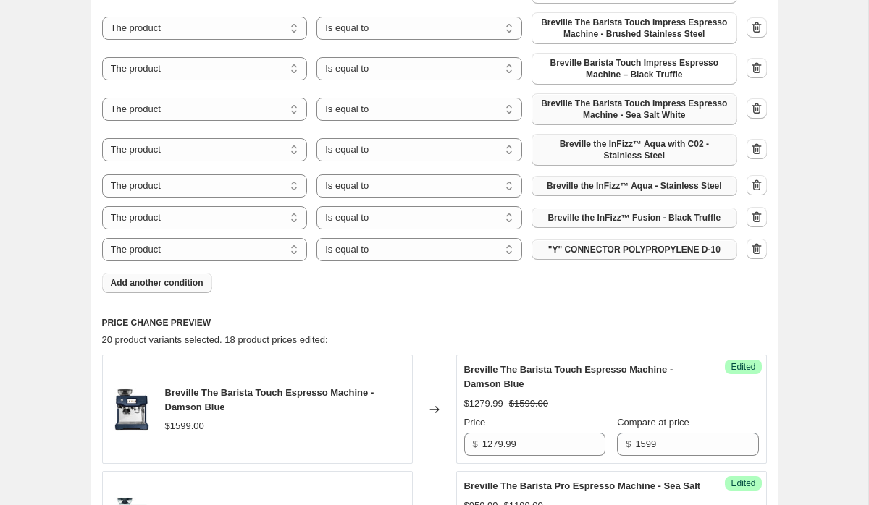
click at [587, 252] on span ""Y" CONNECTOR POLYPROPYLENE D-10" at bounding box center [634, 250] width 172 height 12
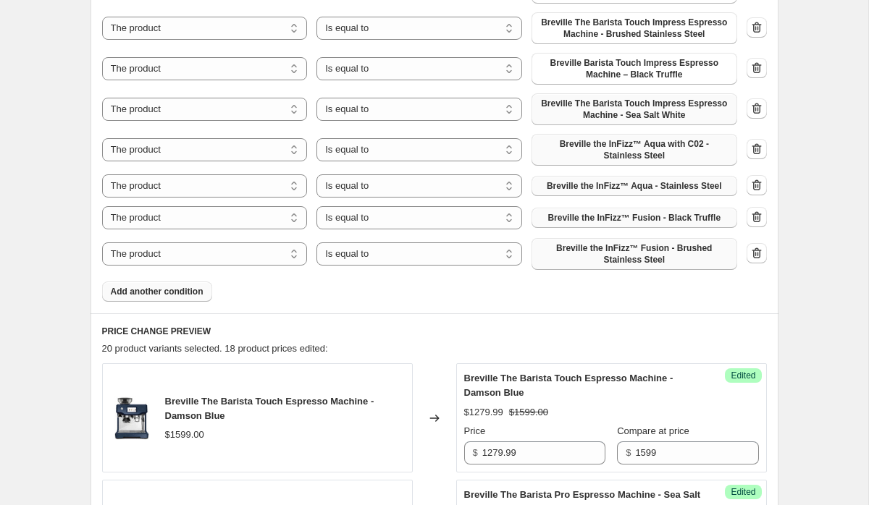
click at [164, 291] on span "Add another condition" at bounding box center [157, 292] width 93 height 12
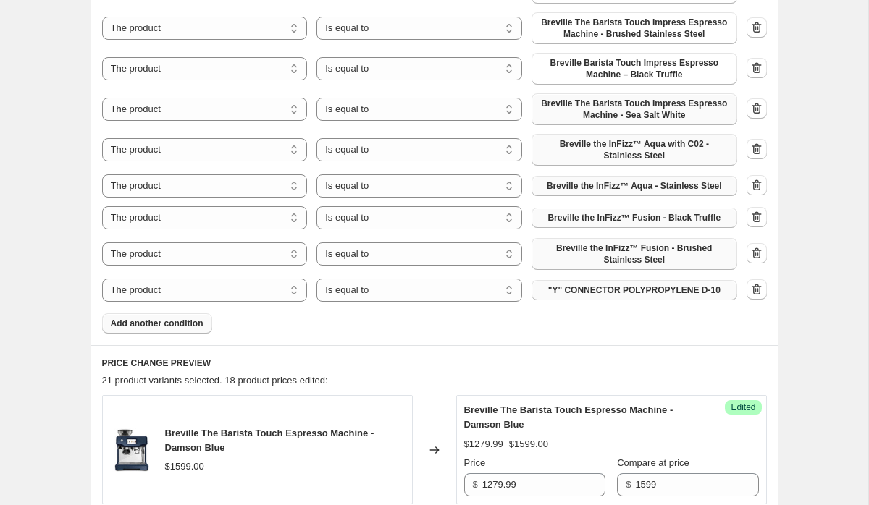
click at [635, 290] on span ""Y" CONNECTOR POLYPROPYLENE D-10" at bounding box center [634, 290] width 172 height 12
click at [194, 322] on span "Add another condition" at bounding box center [157, 324] width 93 height 12
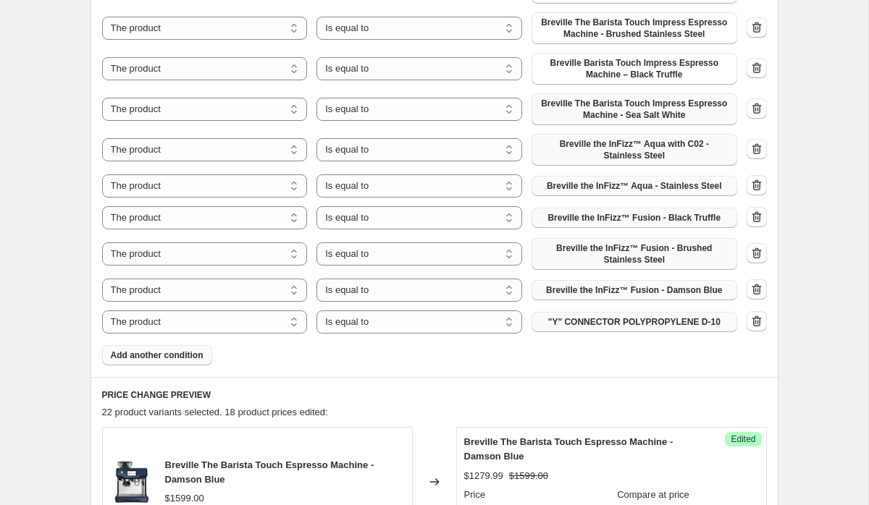
click at [594, 320] on span ""Y" CONNECTOR POLYPROPYLENE D-10" at bounding box center [634, 322] width 172 height 12
click at [181, 353] on span "Add another condition" at bounding box center [157, 356] width 93 height 12
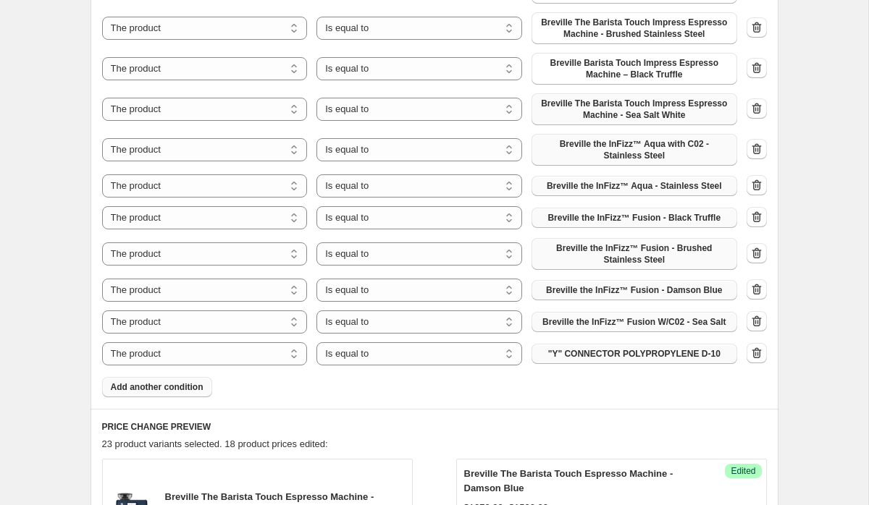
click at [608, 354] on span ""Y" CONNECTOR POLYPROPYLENE D-10" at bounding box center [634, 354] width 172 height 12
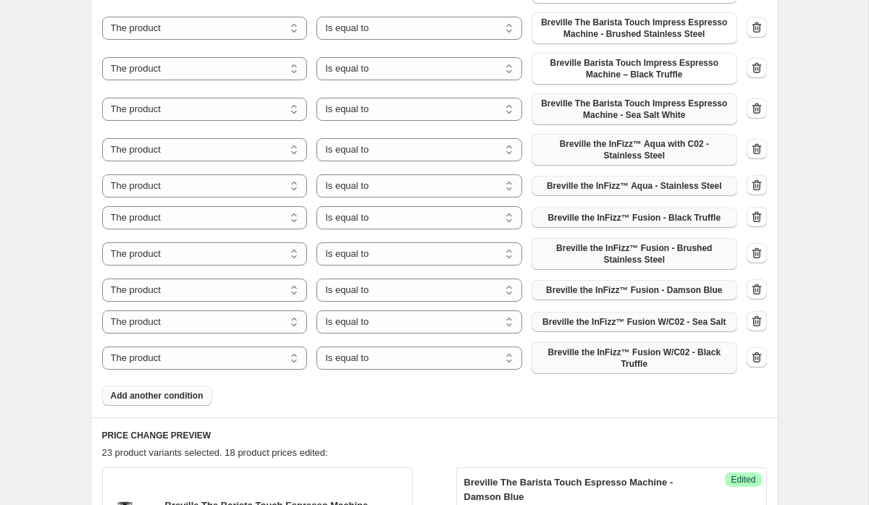
click at [148, 395] on span "Add another condition" at bounding box center [157, 396] width 93 height 12
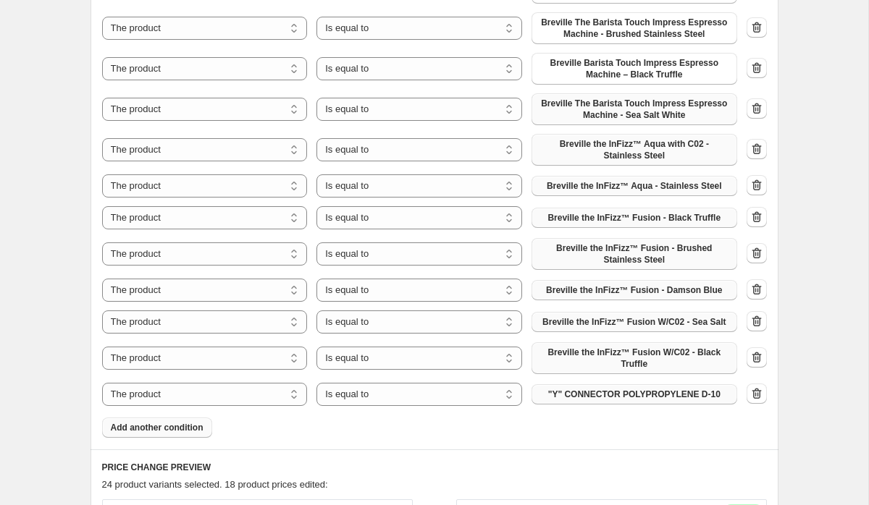
click at [581, 398] on span ""Y" CONNECTOR POLYPROPYLENE D-10" at bounding box center [634, 395] width 172 height 12
click at [172, 425] on span "Add another condition" at bounding box center [157, 428] width 93 height 12
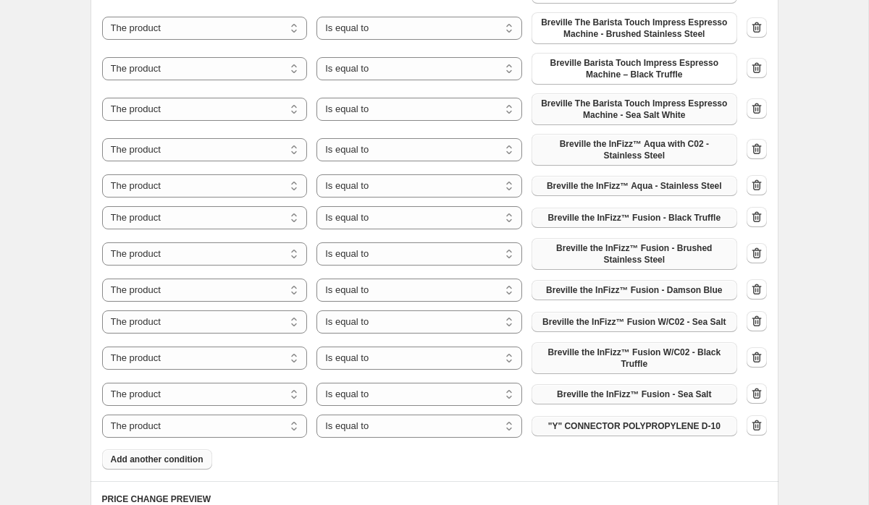
click at [636, 431] on span ""Y" CONNECTOR POLYPROPYLENE D-10" at bounding box center [634, 427] width 172 height 12
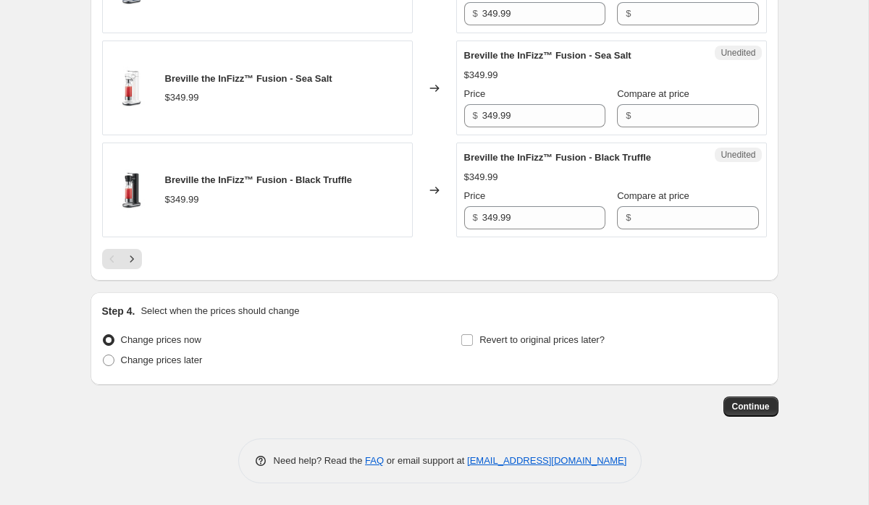
scroll to position [3640, 0]
click at [504, 217] on input "349.99" at bounding box center [543, 217] width 123 height 23
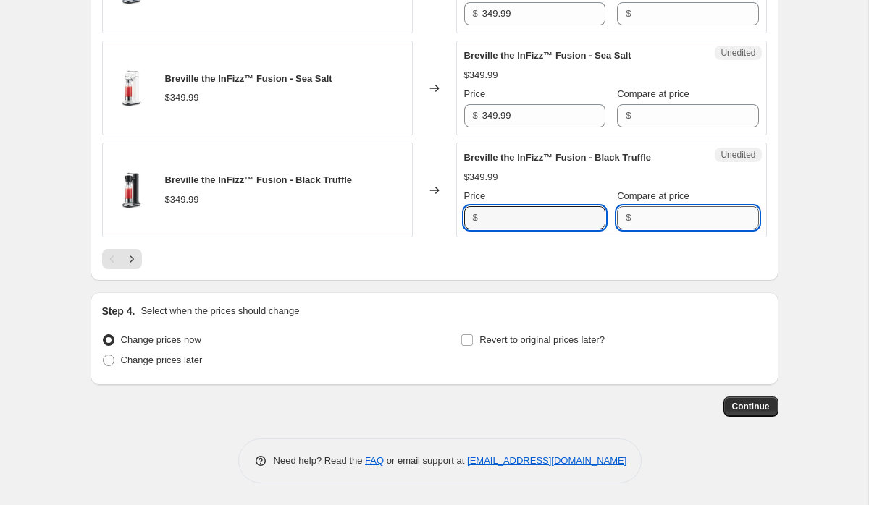
type input "349.99"
click at [635, 214] on input "Compare at price" at bounding box center [696, 217] width 123 height 23
paste input "349.99"
type input "349.99"
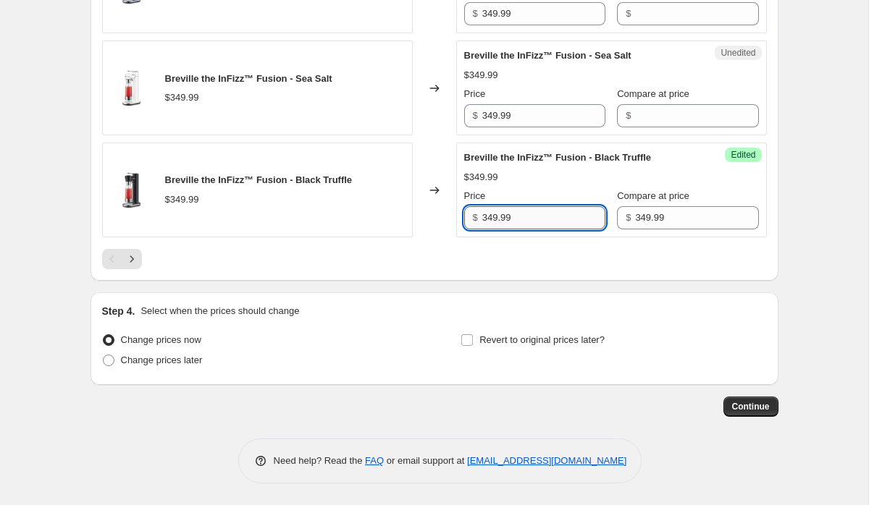
click at [512, 219] on input "349.99" at bounding box center [543, 217] width 123 height 23
type input "309.99"
click at [528, 123] on input "349.99" at bounding box center [543, 115] width 123 height 23
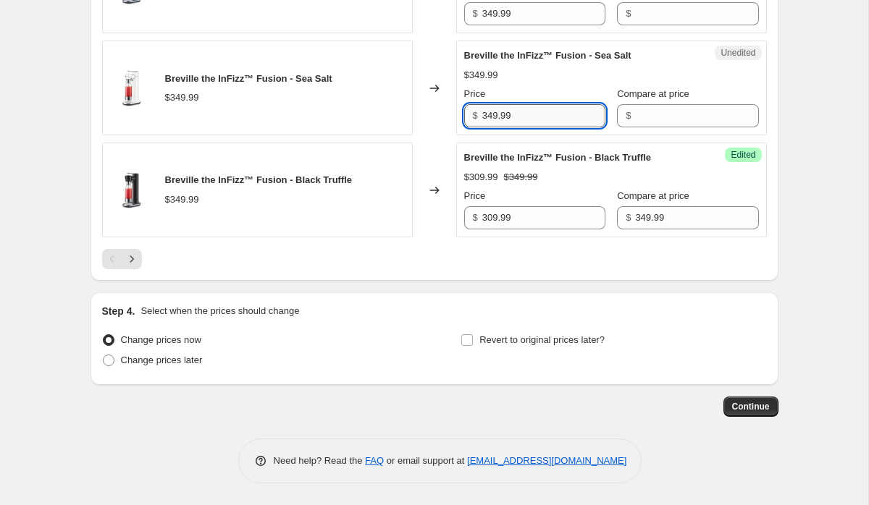
click at [528, 123] on input "349.99" at bounding box center [543, 115] width 123 height 23
type input "349.99"
click at [670, 124] on input "Compare at price" at bounding box center [696, 115] width 123 height 23
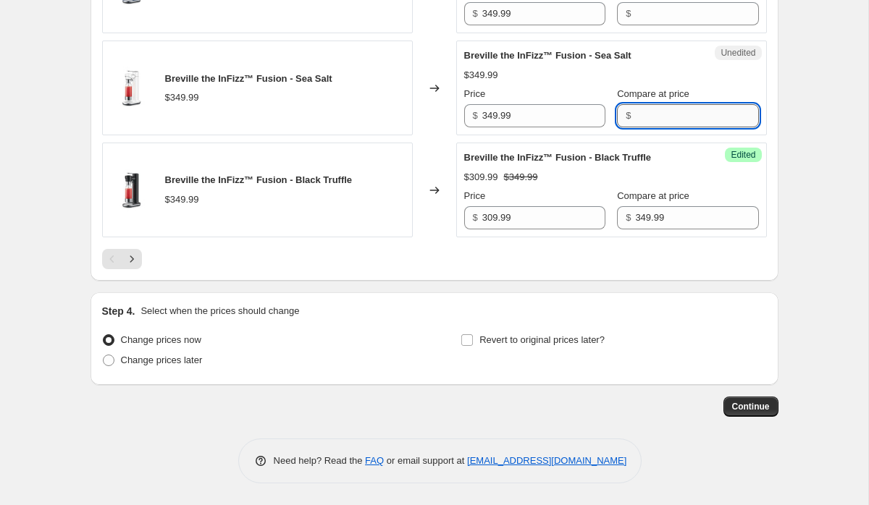
paste input "349.99"
type input "349.99"
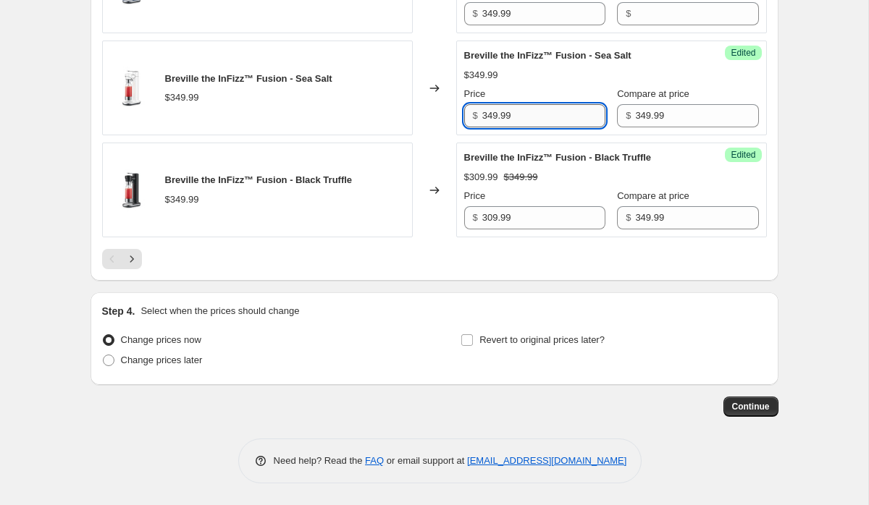
click at [512, 114] on input "349.99" at bounding box center [543, 115] width 123 height 23
type input "279.99"
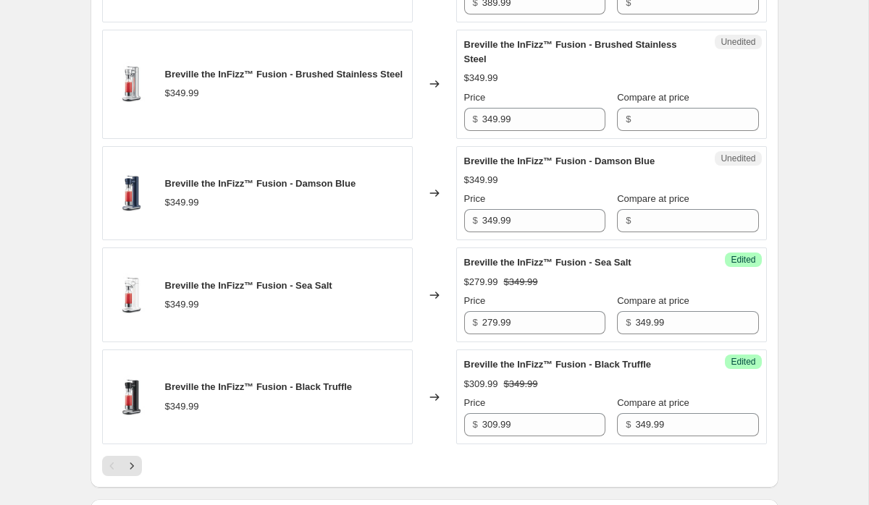
scroll to position [3370, 0]
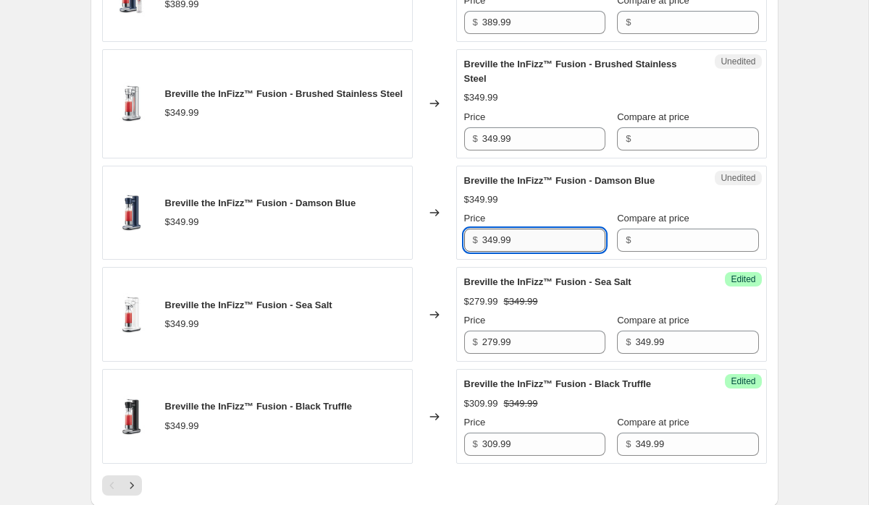
click at [485, 252] on input "349.99" at bounding box center [543, 240] width 123 height 23
type input "349.99"
click at [656, 252] on input "Compare at price" at bounding box center [696, 240] width 123 height 23
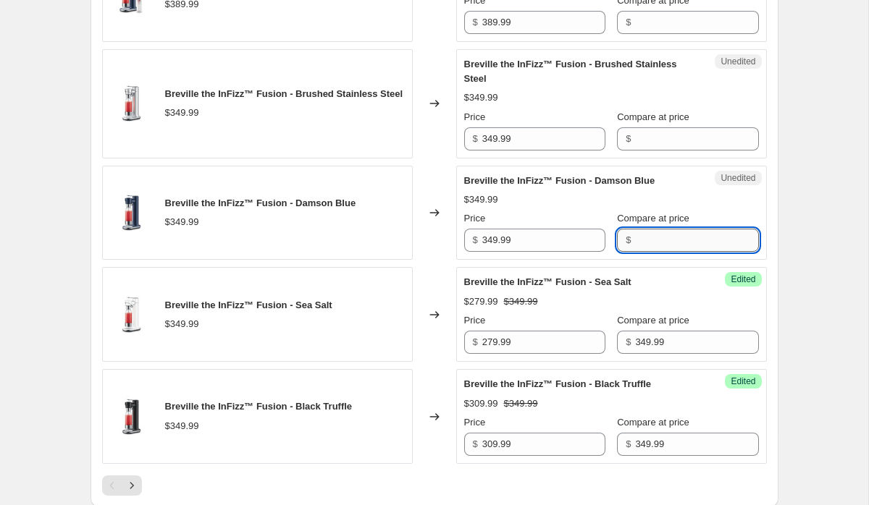
paste input "349.99"
type input "349.99"
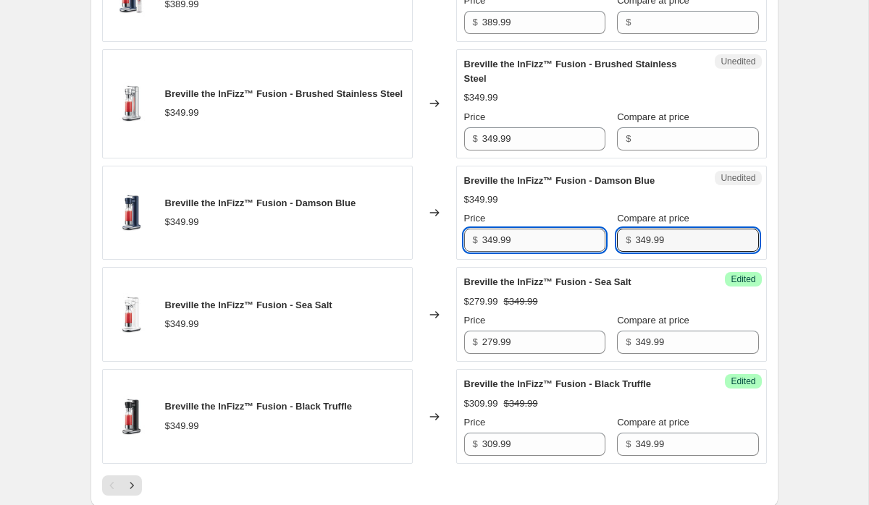
click at [519, 252] on input "349.99" at bounding box center [543, 240] width 123 height 23
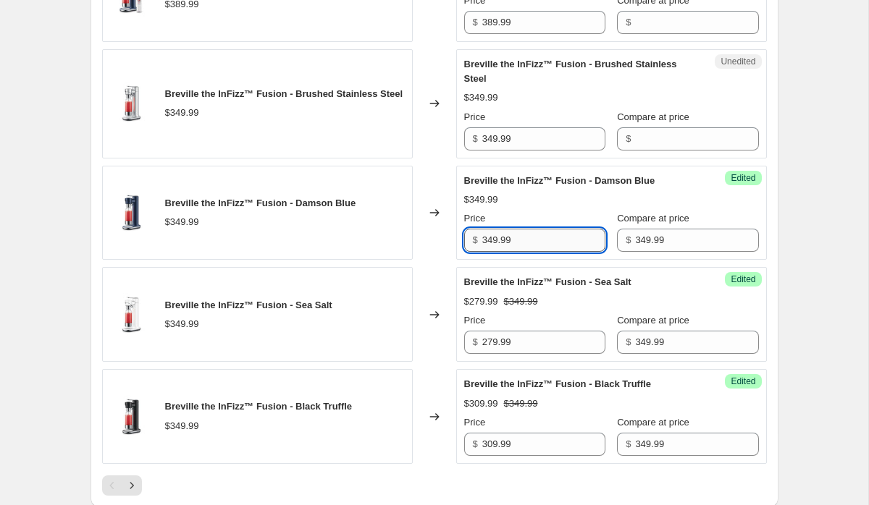
click at [519, 252] on input "349.99" at bounding box center [543, 240] width 123 height 23
type input "279.99"
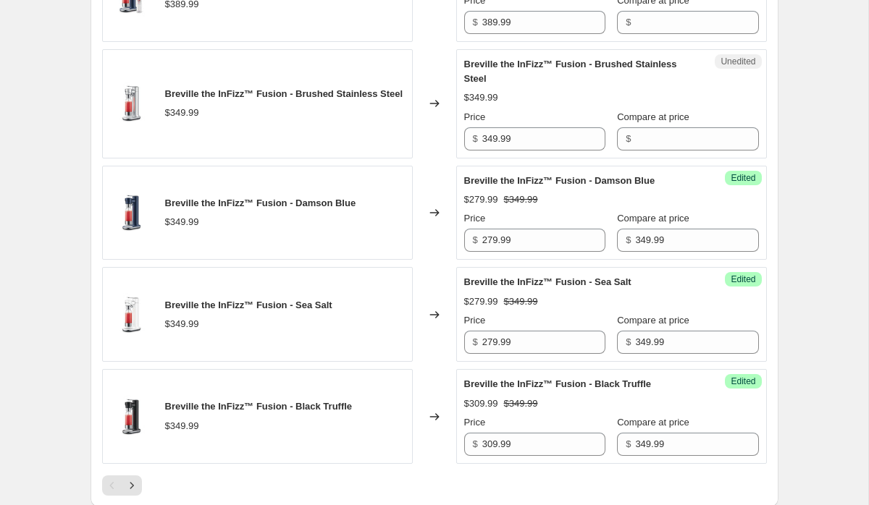
click at [526, 151] on input "349.99" at bounding box center [543, 138] width 123 height 23
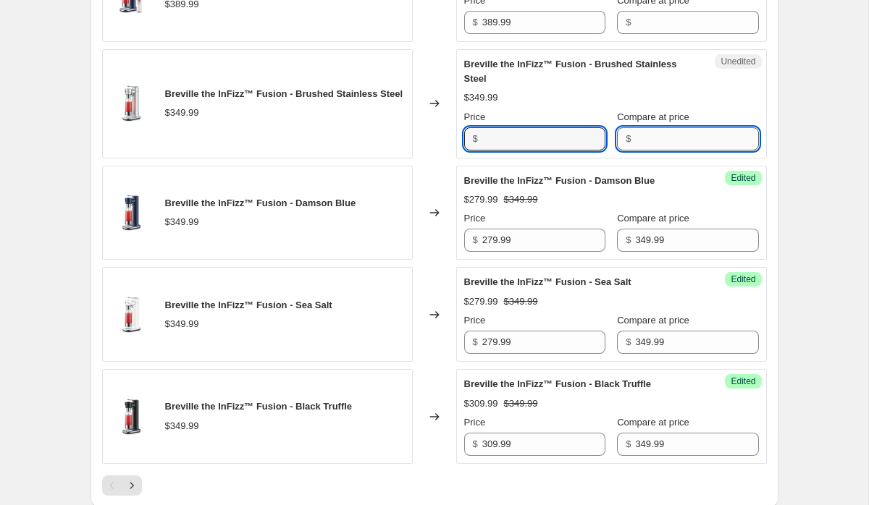
type input "349.99"
click at [636, 151] on input "Compare at price" at bounding box center [696, 138] width 123 height 23
paste input "349.99"
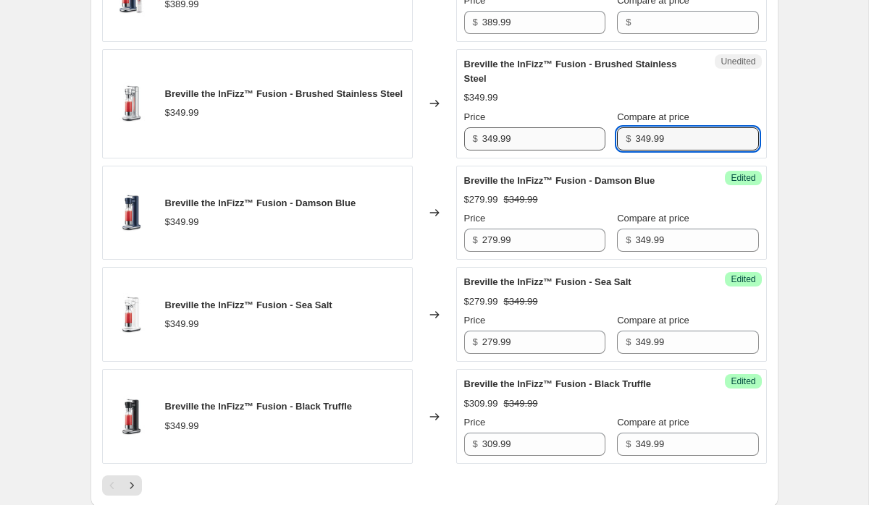
type input "349.99"
click at [518, 151] on input "349.99" at bounding box center [543, 138] width 123 height 23
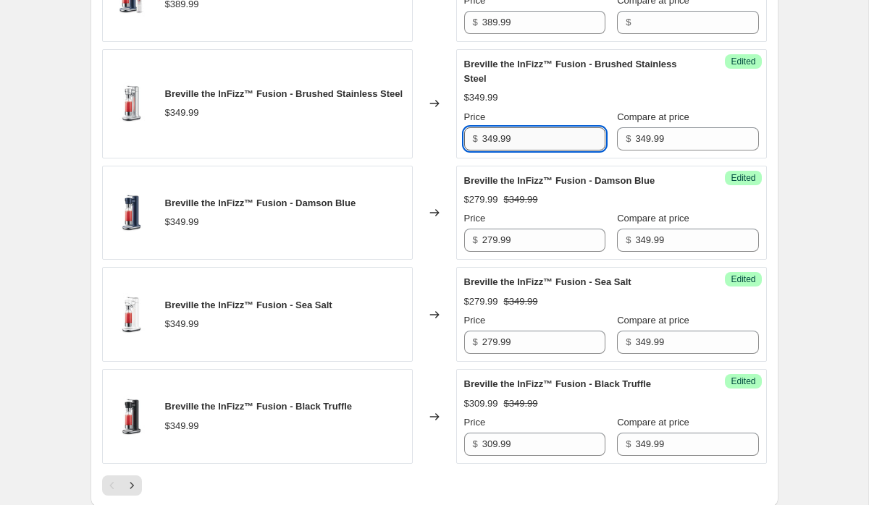
click at [518, 151] on input "349.99" at bounding box center [543, 138] width 123 height 23
type input "279.99"
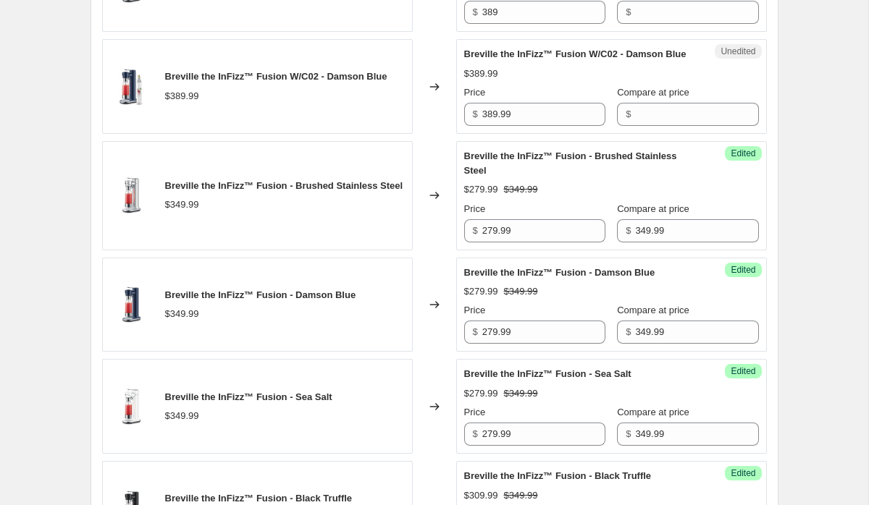
scroll to position [3269, 0]
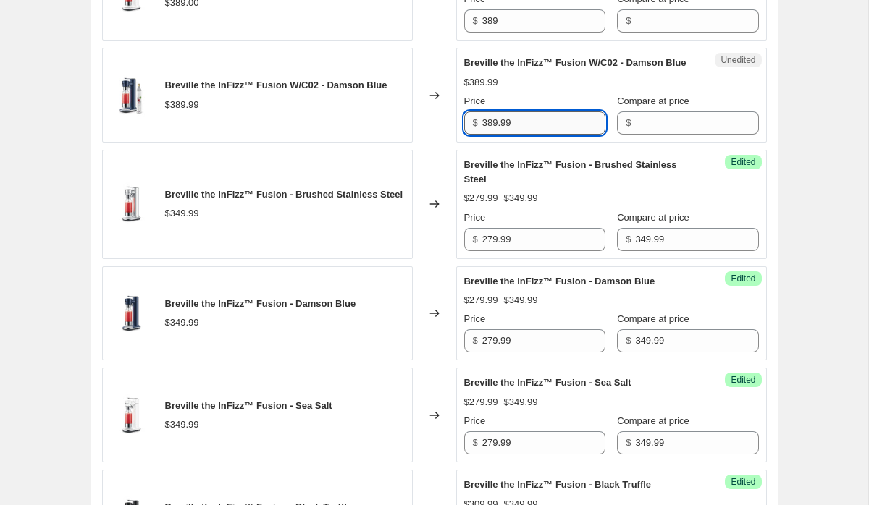
click at [538, 135] on input "389.99" at bounding box center [543, 122] width 123 height 23
type input "389.99"
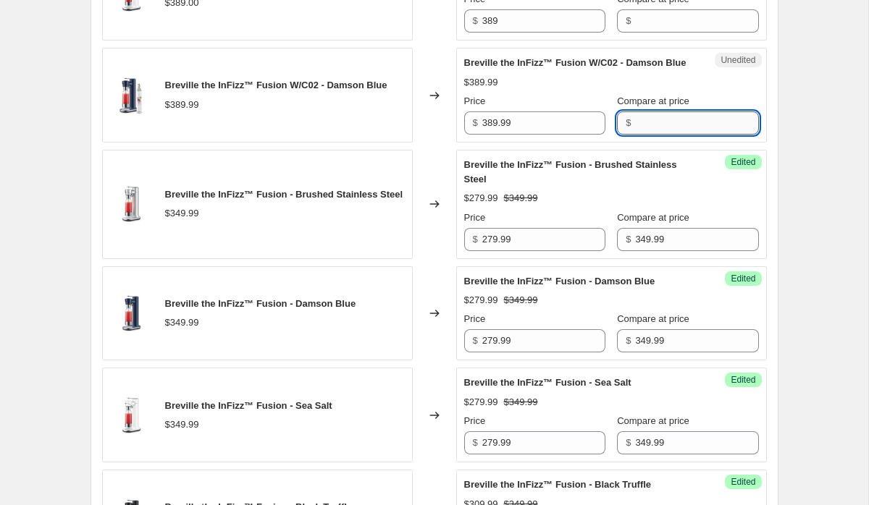
click at [637, 135] on input "Compare at price" at bounding box center [696, 122] width 123 height 23
paste input "389.99"
type input "389.99"
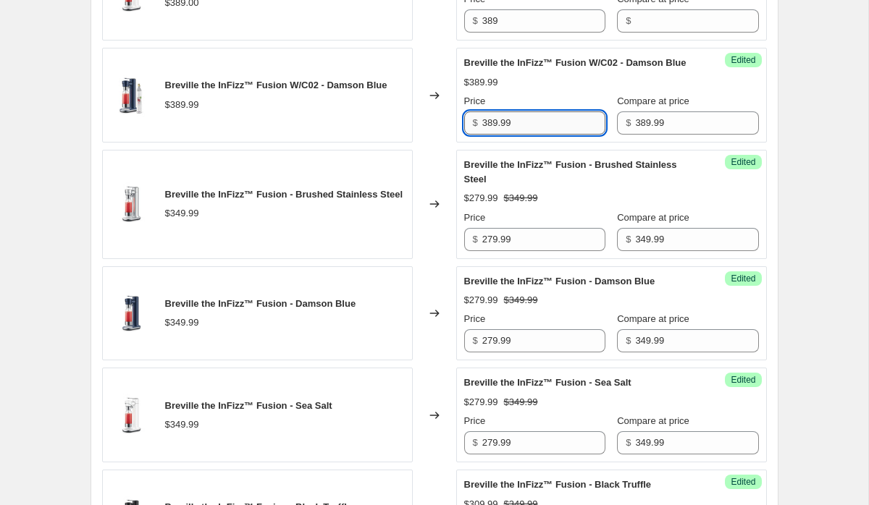
click at [496, 135] on input "389.99" at bounding box center [543, 122] width 123 height 23
type input "309.99"
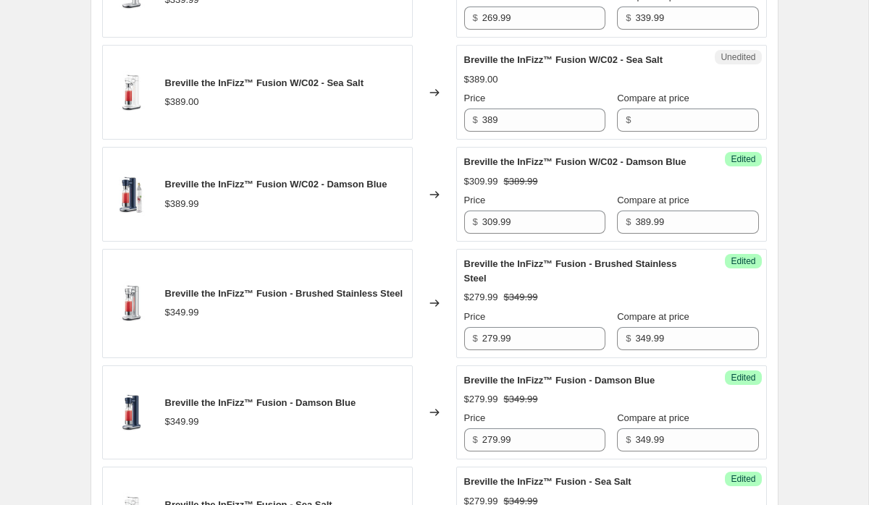
scroll to position [3160, 0]
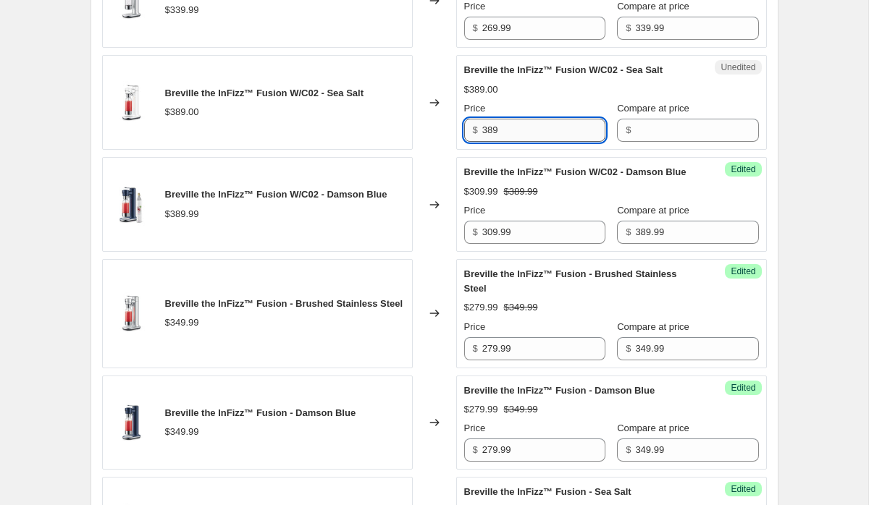
click at [540, 142] on input "389" at bounding box center [543, 130] width 123 height 23
type input "389"
click at [644, 142] on input "Compare at price" at bounding box center [696, 130] width 123 height 23
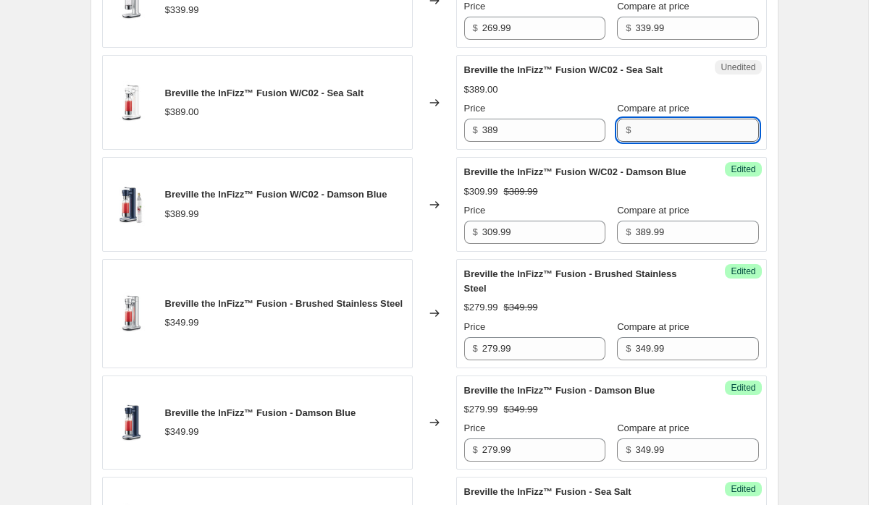
paste input "389"
type input "389"
click at [492, 142] on input "389" at bounding box center [543, 130] width 123 height 23
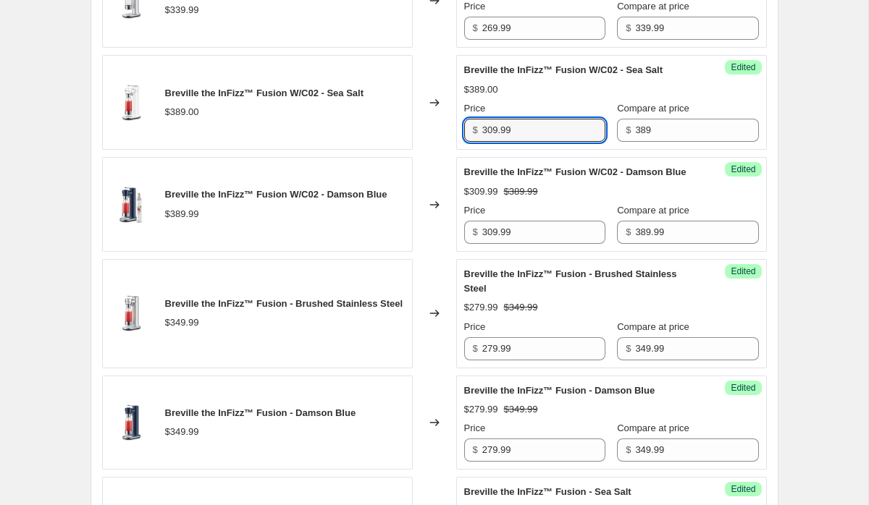
type input "309.99"
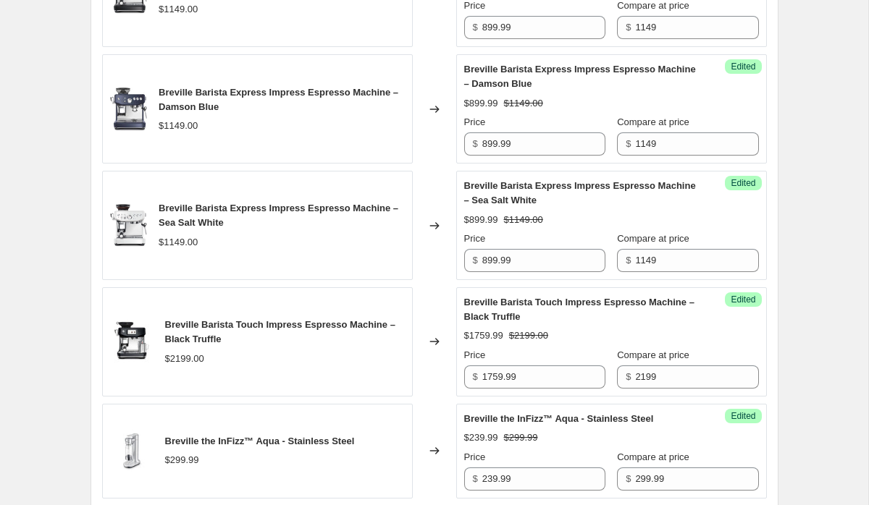
scroll to position [3640, 0]
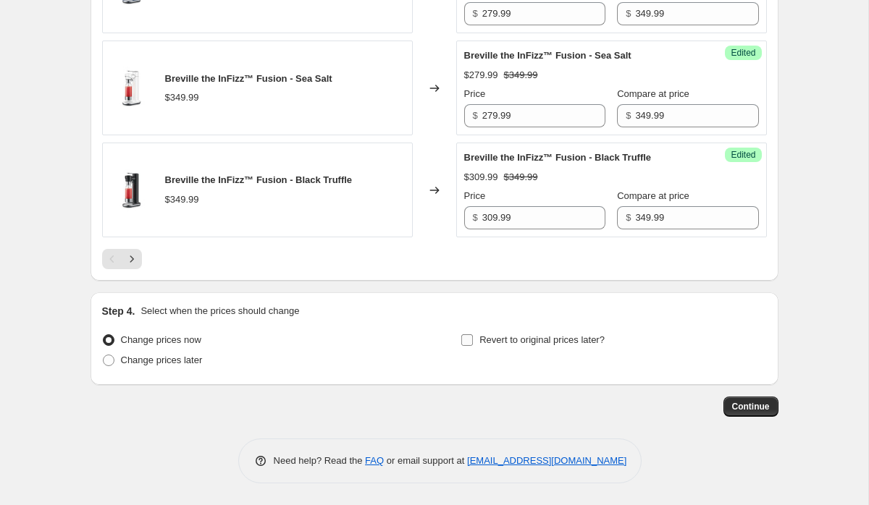
click at [497, 336] on span "Revert to original prices later?" at bounding box center [541, 339] width 125 height 11
click at [473, 336] on input "Revert to original prices later?" at bounding box center [467, 340] width 12 height 12
checkbox input "true"
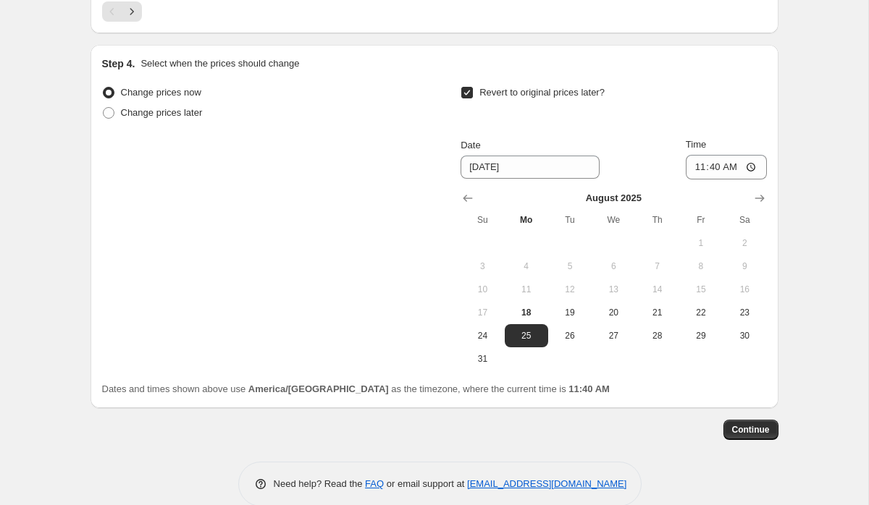
scroll to position [3852, 0]
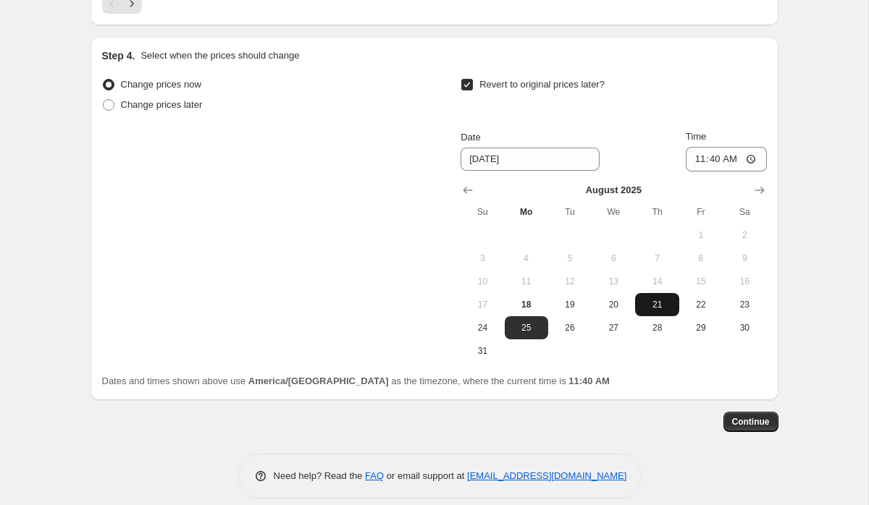
click at [653, 311] on span "21" at bounding box center [657, 305] width 32 height 12
type input "[DATE]"
click at [698, 172] on input "11:40" at bounding box center [726, 159] width 81 height 25
type input "23:59"
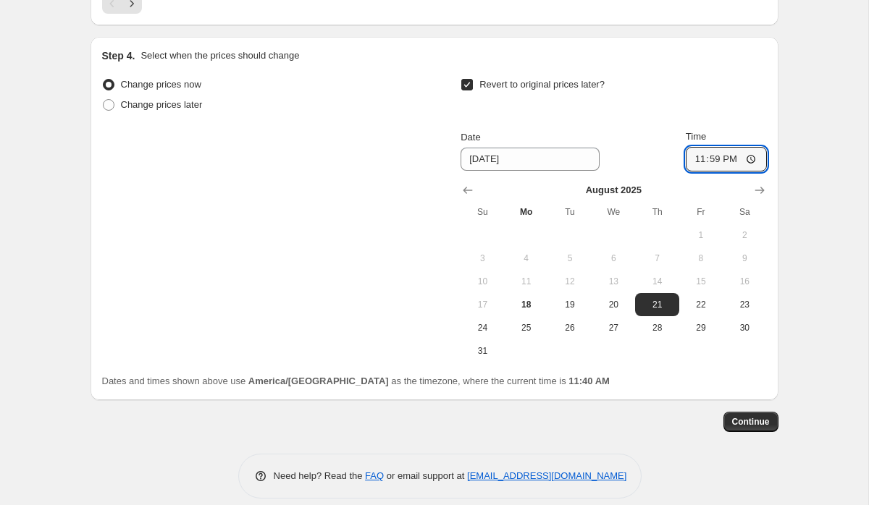
click at [739, 428] on span "Continue" at bounding box center [751, 422] width 38 height 12
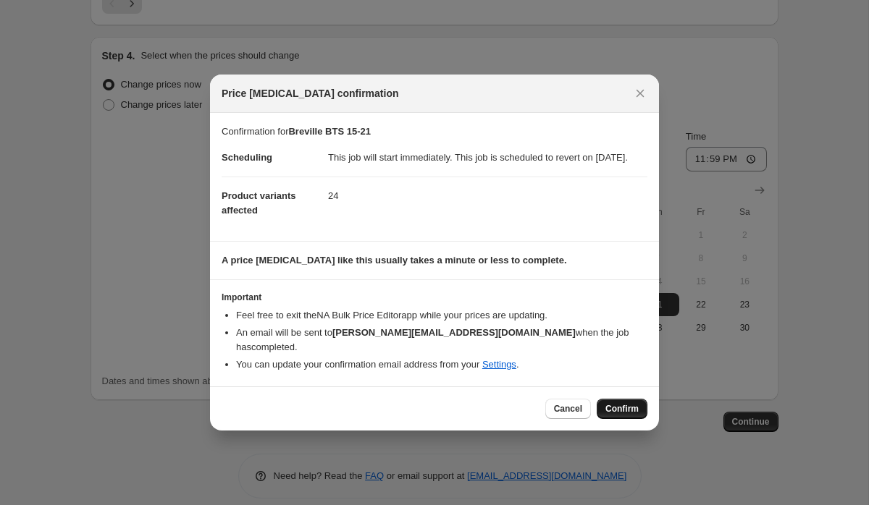
click at [620, 408] on span "Confirm" at bounding box center [621, 409] width 33 height 12
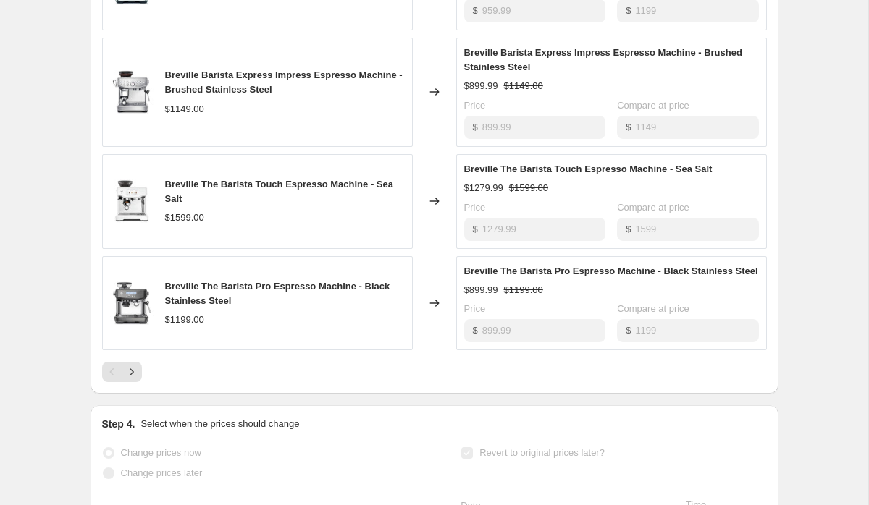
scroll to position [1959, 0]
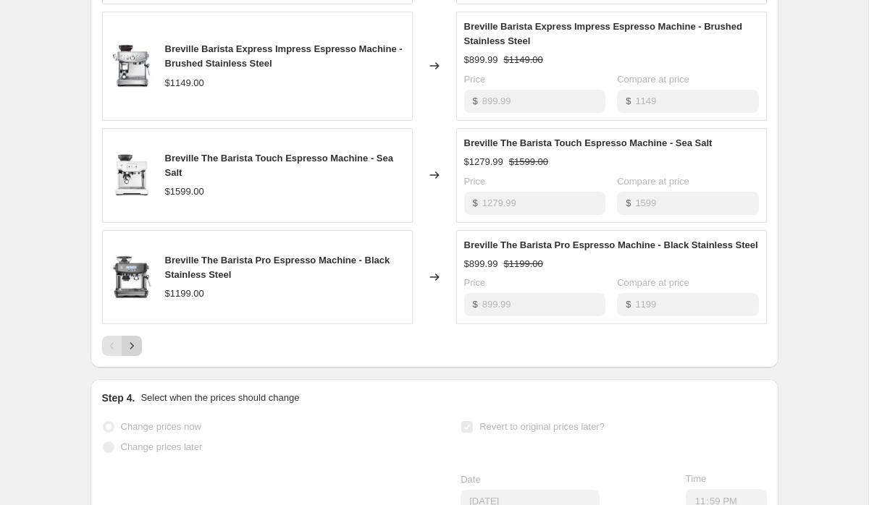
click at [138, 353] on icon "Next" at bounding box center [132, 346] width 14 height 14
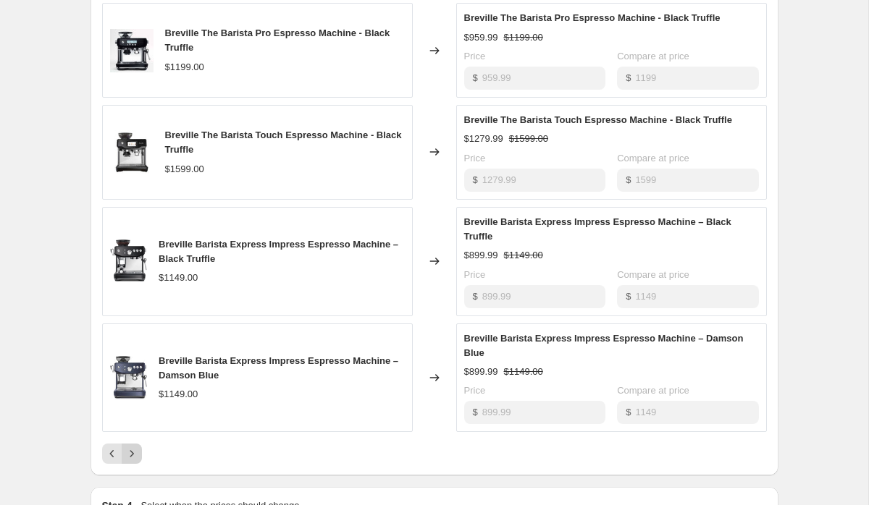
scroll to position [1910, 0]
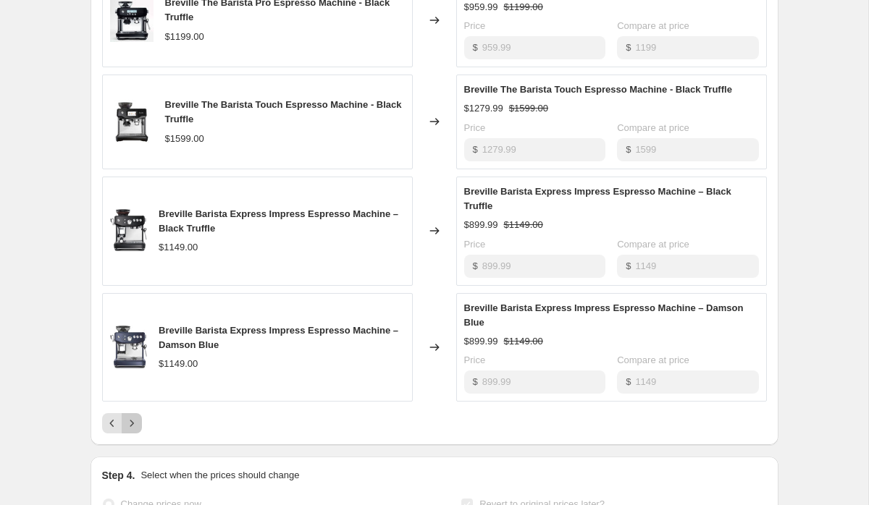
click at [127, 431] on icon "Next" at bounding box center [132, 423] width 14 height 14
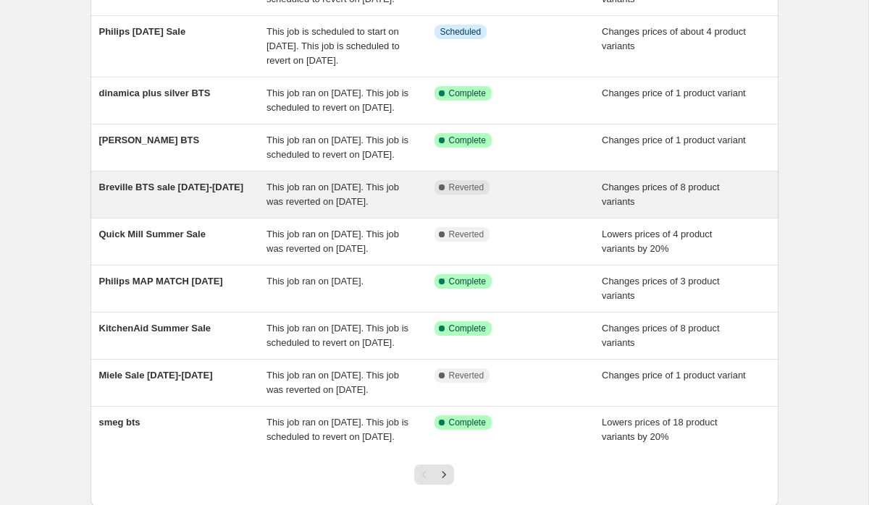
scroll to position [167, 0]
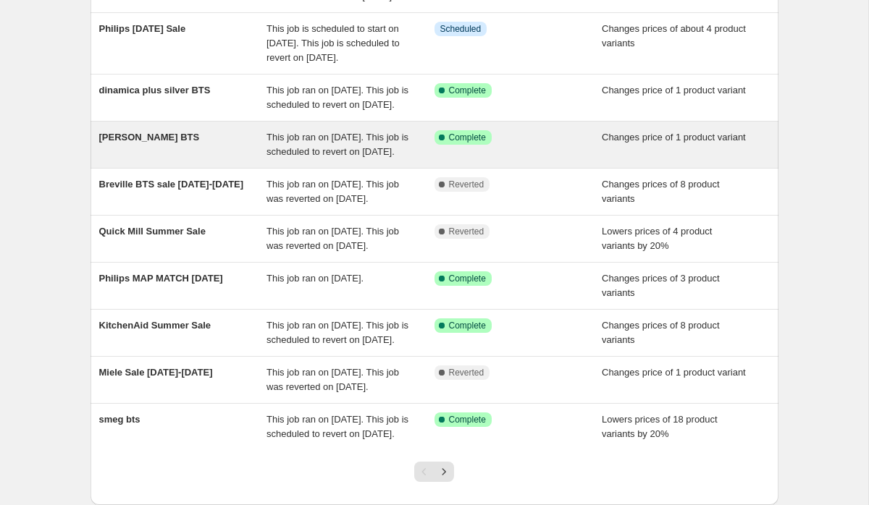
click at [158, 159] on div "[PERSON_NAME] BTS" at bounding box center [183, 144] width 168 height 29
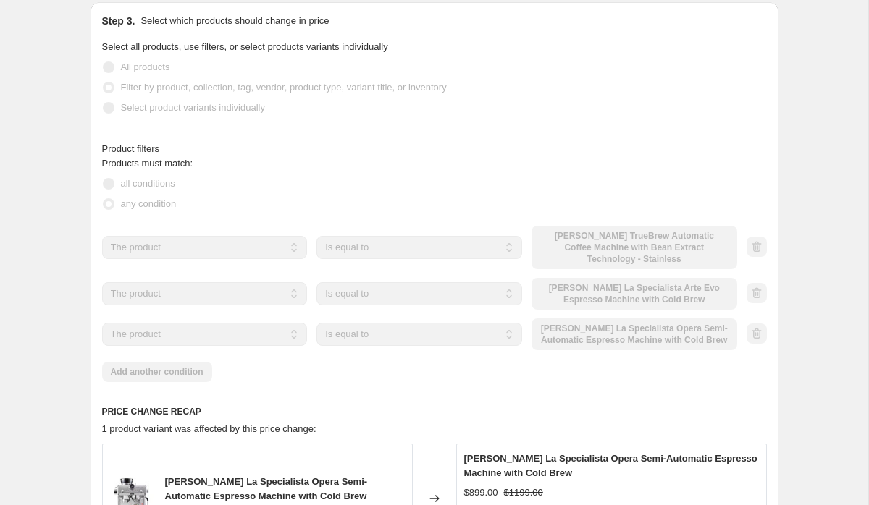
scroll to position [547, 0]
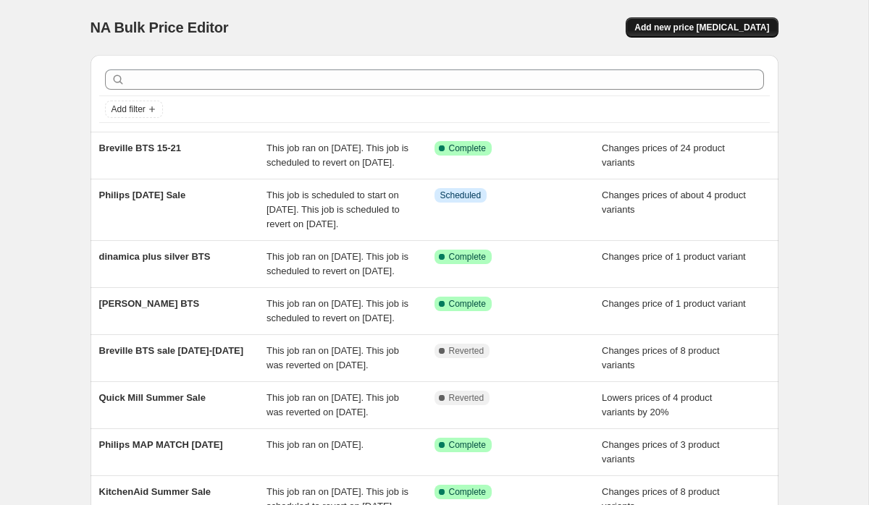
click at [702, 22] on span "Add new price [MEDICAL_DATA]" at bounding box center [701, 28] width 135 height 12
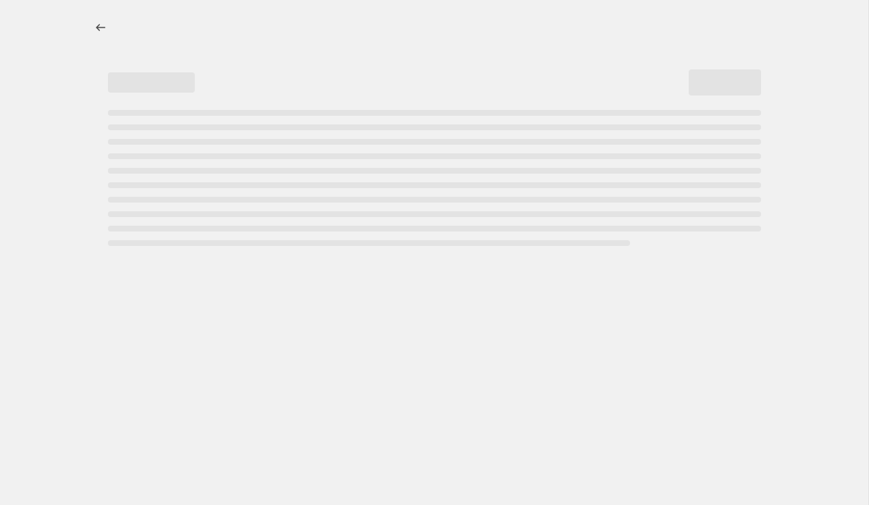
select select "percentage"
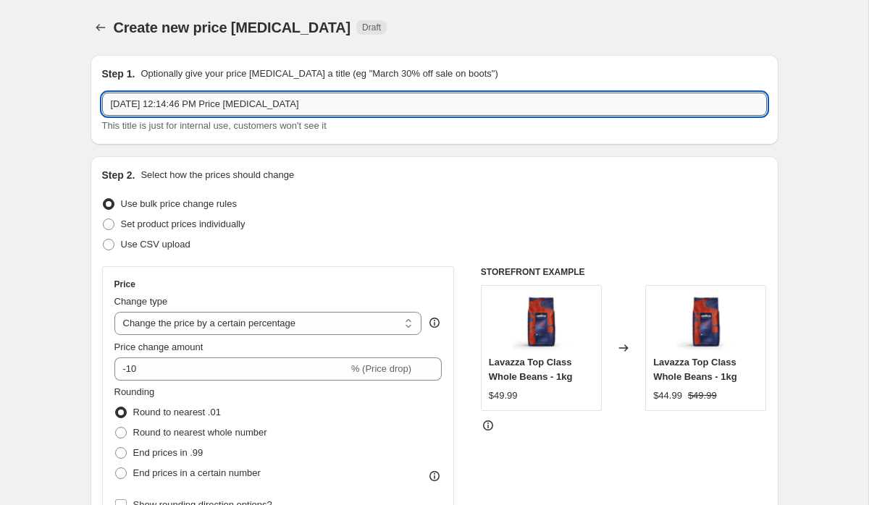
click at [440, 98] on input "Aug 18, 2025, 12:14:46 PM Price change job" at bounding box center [434, 104] width 665 height 23
type input "[PERSON_NAME] BTS"
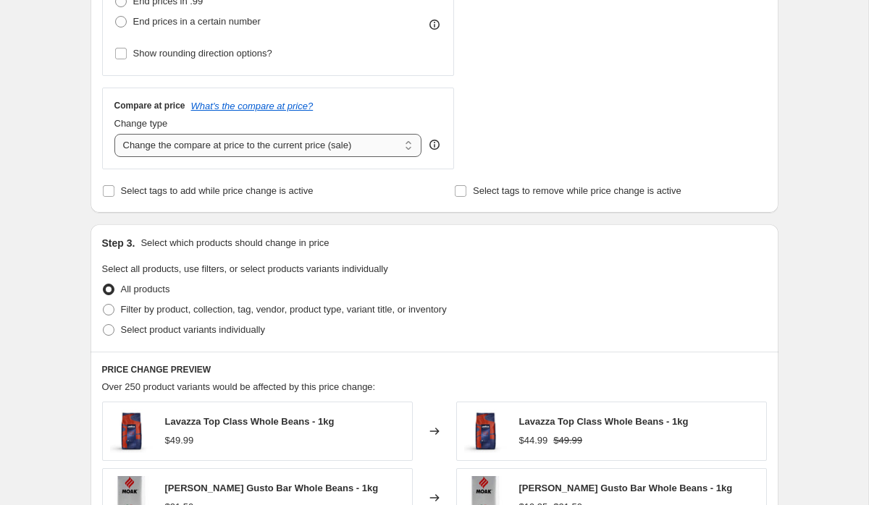
scroll to position [482, 0]
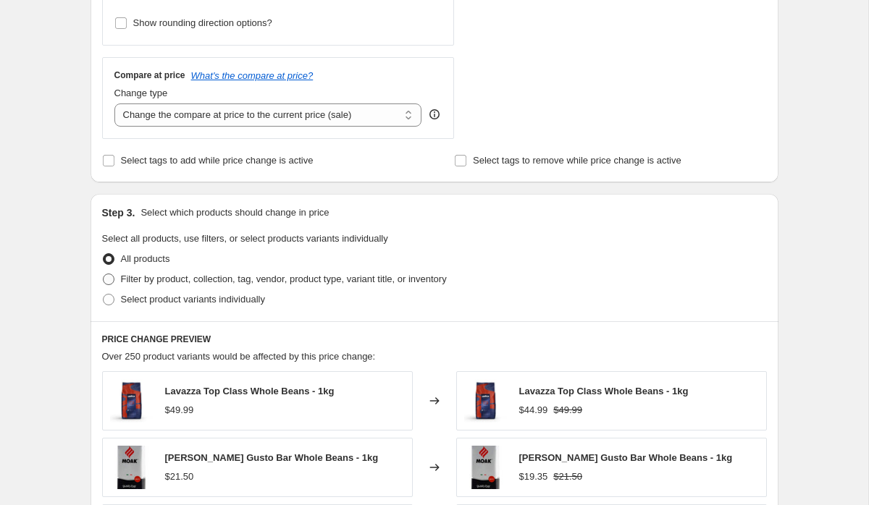
click at [164, 277] on span "Filter by product, collection, tag, vendor, product type, variant title, or inv…" at bounding box center [284, 279] width 326 height 11
click at [104, 274] on input "Filter by product, collection, tag, vendor, product type, variant title, or inv…" at bounding box center [103, 274] width 1 height 1
radio input "true"
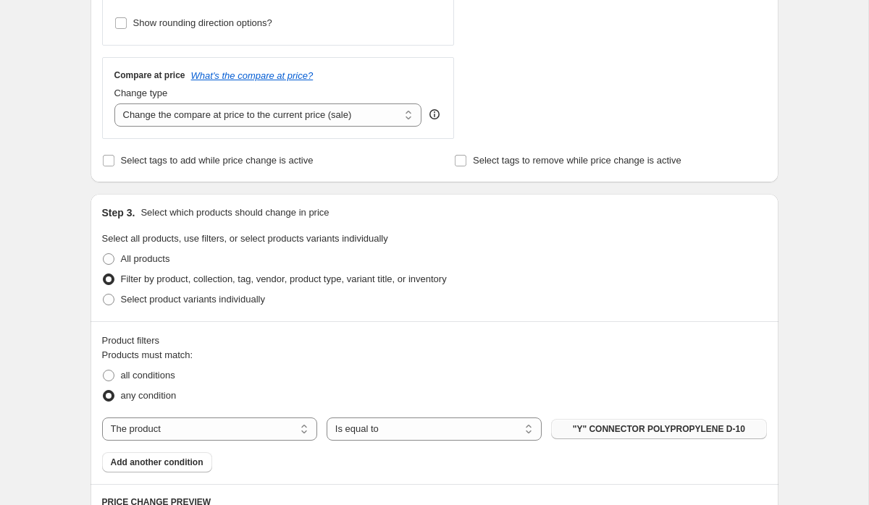
click at [587, 429] on span ""Y" CONNECTOR POLYPROPYLENE D-10" at bounding box center [659, 429] width 172 height 12
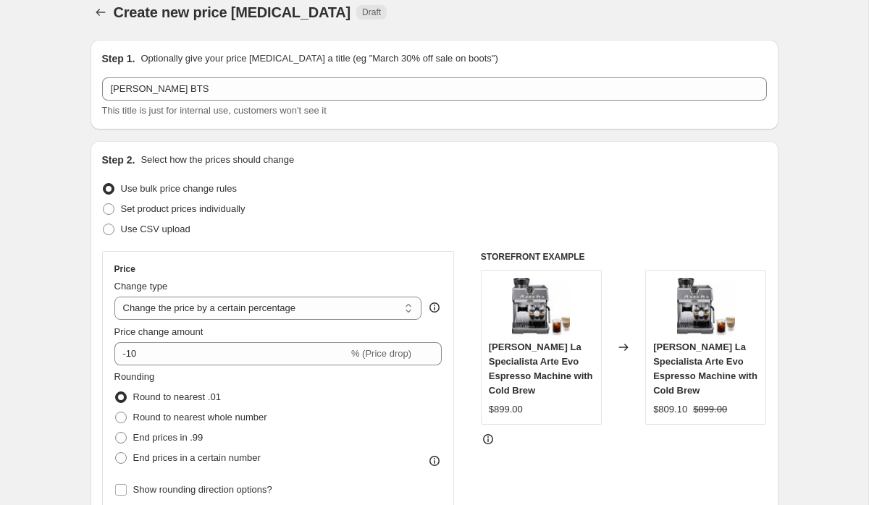
scroll to position [2, 0]
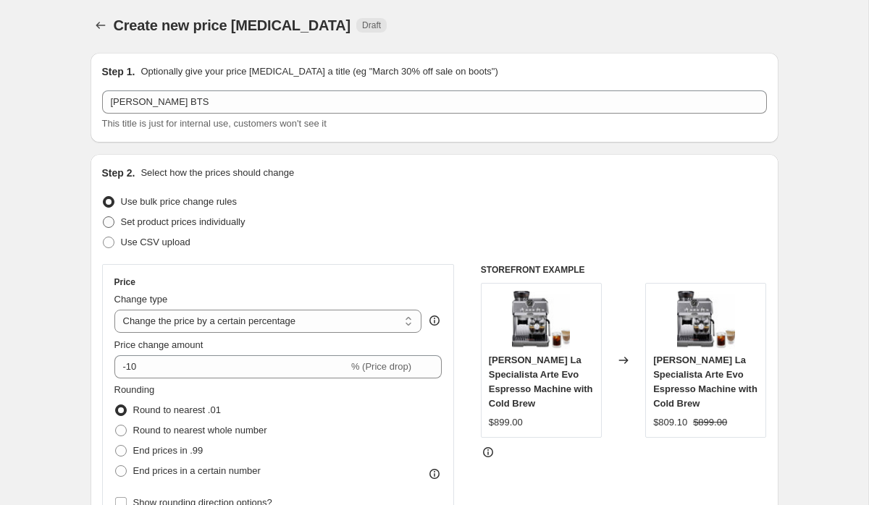
click at [192, 222] on span "Set product prices individually" at bounding box center [183, 221] width 125 height 11
click at [104, 217] on input "Set product prices individually" at bounding box center [103, 216] width 1 height 1
radio input "true"
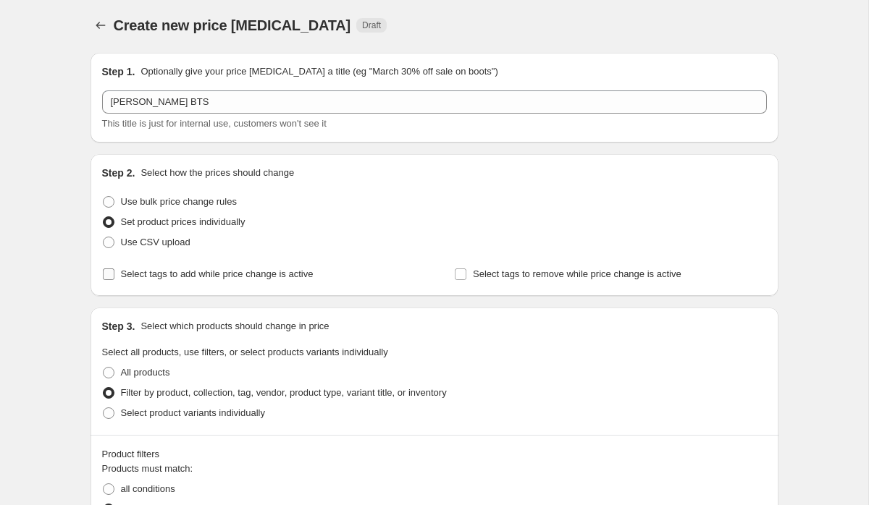
click at [266, 277] on span "Select tags to add while price change is active" at bounding box center [217, 274] width 193 height 11
click at [114, 277] on input "Select tags to add while price change is active" at bounding box center [109, 275] width 12 height 12
checkbox input "true"
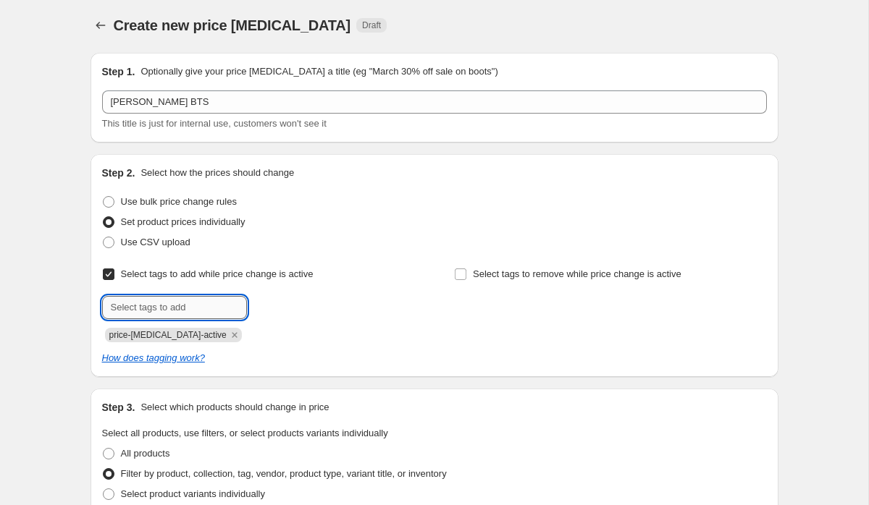
click at [187, 317] on input "text" at bounding box center [174, 307] width 145 height 23
type input "BTS"
click at [284, 307] on span "BTS" at bounding box center [286, 306] width 17 height 10
click at [589, 255] on div "Step 2. Select how the prices should change Use bulk price change rules Set pro…" at bounding box center [434, 266] width 665 height 200
click at [580, 270] on span "Select tags to remove while price change is active" at bounding box center [577, 274] width 208 height 11
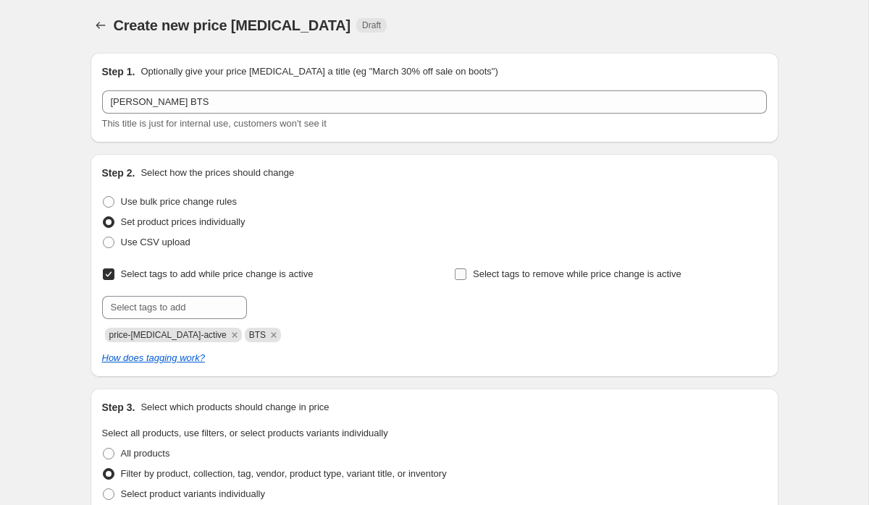
click at [466, 270] on input "Select tags to remove while price change is active" at bounding box center [461, 275] width 12 height 12
checkbox input "true"
click at [541, 321] on div "Select tags to remove while price change is active Submit" at bounding box center [610, 303] width 312 height 78
click at [537, 314] on input "text" at bounding box center [526, 307] width 145 height 23
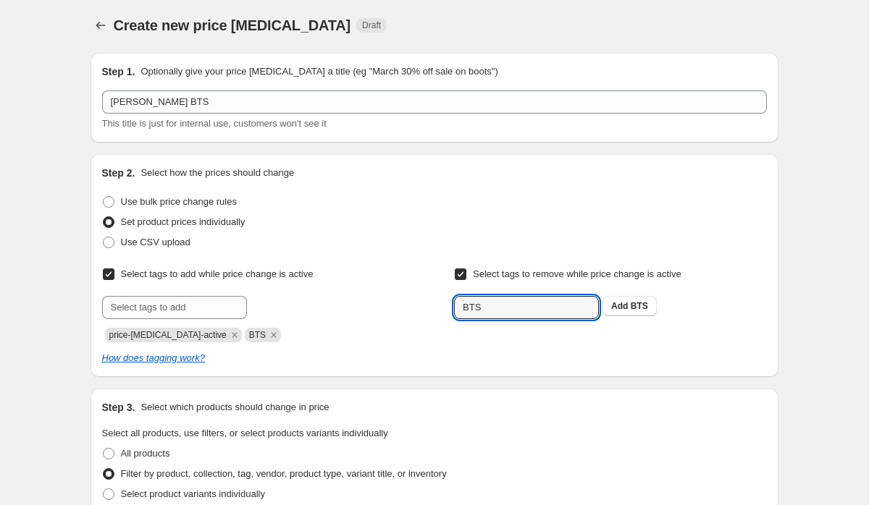
type input "BTS"
click at [654, 316] on div "BTS Add BTS" at bounding box center [610, 307] width 312 height 23
click at [641, 308] on span "BTS" at bounding box center [639, 306] width 17 height 10
click at [490, 305] on input "text" at bounding box center [526, 307] width 145 height 23
click at [305, 313] on div at bounding box center [258, 307] width 312 height 23
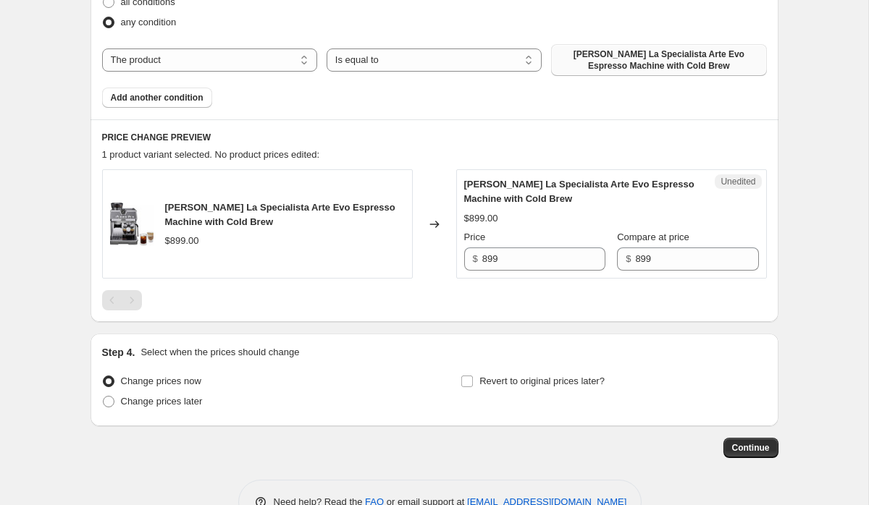
scroll to position [602, 0]
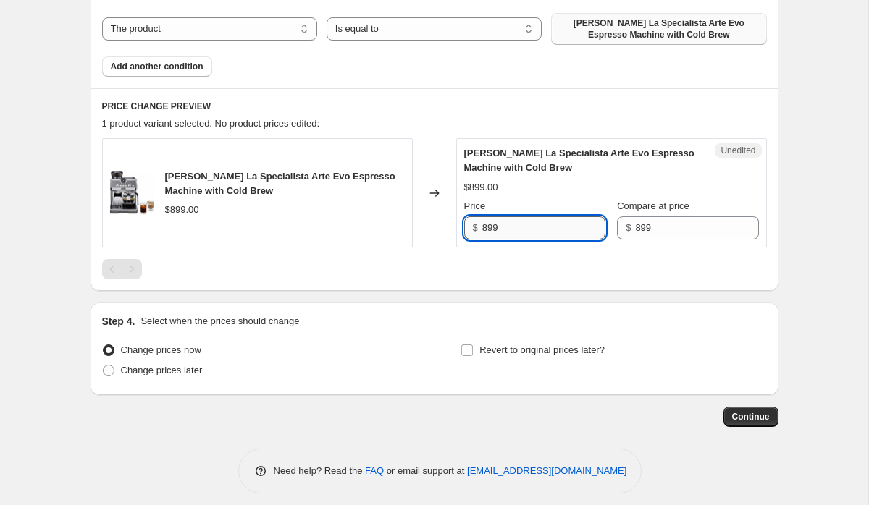
click at [486, 228] on input "899" at bounding box center [543, 227] width 123 height 23
type input "699"
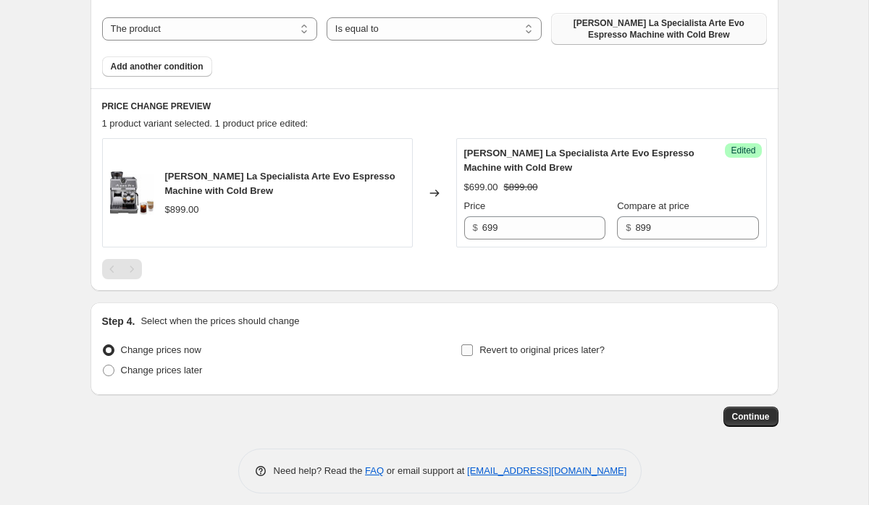
click at [487, 355] on span "Revert to original prices later?" at bounding box center [541, 350] width 125 height 11
click at [473, 355] on input "Revert to original prices later?" at bounding box center [467, 351] width 12 height 12
checkbox input "true"
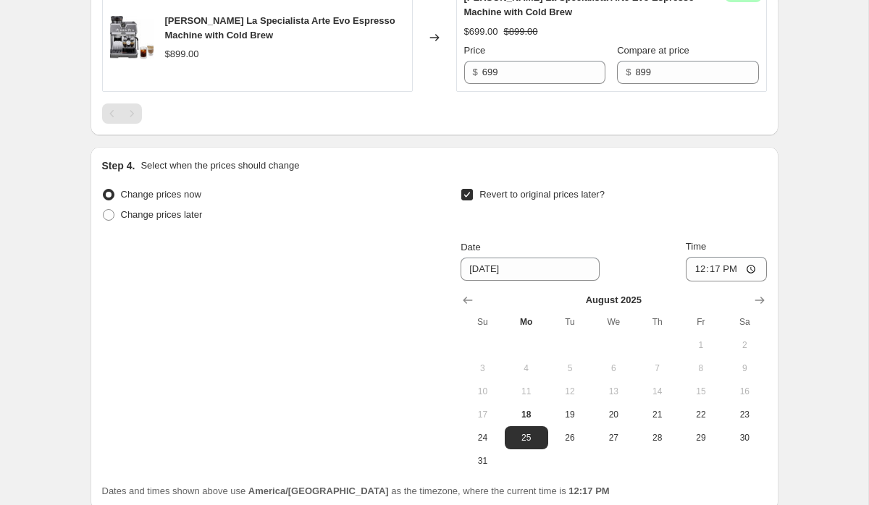
scroll to position [762, 0]
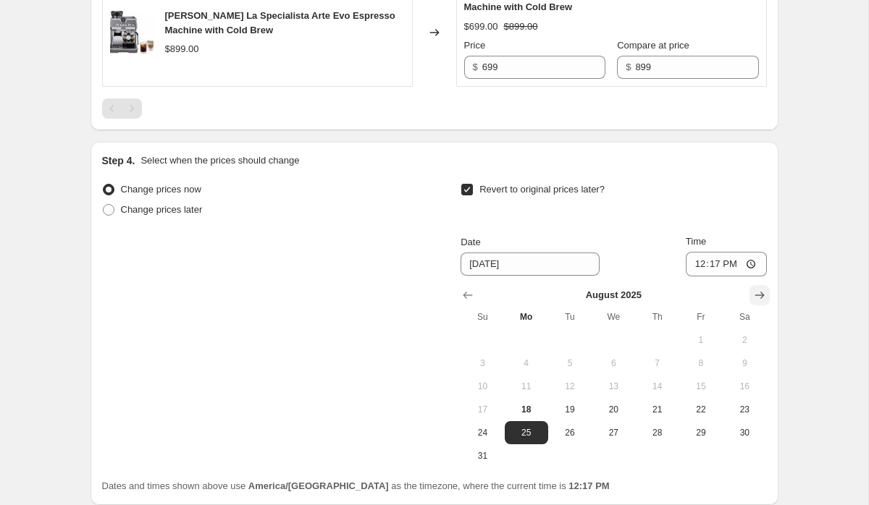
click at [753, 290] on icon "Show next month, September 2025" at bounding box center [759, 295] width 14 height 14
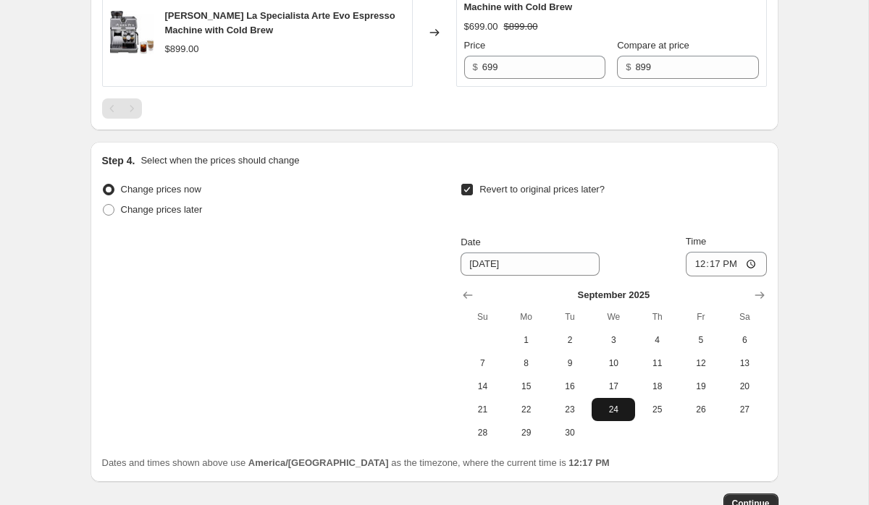
click at [613, 406] on span "24" at bounding box center [613, 410] width 32 height 12
type input "9/24/2025"
click at [698, 264] on input "12:17" at bounding box center [726, 264] width 81 height 25
type input "23:59"
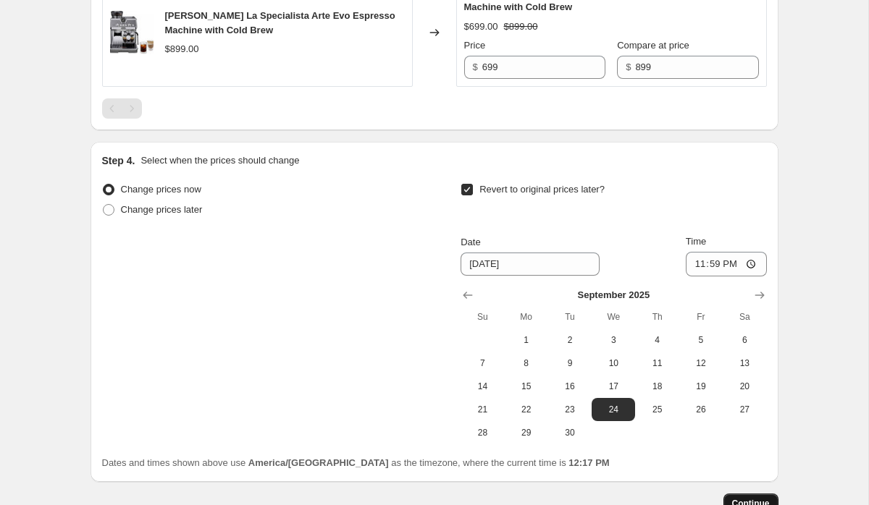
click at [728, 500] on button "Continue" at bounding box center [750, 504] width 55 height 20
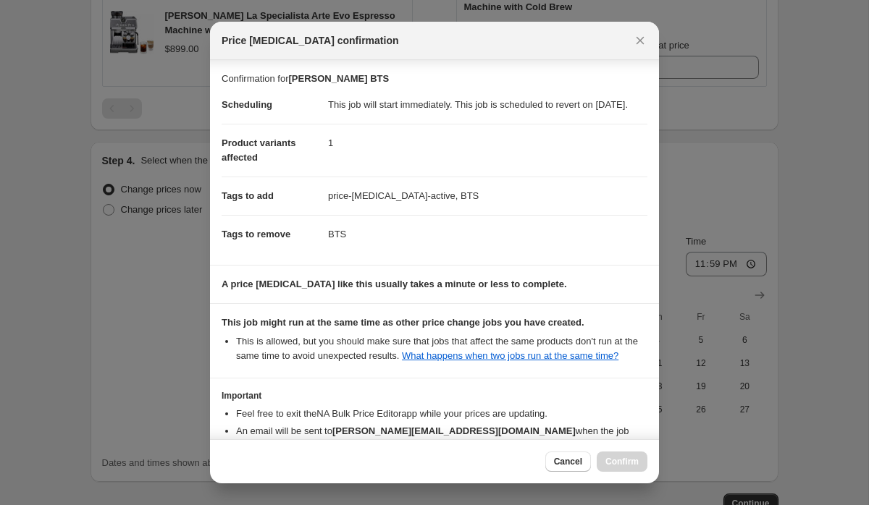
scroll to position [119, 0]
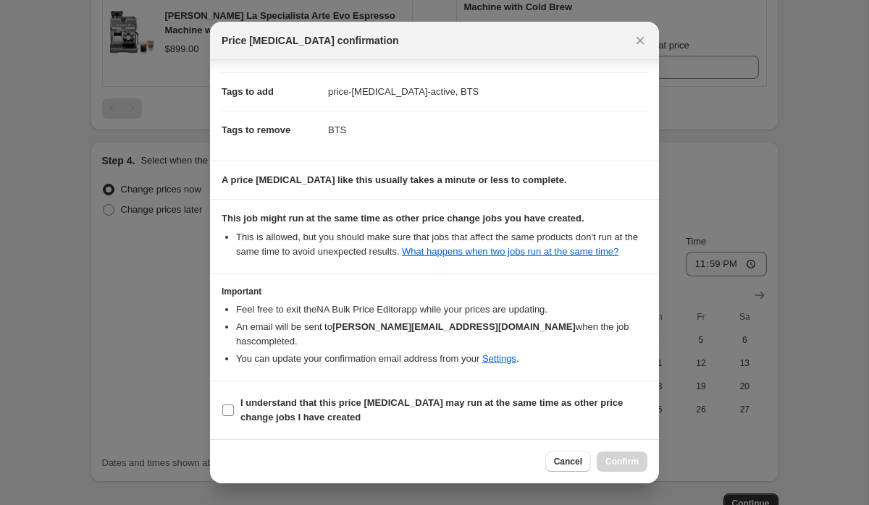
click at [252, 413] on b "I understand that this price change job may run at the same time as other price…" at bounding box center [431, 409] width 382 height 25
click at [234, 413] on input "I understand that this price change job may run at the same time as other price…" at bounding box center [228, 411] width 12 height 12
checkbox input "true"
click at [618, 460] on span "Confirm" at bounding box center [621, 462] width 33 height 12
